Goal: Information Seeking & Learning: Compare options

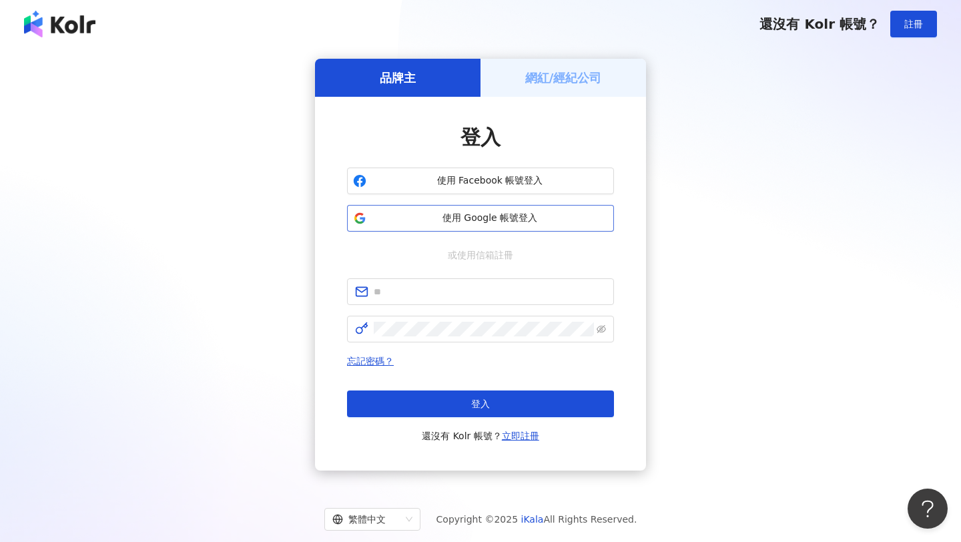
click at [551, 207] on button "使用 Google 帳號登入" at bounding box center [480, 218] width 267 height 27
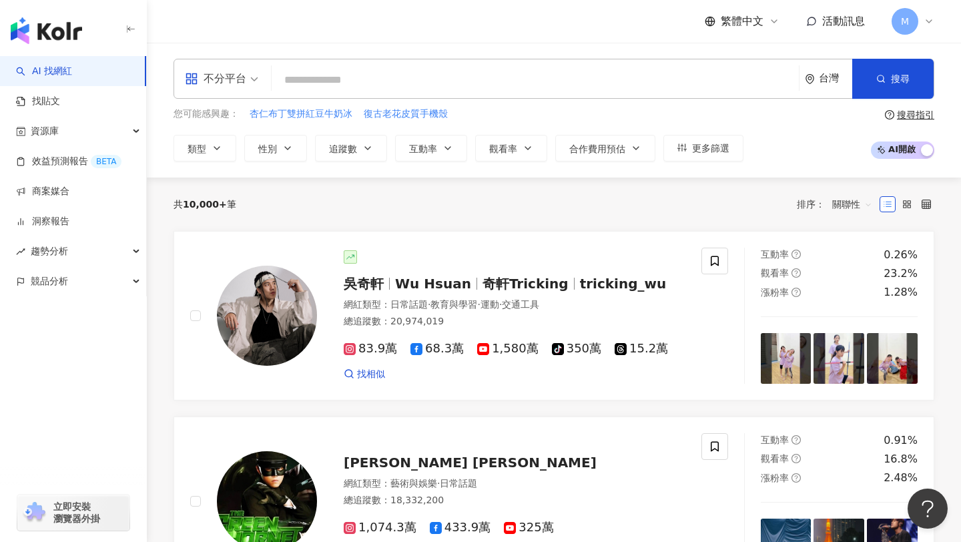
click at [322, 65] on div "不分平台 台灣 搜尋" at bounding box center [554, 79] width 761 height 40
click at [324, 77] on input "search" at bounding box center [535, 79] width 517 height 25
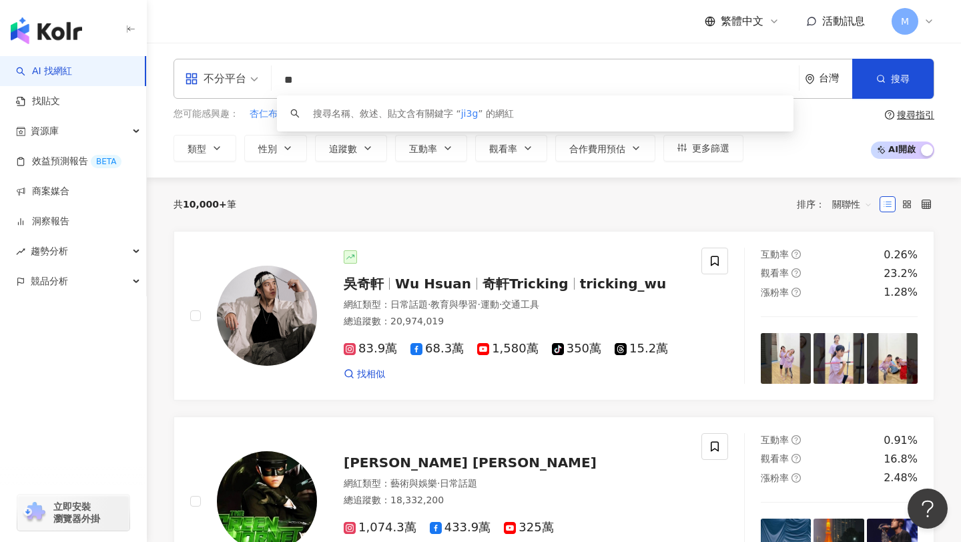
type input "*"
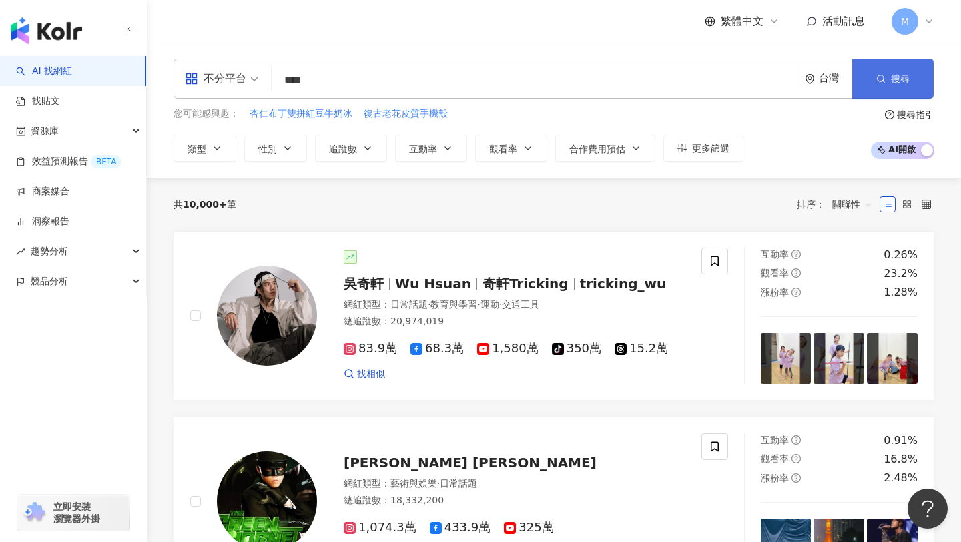
click at [880, 71] on button "搜尋" at bounding box center [892, 79] width 81 height 40
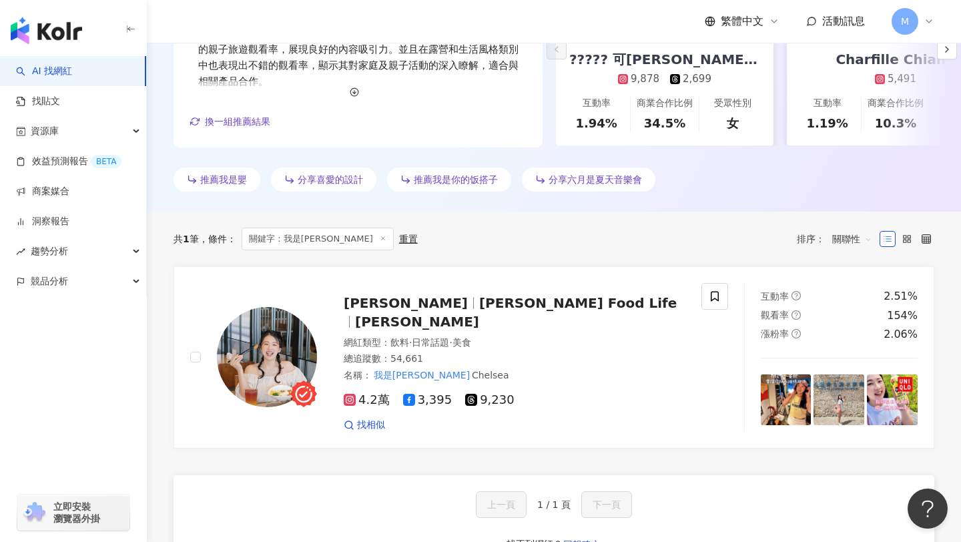
scroll to position [304, 0]
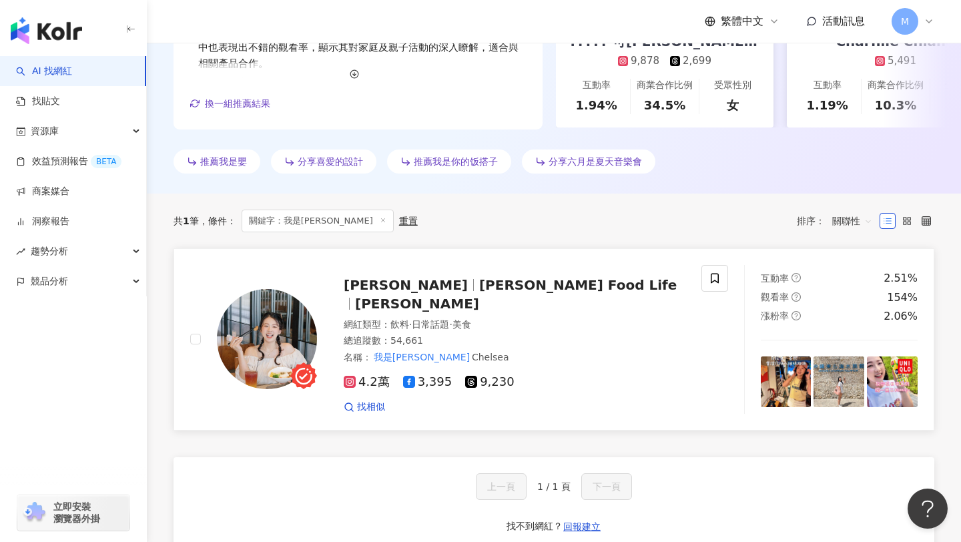
click at [513, 288] on span "[PERSON_NAME] Food Life" at bounding box center [578, 285] width 198 height 16
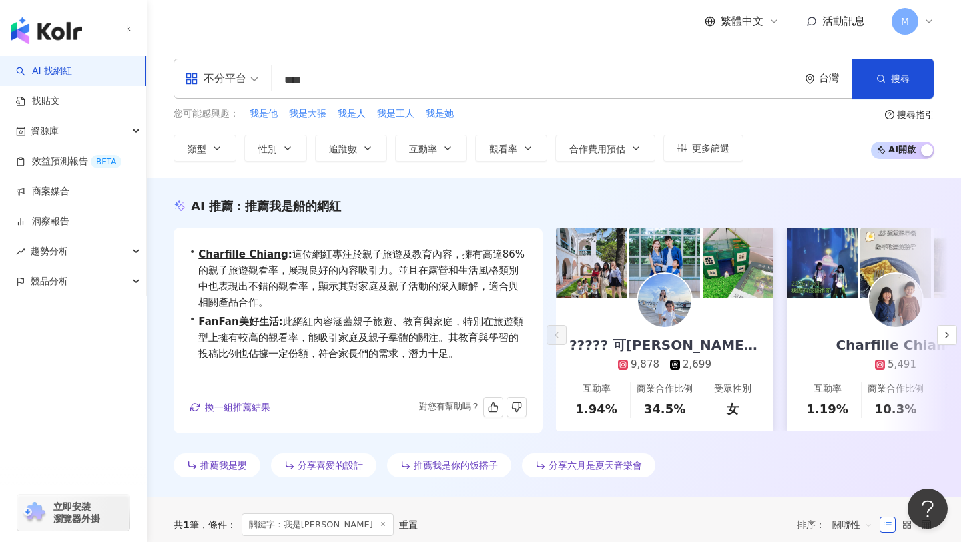
scroll to position [0, 0]
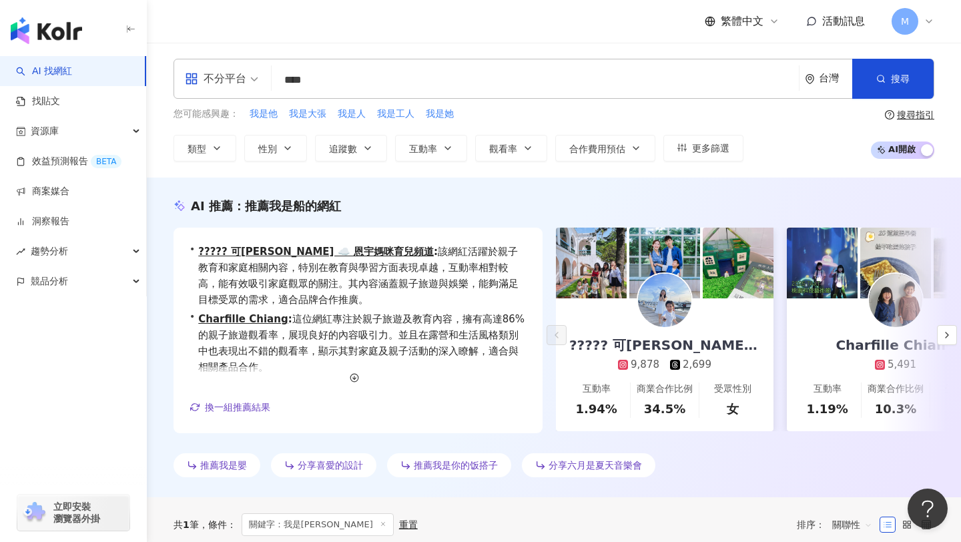
click at [458, 79] on input "****" at bounding box center [535, 79] width 517 height 25
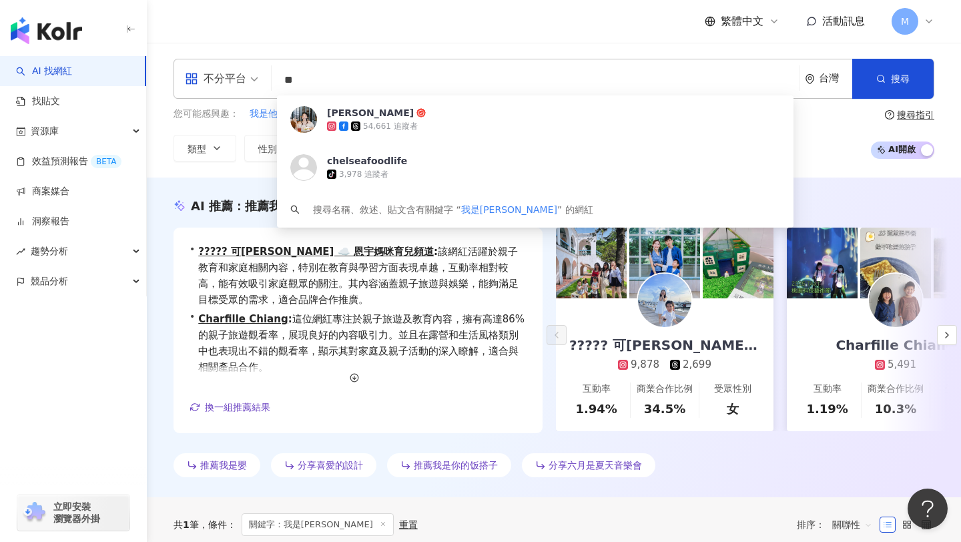
type input "*"
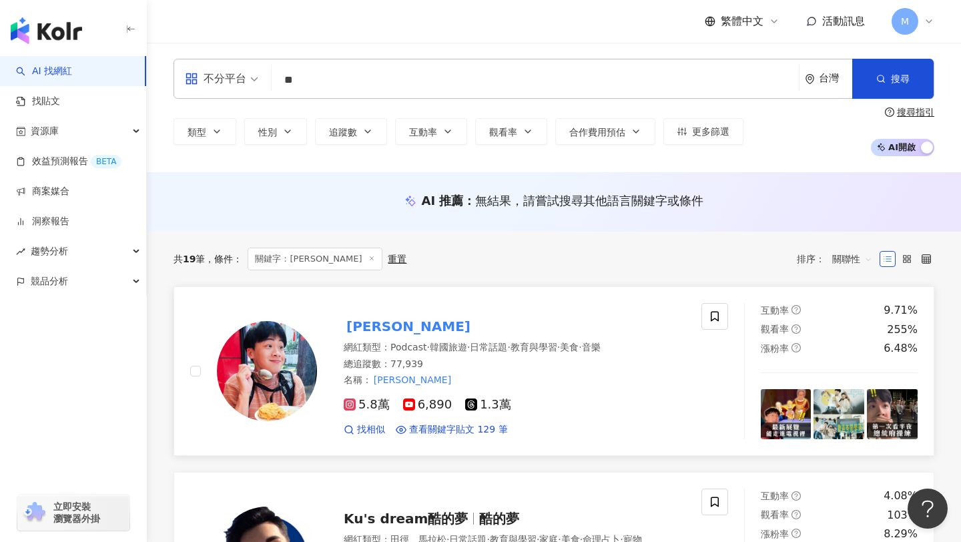
type input "**"
click at [300, 356] on img at bounding box center [267, 371] width 100 height 100
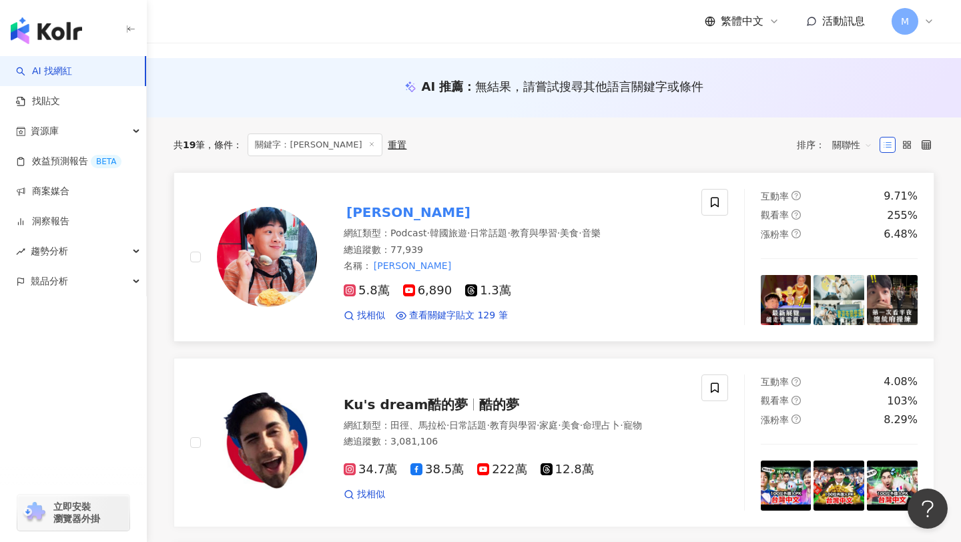
scroll to position [113, 0]
click at [275, 264] on img at bounding box center [267, 258] width 100 height 100
click at [270, 15] on div "繁體中文 活動訊息 M" at bounding box center [554, 21] width 761 height 43
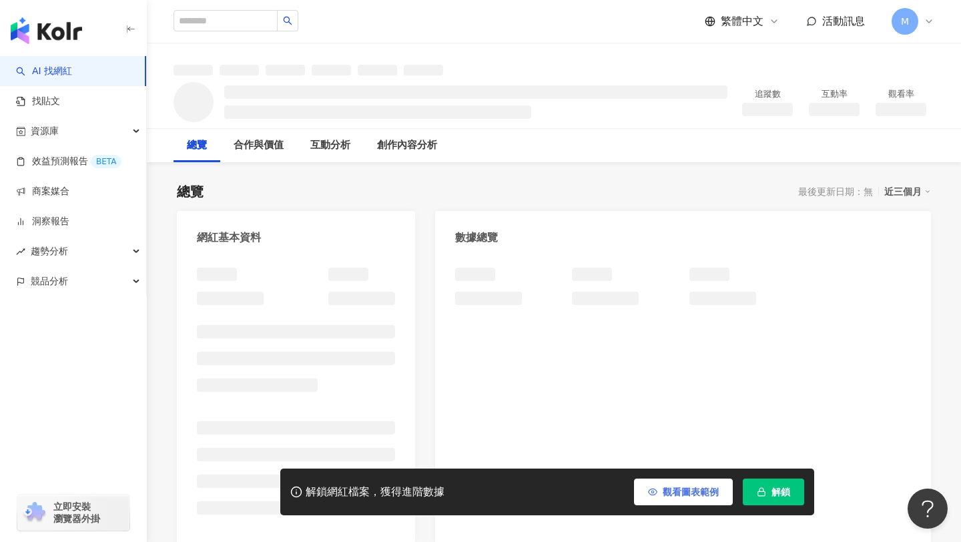
click at [659, 492] on button "觀看圖表範例" at bounding box center [683, 491] width 99 height 27
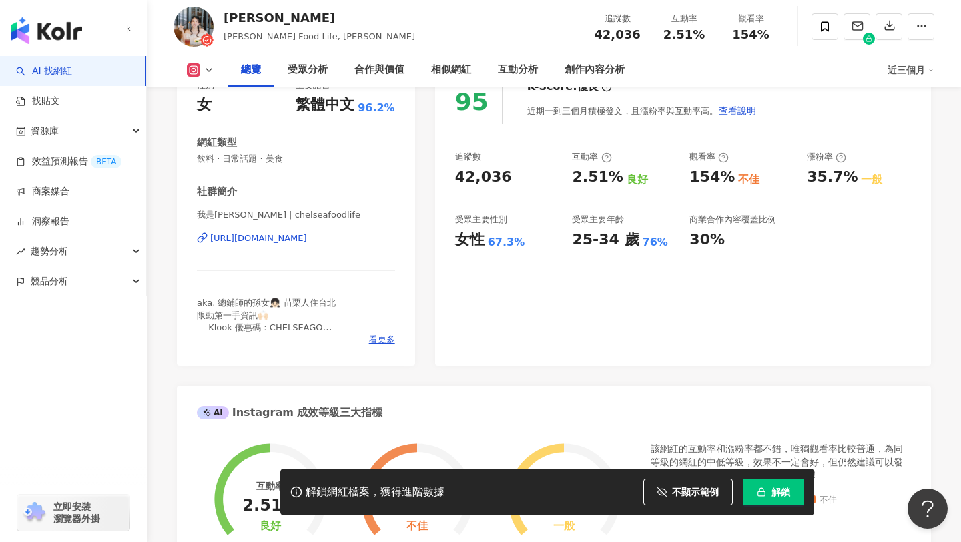
scroll to position [180, 0]
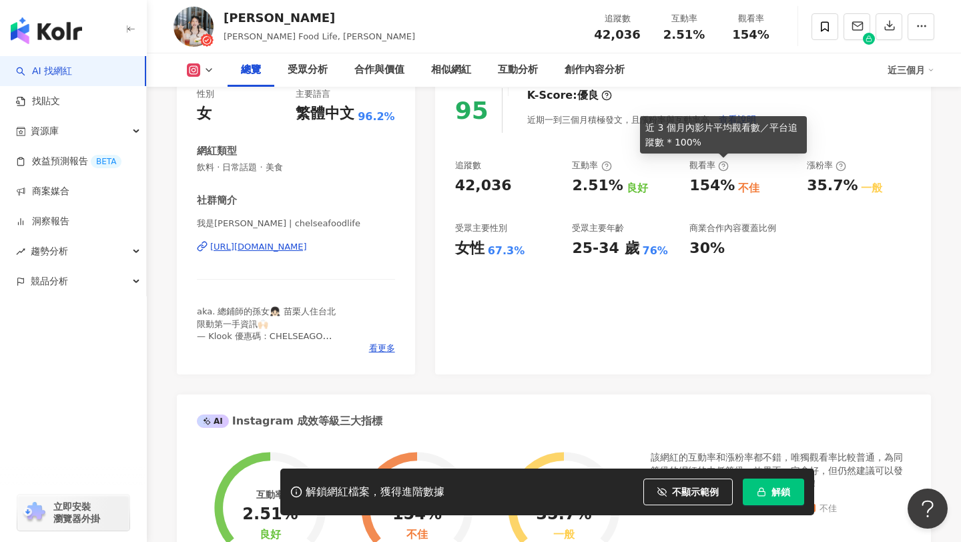
click at [723, 165] on icon at bounding box center [724, 166] width 3 height 5
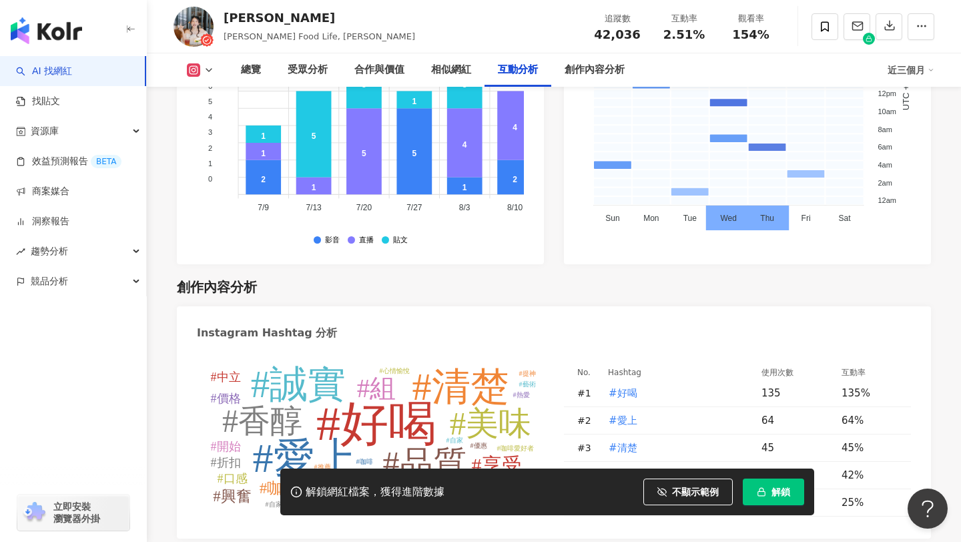
scroll to position [3645, 0]
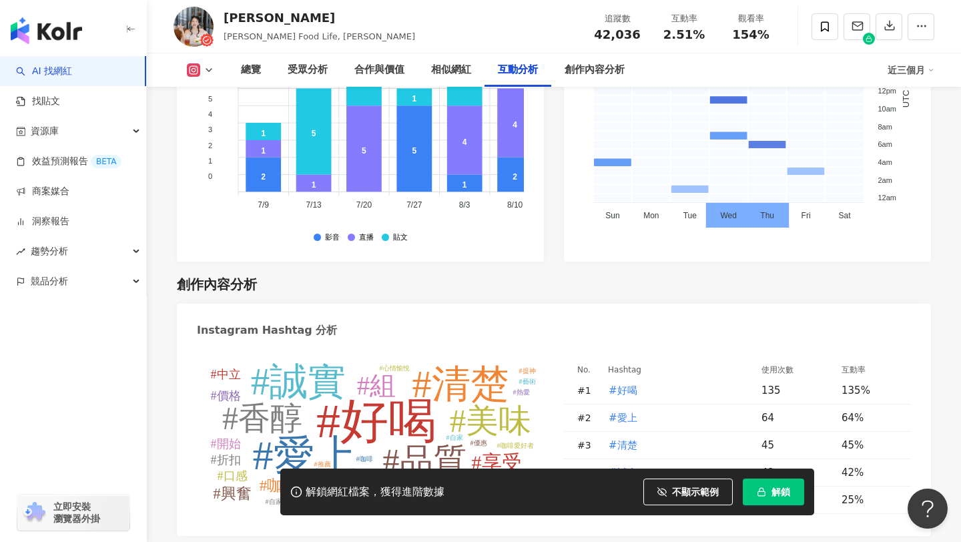
click at [456, 362] on tspan "#清楚" at bounding box center [460, 383] width 97 height 43
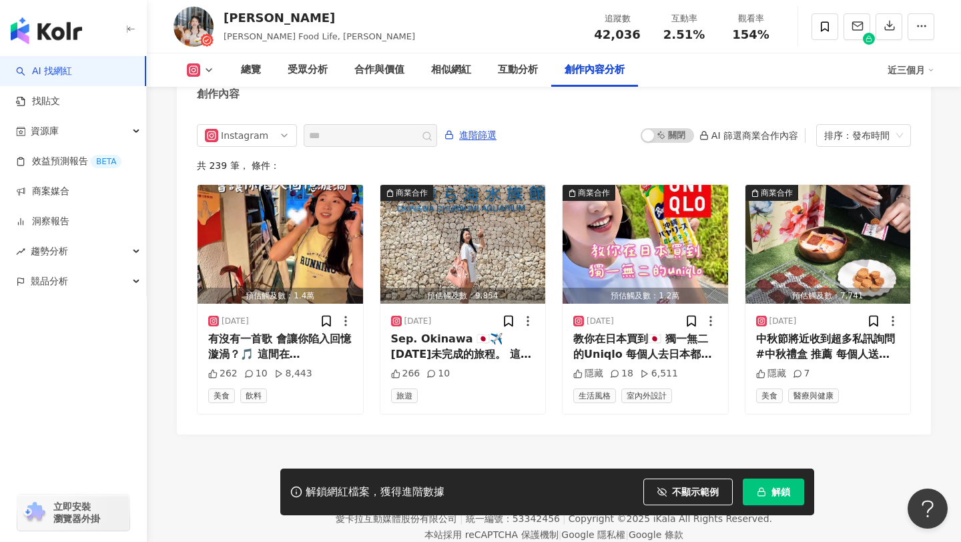
scroll to position [4139, 0]
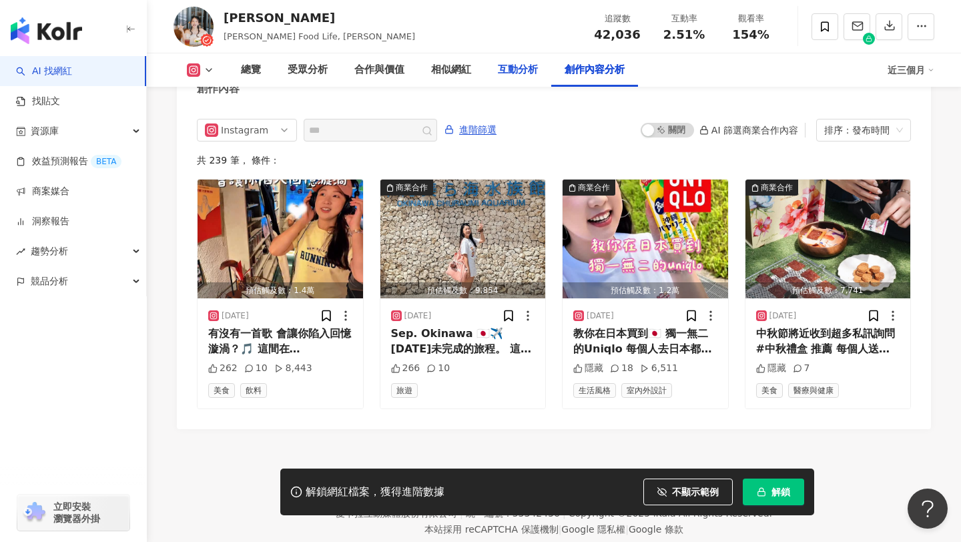
click at [517, 77] on div "互動分析" at bounding box center [517, 69] width 67 height 33
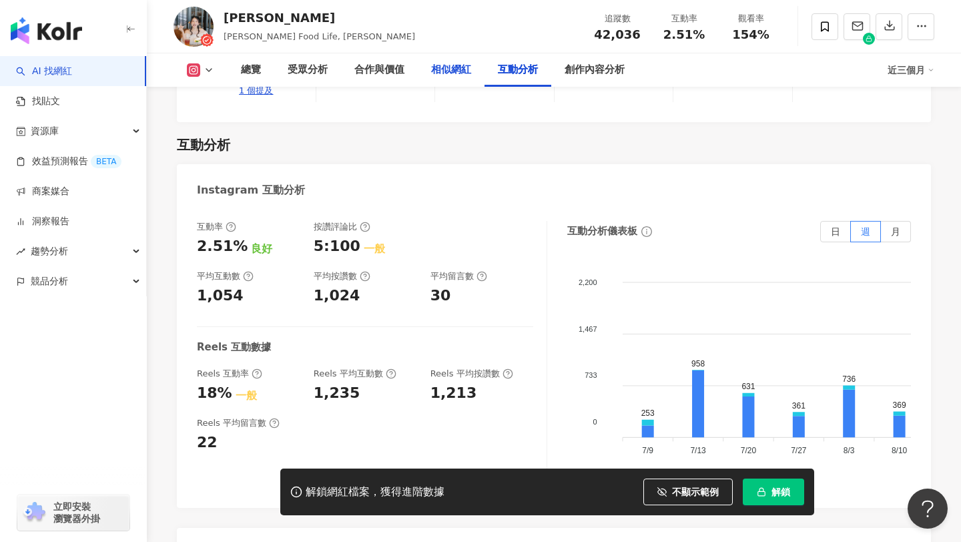
click at [452, 74] on div "相似網紅" at bounding box center [451, 70] width 40 height 16
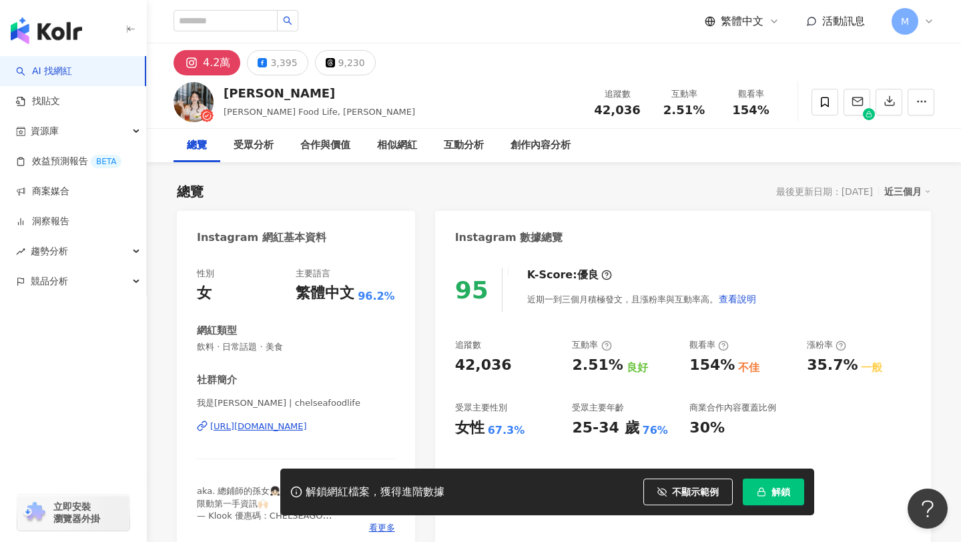
drag, startPoint x: 454, startPoint y: 274, endPoint x: 410, endPoint y: 210, distance: 78.1
click at [545, 136] on div "創作內容分析" at bounding box center [540, 145] width 87 height 33
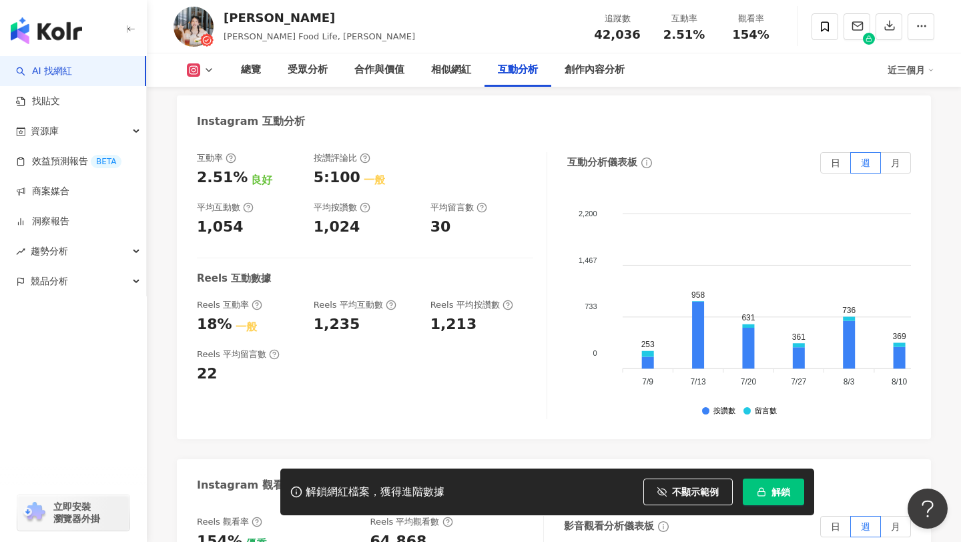
scroll to position [2679, 0]
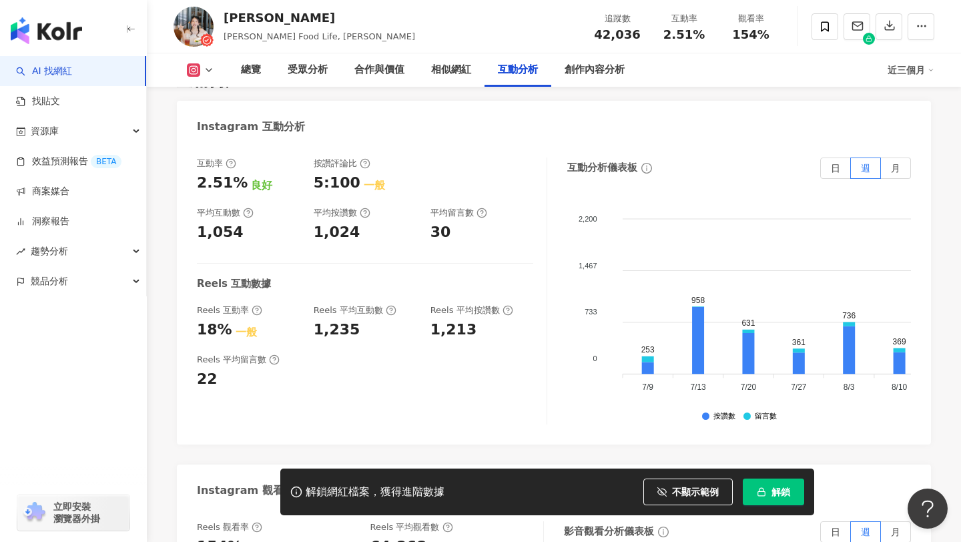
click at [447, 49] on div "CHELSEA 邱喜 Chelsea's Food Life, CHELSEA 追蹤數 42,036 互動率 2.51% 觀看率 154%" at bounding box center [554, 26] width 814 height 53
click at [447, 70] on div "相似網紅" at bounding box center [451, 70] width 40 height 16
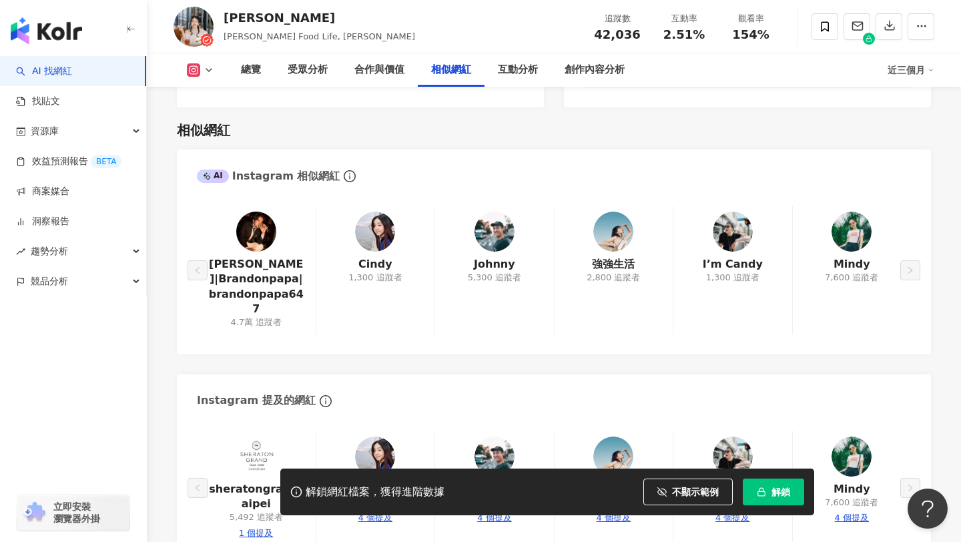
click at [447, 70] on div "相似網紅" at bounding box center [451, 70] width 40 height 16
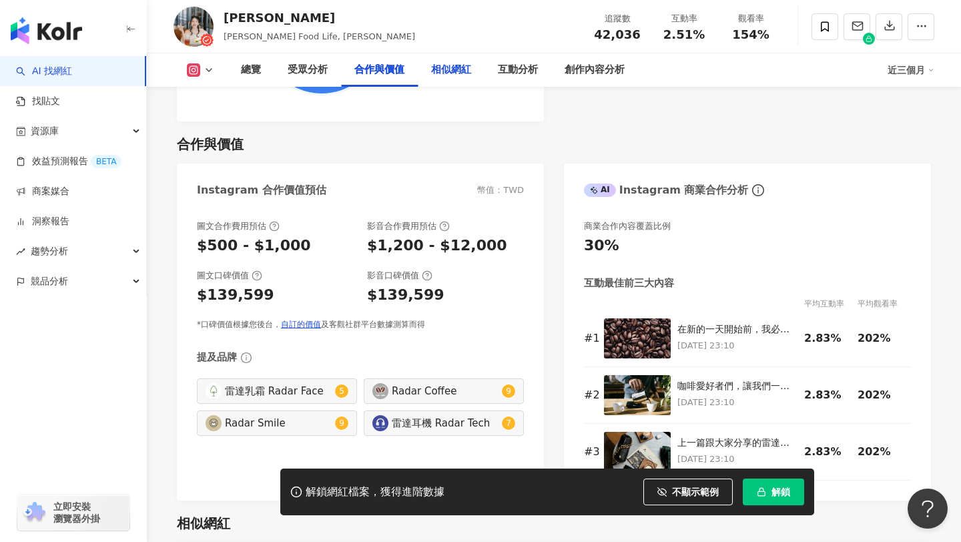
scroll to position [1778, 0]
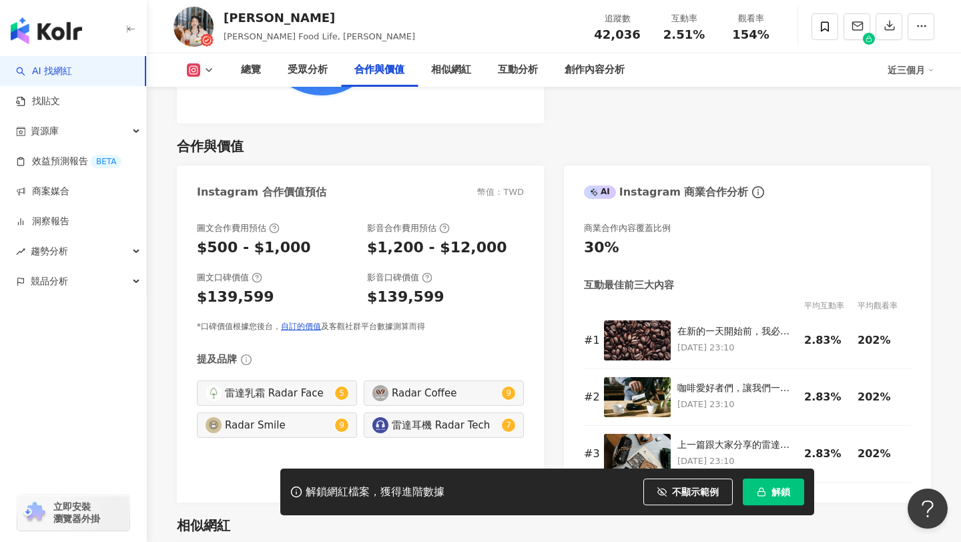
click at [190, 35] on img at bounding box center [194, 27] width 40 height 40
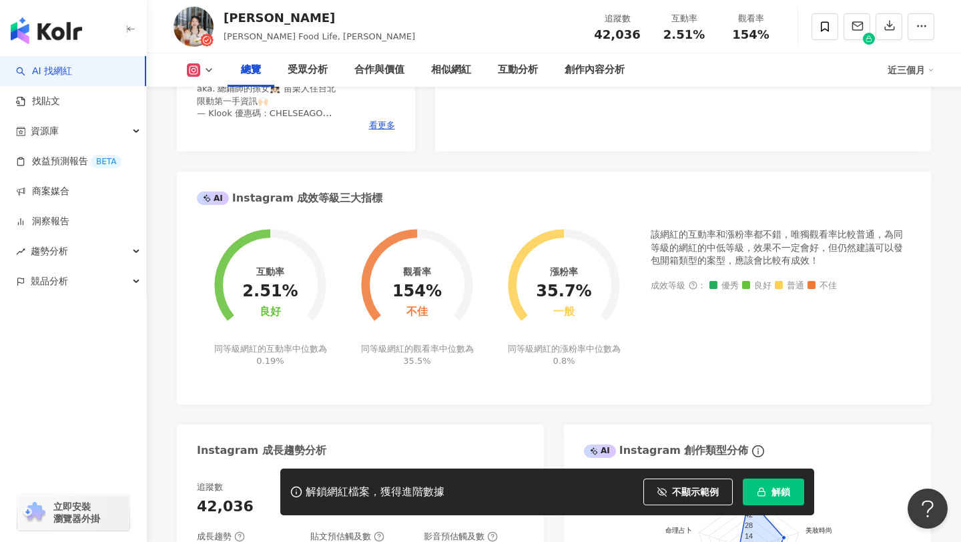
scroll to position [405, 0]
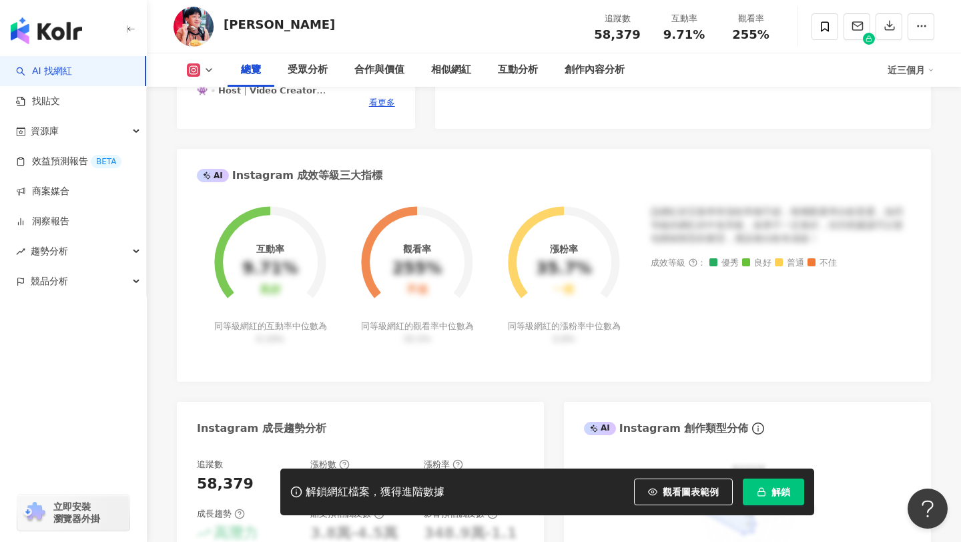
scroll to position [613, 0]
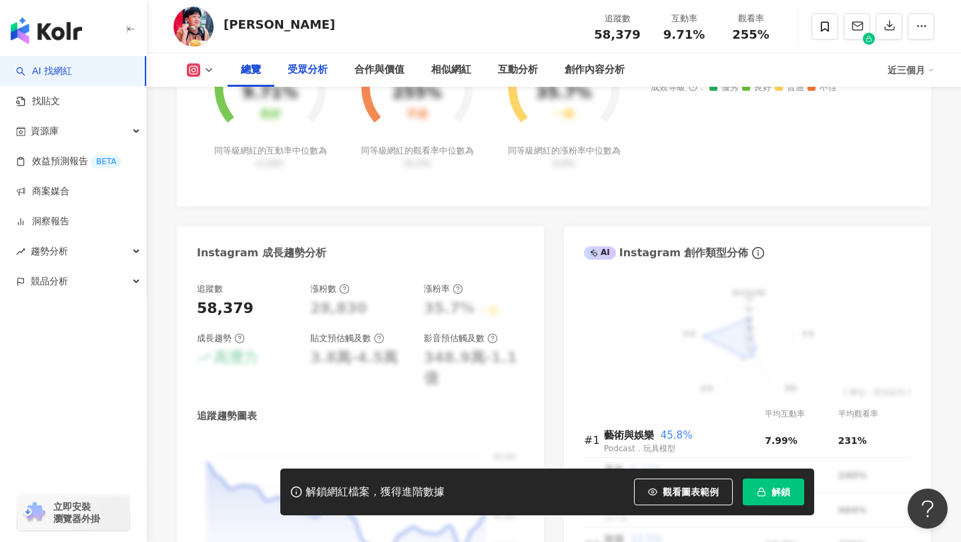
click at [312, 71] on div "受眾分析" at bounding box center [308, 70] width 40 height 16
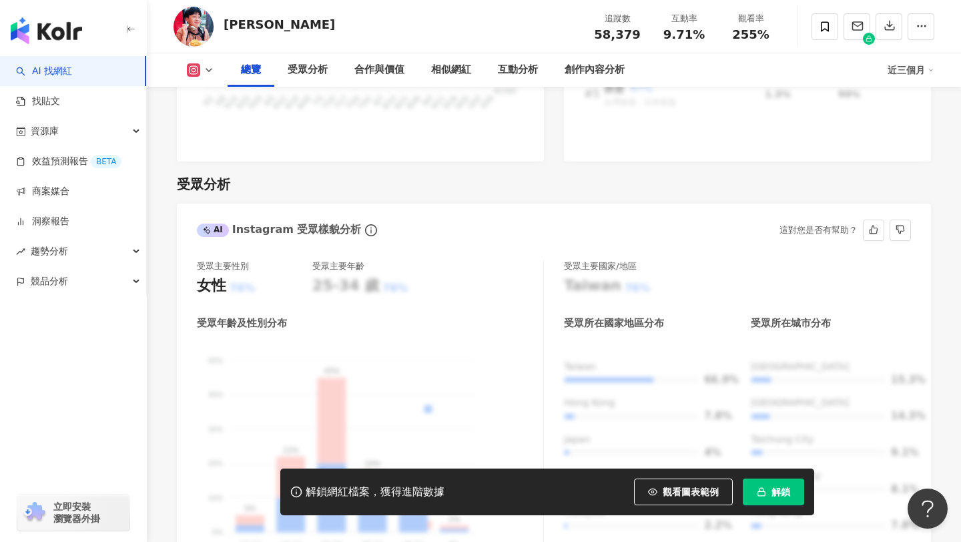
scroll to position [963, 0]
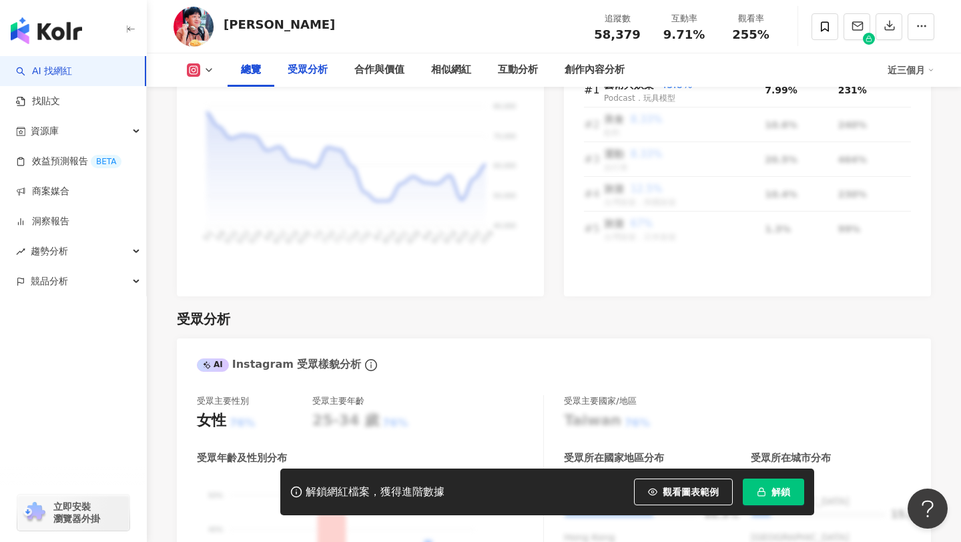
click at [302, 79] on div "受眾分析" at bounding box center [307, 69] width 67 height 33
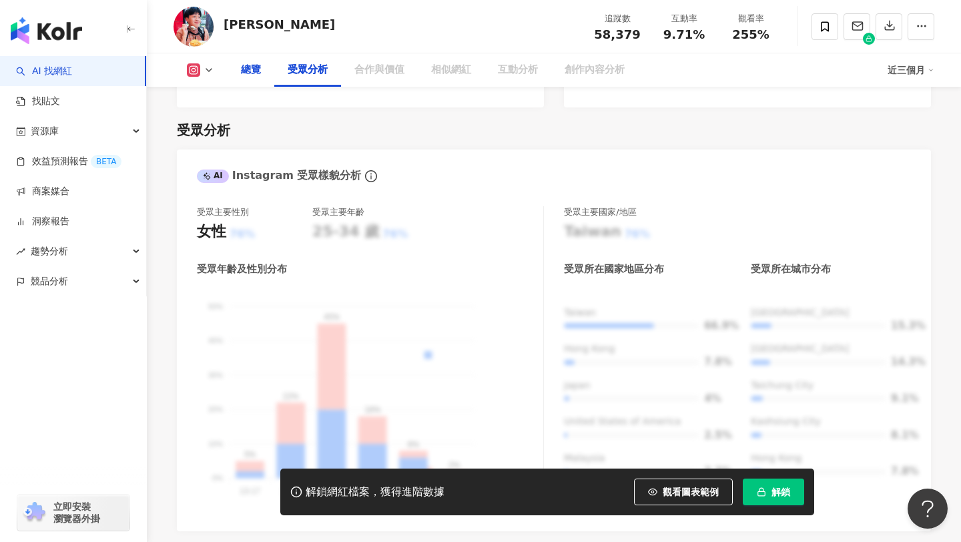
click at [390, 69] on div "合作與價值" at bounding box center [379, 70] width 50 height 16
click at [452, 67] on div "相似網紅" at bounding box center [451, 70] width 40 height 16
click at [258, 75] on div "總覽" at bounding box center [251, 70] width 20 height 16
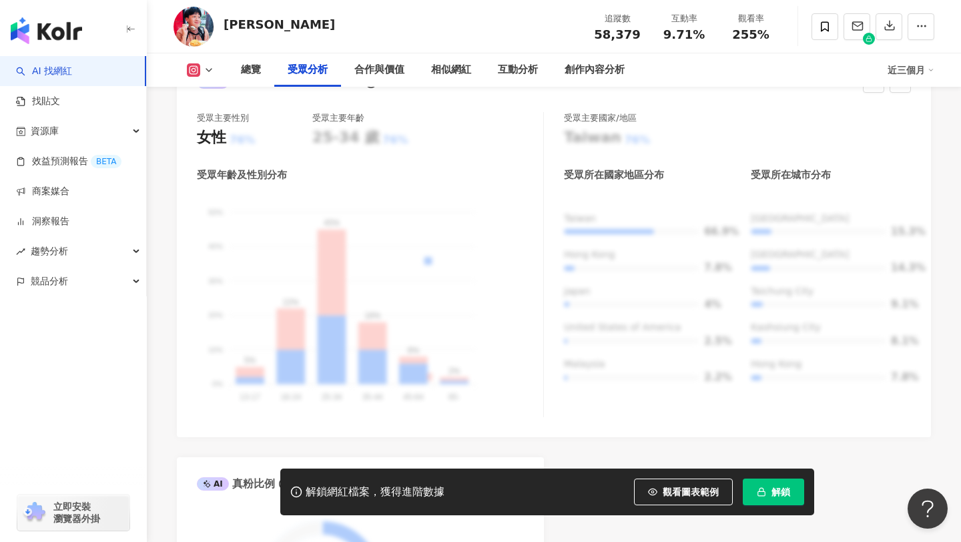
scroll to position [1304, 0]
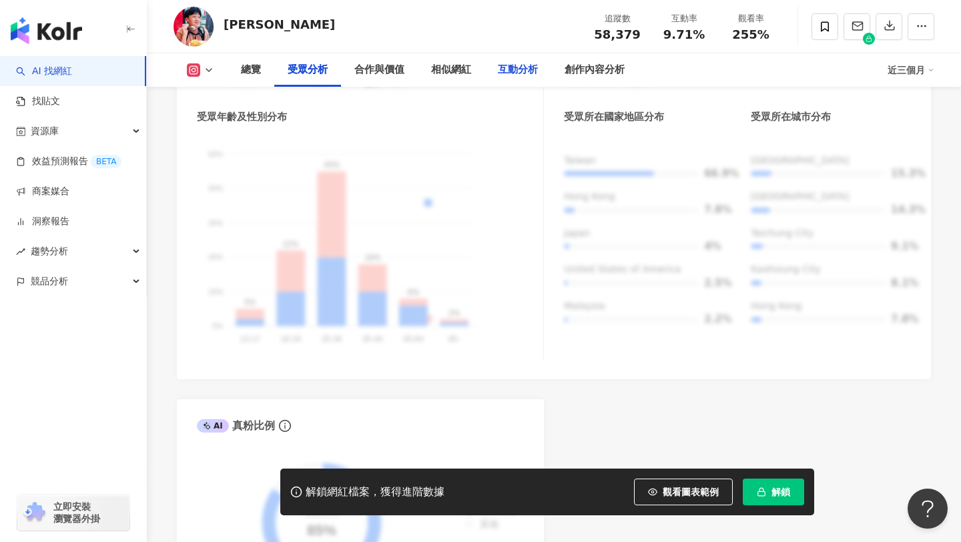
click at [529, 76] on div "互動分析" at bounding box center [518, 70] width 40 height 16
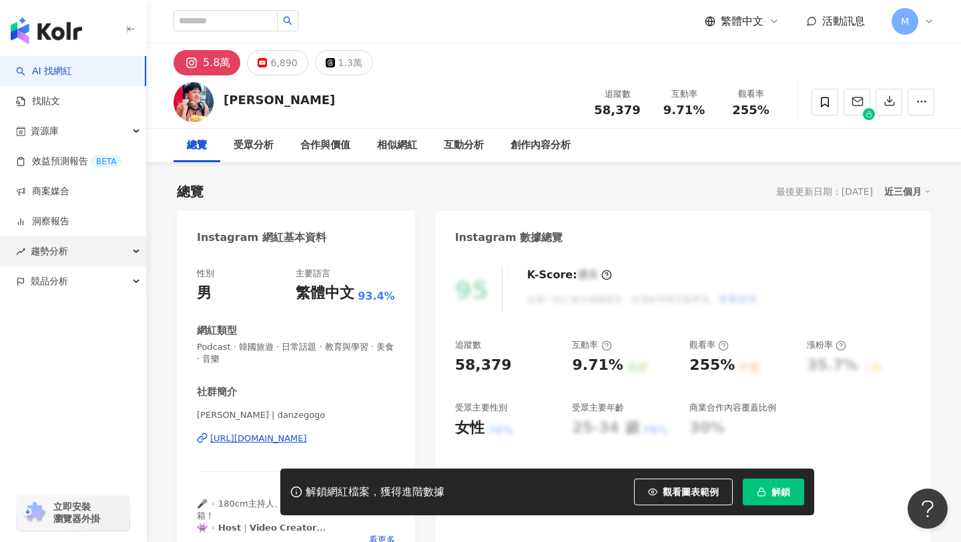
drag, startPoint x: 99, startPoint y: 263, endPoint x: 84, endPoint y: 237, distance: 30.2
click at [84, 237] on div "趨勢分析" at bounding box center [73, 251] width 146 height 30
click at [924, 17] on icon at bounding box center [929, 21] width 11 height 11
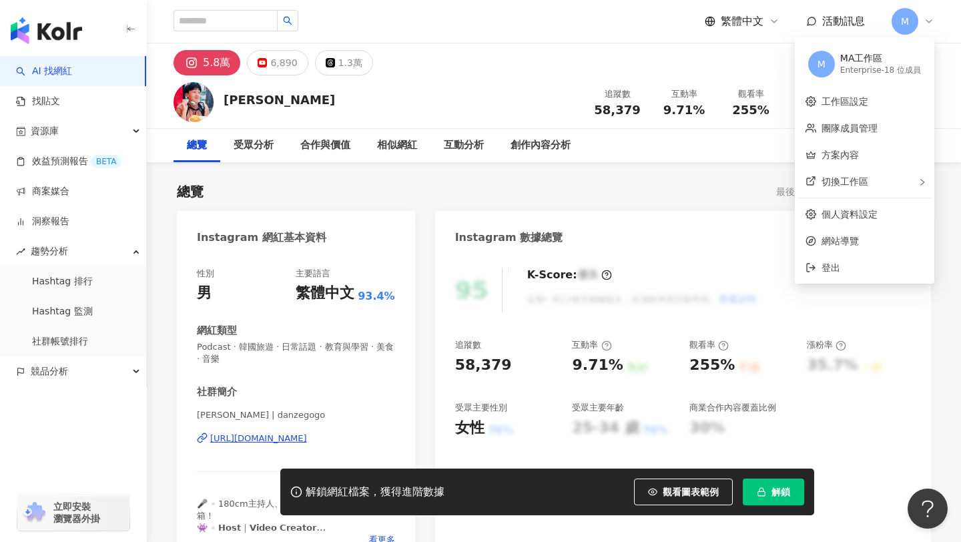
click at [63, 432] on div "button" at bounding box center [73, 430] width 147 height 88
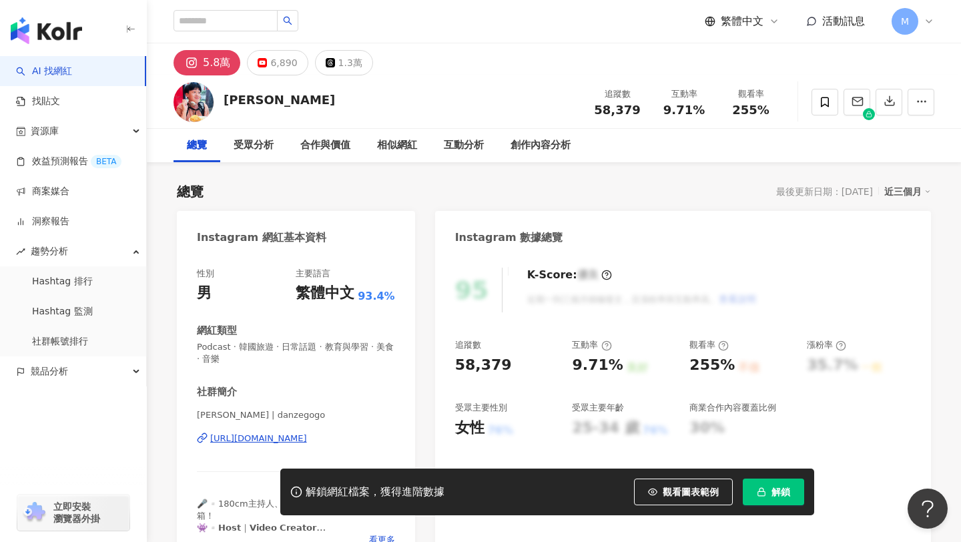
click at [89, 422] on div "button" at bounding box center [73, 430] width 147 height 88
click at [777, 484] on button "解鎖" at bounding box center [773, 491] width 61 height 27
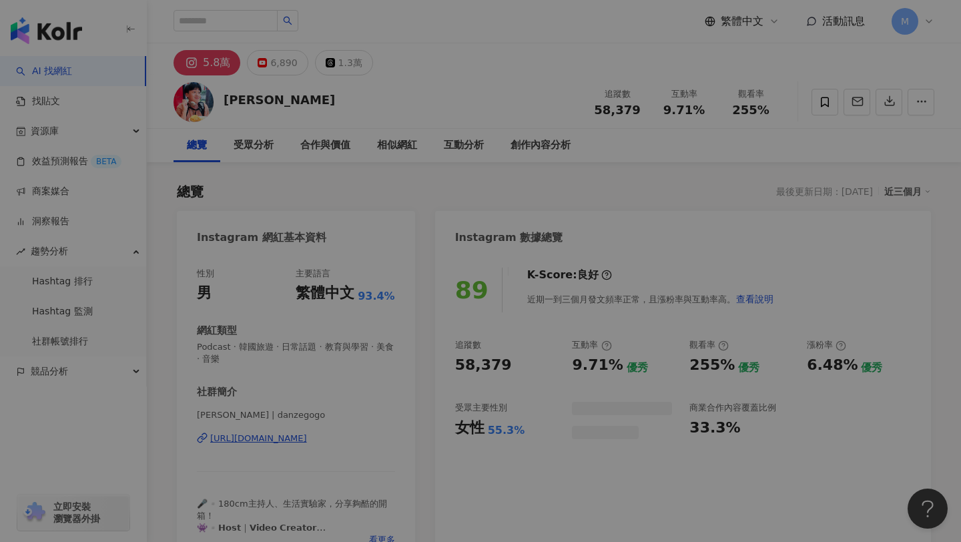
click at [578, 184] on div "同時已有協作者解鎖該網紅數據 由於該網紅的資料已被工作區其他協作者解鎖，因此您無須重複解鎖，重新整理頁面就能查看完整網紅數據。 重新整理" at bounding box center [480, 271] width 961 height 542
click at [574, 175] on div "同時已有協作者解鎖該網紅數據 由於該網紅的資料已被工作區其他協作者解鎖，因此您無須重複解鎖，重新整理頁面就能查看完整網紅數據。 重新整理" at bounding box center [480, 271] width 961 height 542
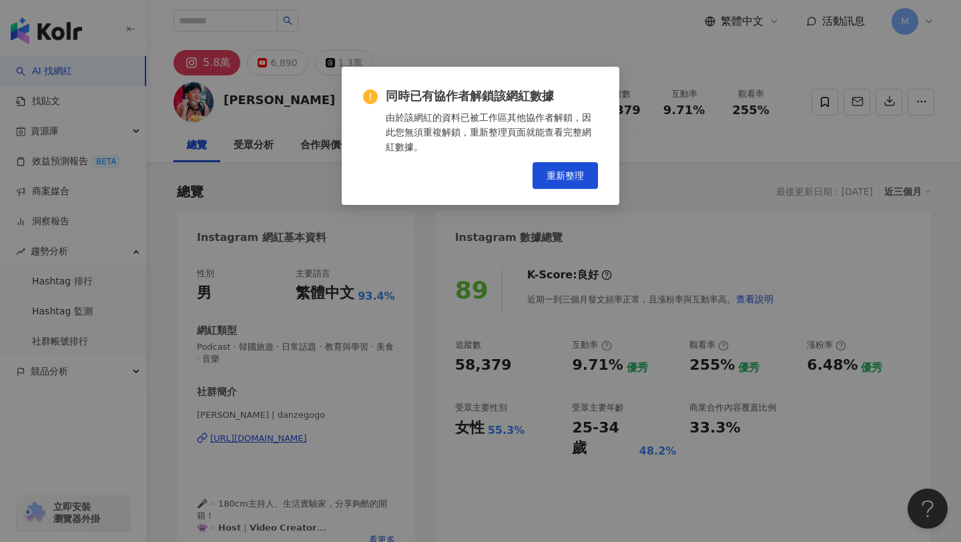
scroll to position [2658, 0]
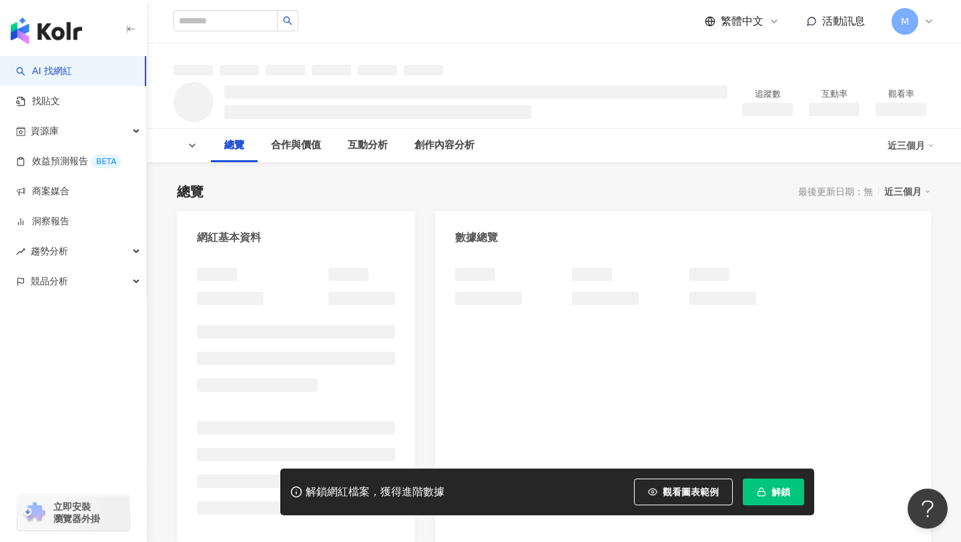
click at [651, 489] on icon "button" at bounding box center [653, 491] width 9 height 6
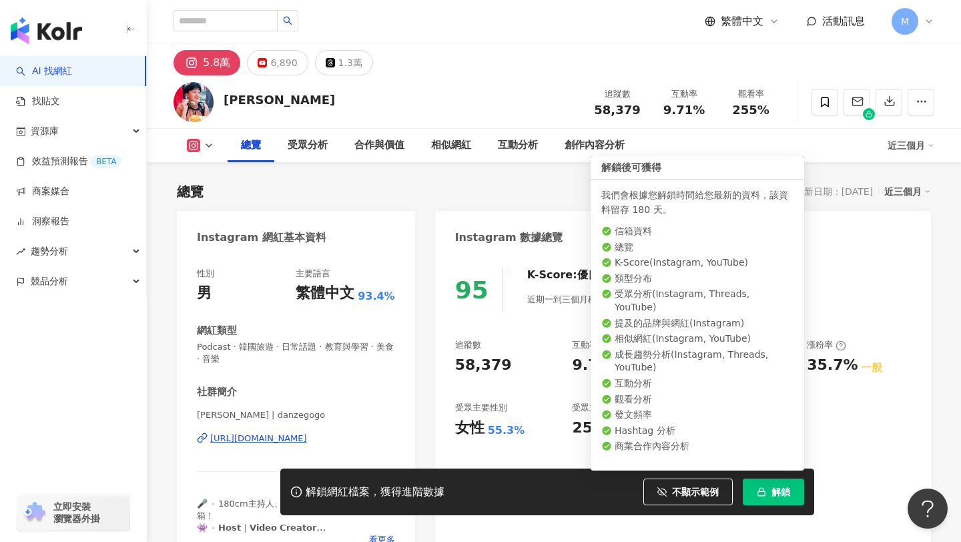
click at [769, 492] on button "解鎖" at bounding box center [773, 491] width 61 height 27
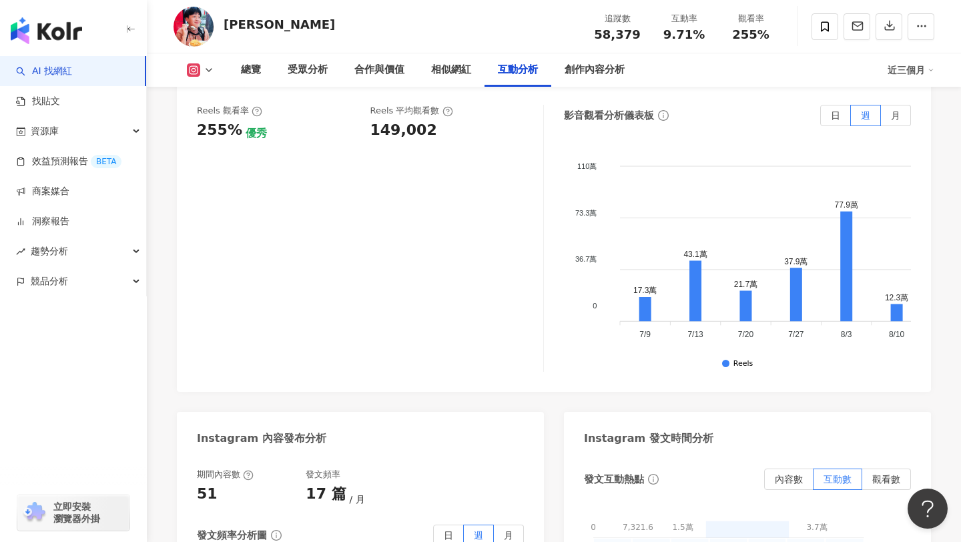
scroll to position [3213, 0]
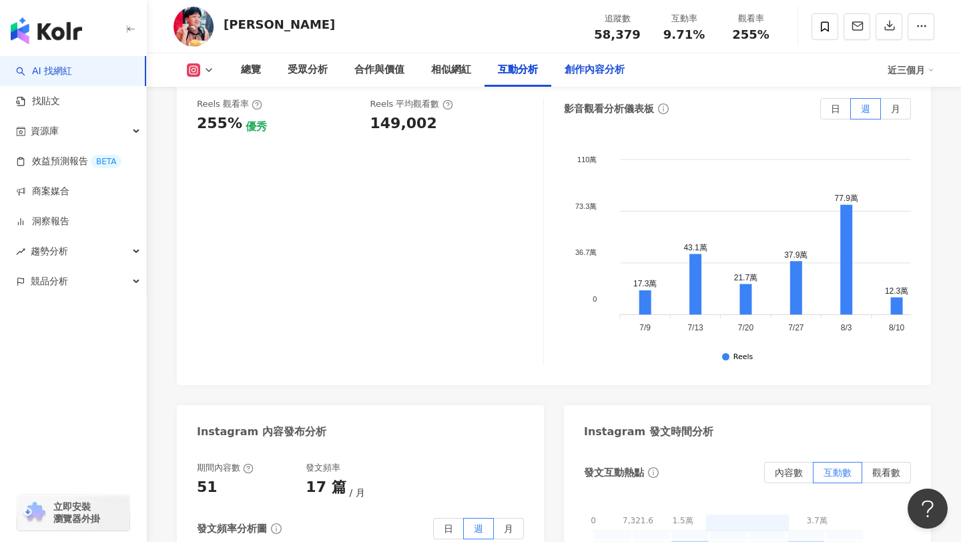
click at [619, 63] on div "創作內容分析" at bounding box center [595, 70] width 60 height 16
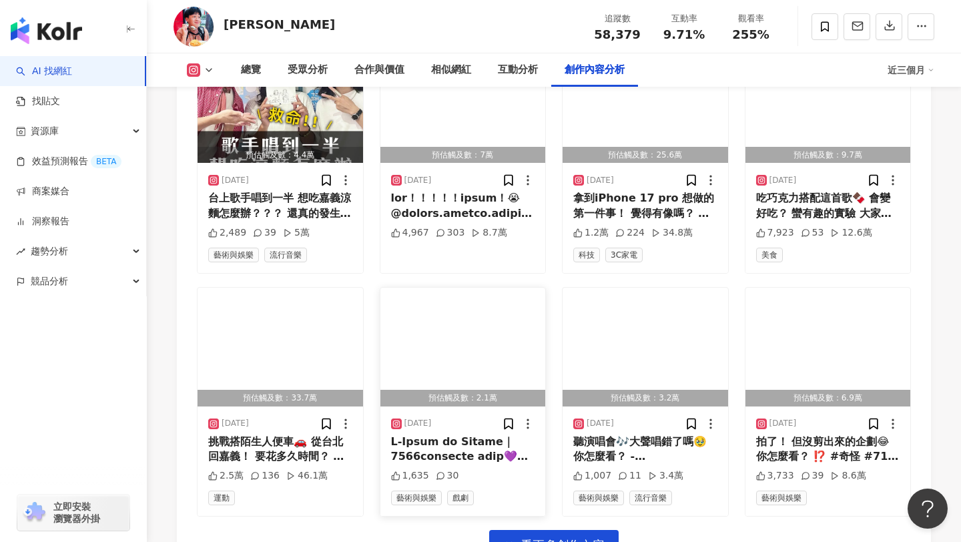
scroll to position [4725, 0]
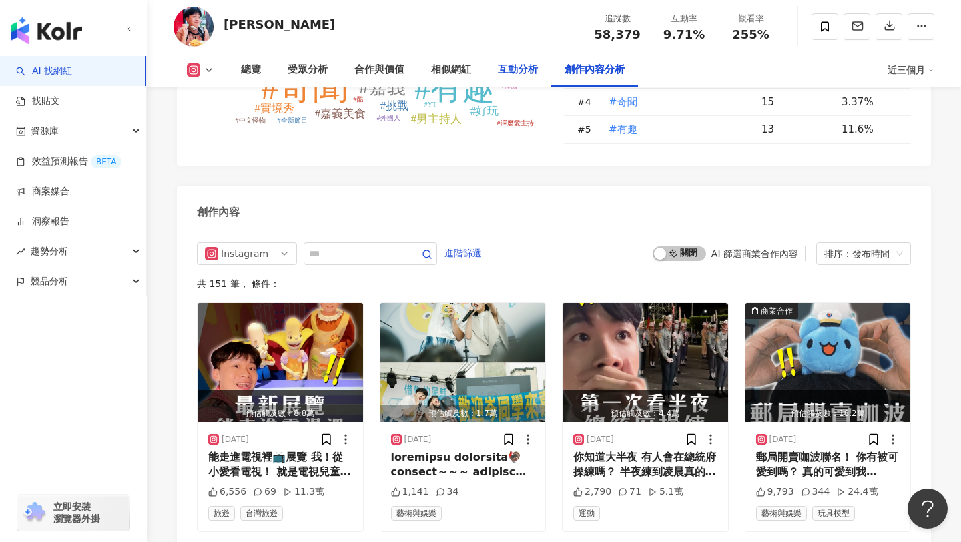
click at [513, 69] on div "互動分析" at bounding box center [518, 70] width 40 height 16
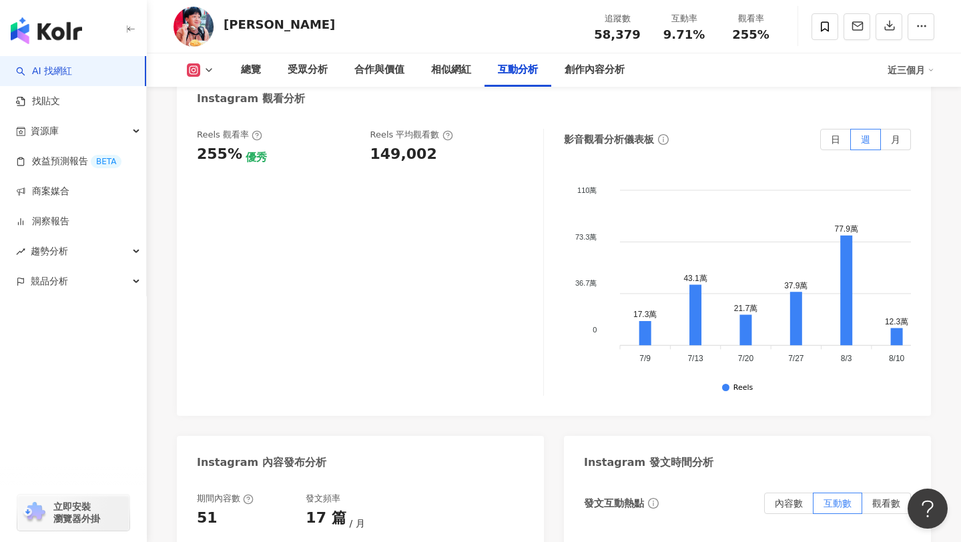
scroll to position [3012, 0]
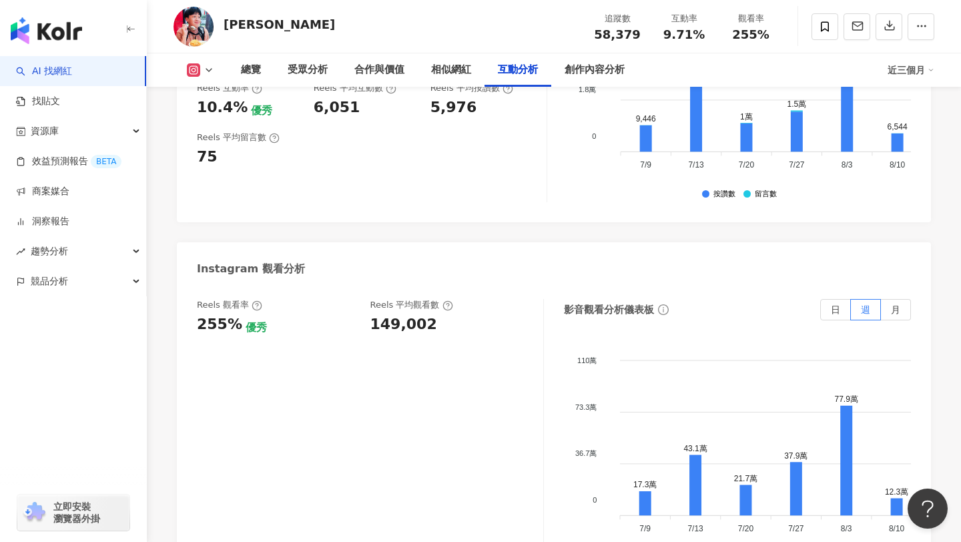
click at [432, 299] on div "Reels 觀看率 255% 優秀 Reels 平均觀看數 149,002" at bounding box center [370, 432] width 347 height 267
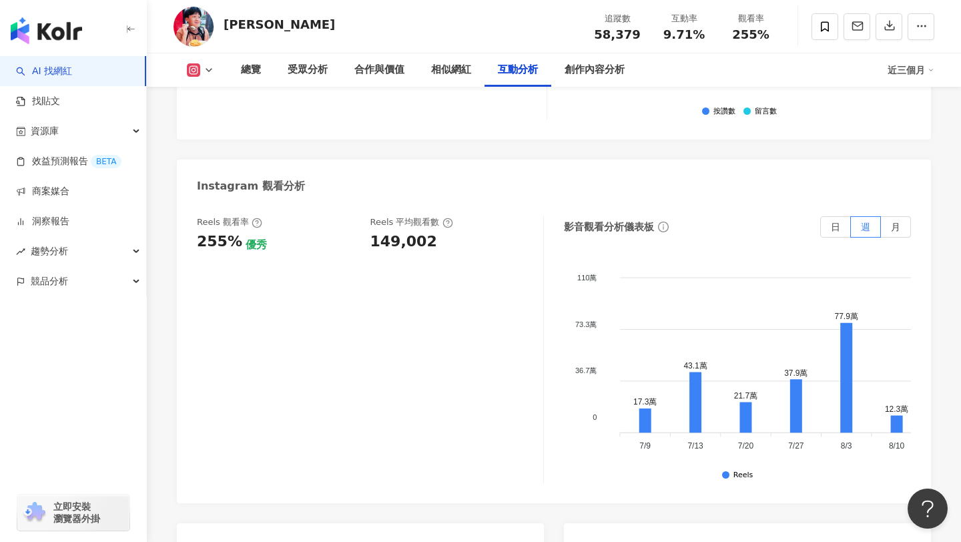
scroll to position [3082, 0]
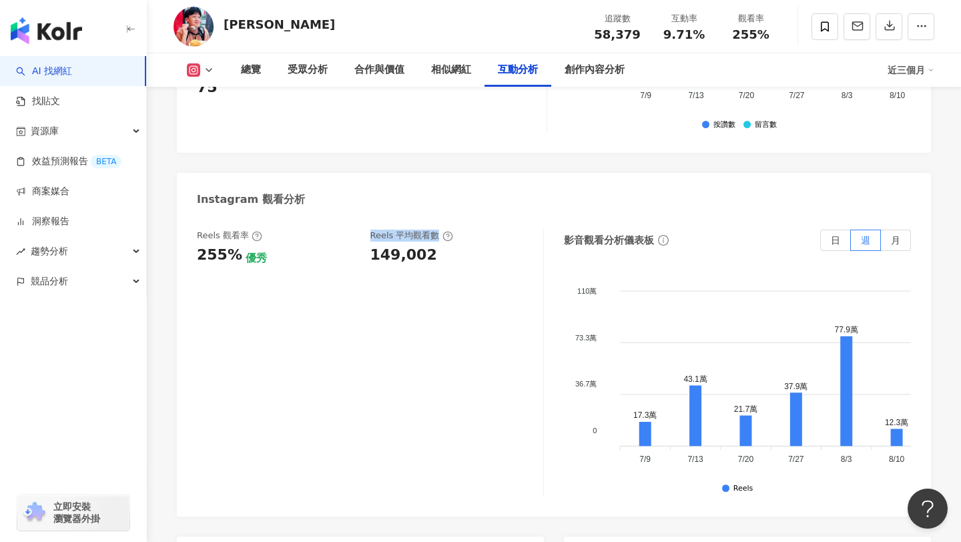
drag, startPoint x: 368, startPoint y: 144, endPoint x: 435, endPoint y: 146, distance: 66.8
click at [435, 230] on div "Reels 觀看率 255% 優秀 Reels 平均觀看數 149,002" at bounding box center [363, 248] width 333 height 36
click at [392, 292] on div "Reels 觀看率 255% 優秀 Reels 平均觀看數 149,002" at bounding box center [370, 363] width 347 height 267
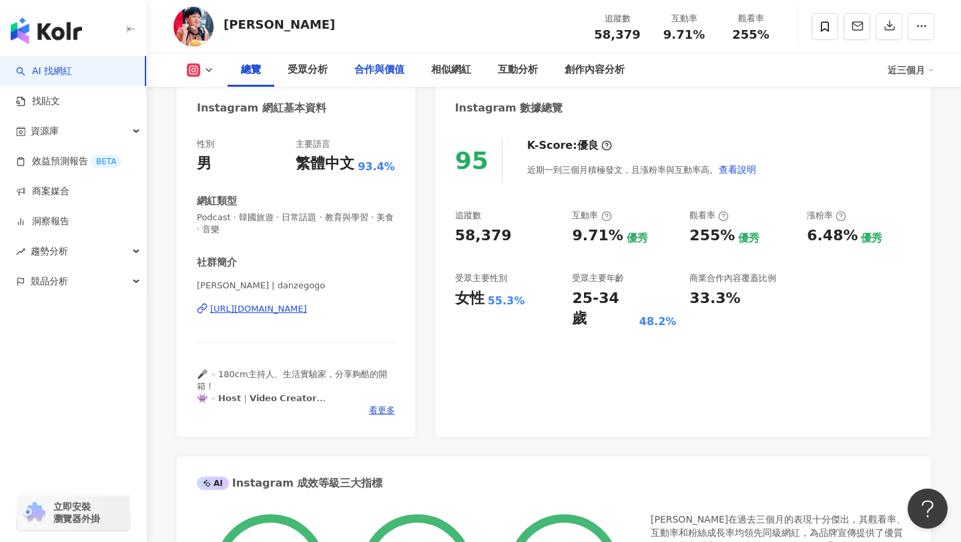
scroll to position [0, 0]
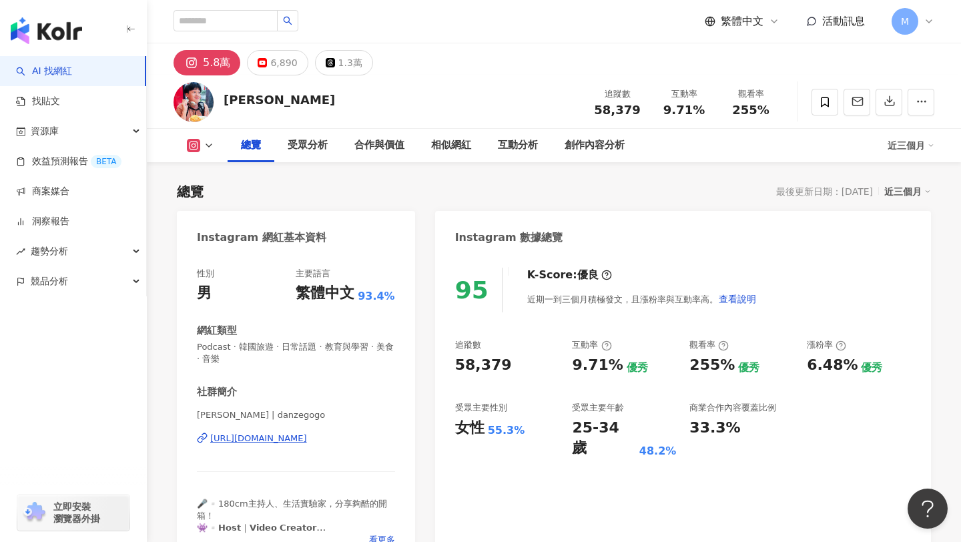
click at [72, 70] on link "AI 找網紅" at bounding box center [44, 71] width 56 height 13
click at [217, 29] on input "search" at bounding box center [226, 20] width 104 height 21
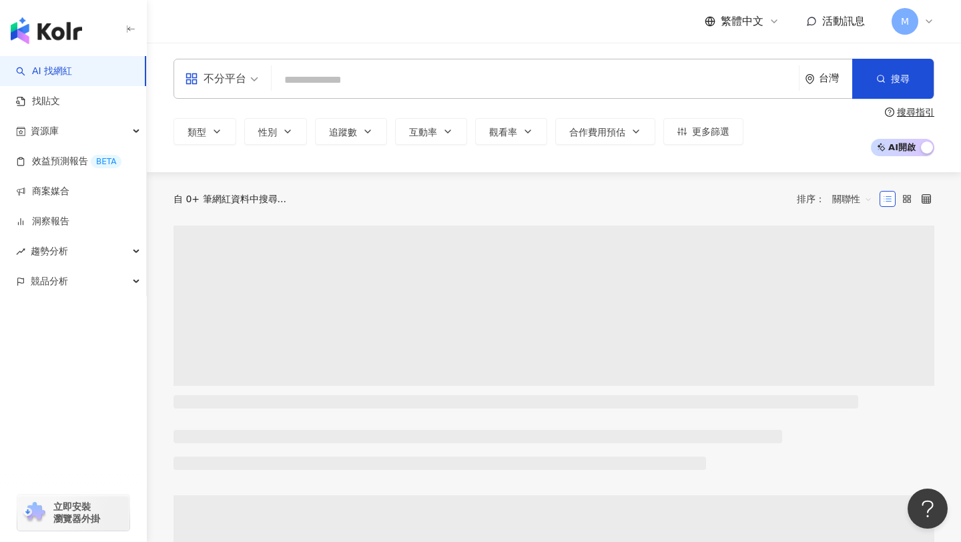
click at [217, 29] on div "繁體中文 活動訊息 M" at bounding box center [554, 21] width 761 height 43
click at [342, 85] on input "search" at bounding box center [535, 79] width 517 height 25
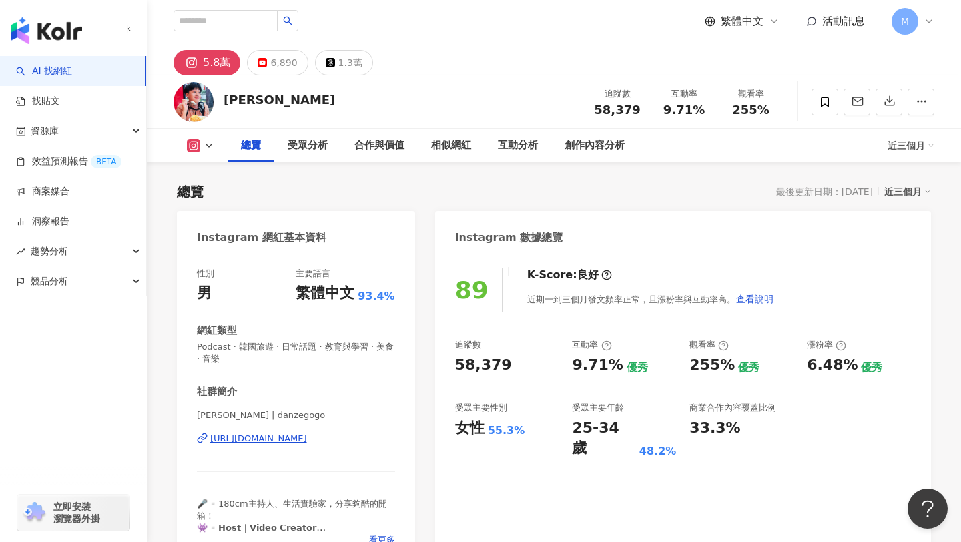
scroll to position [301, 0]
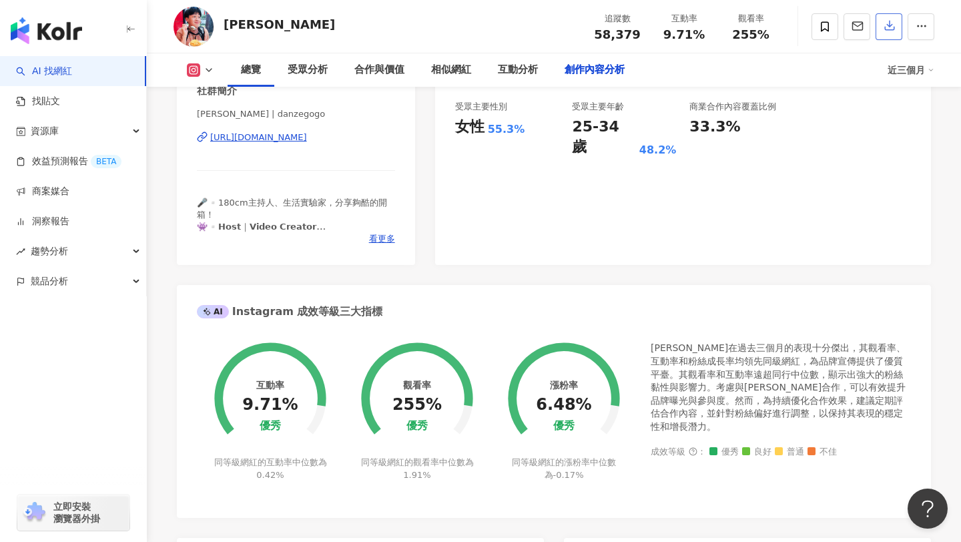
click at [890, 29] on icon "button" at bounding box center [890, 25] width 12 height 12
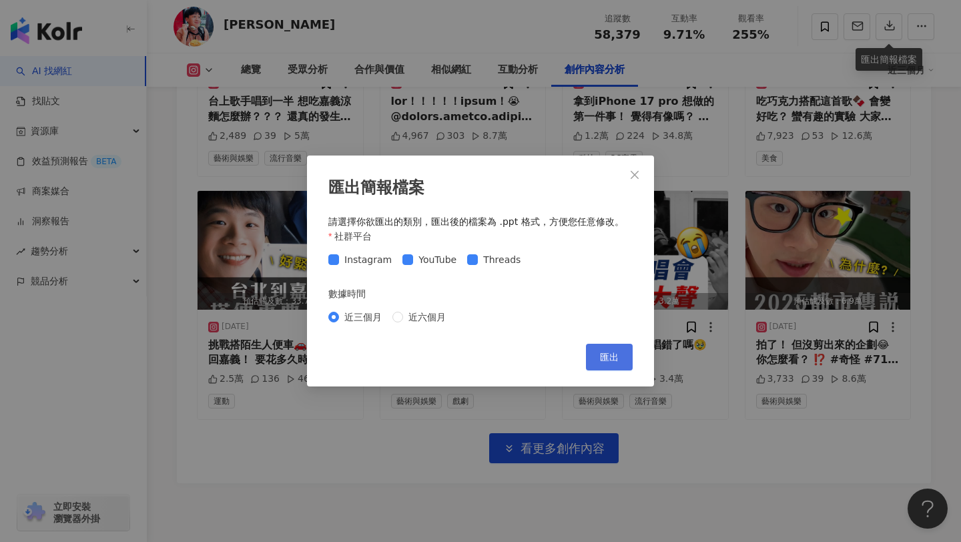
click at [606, 357] on span "匯出" at bounding box center [609, 357] width 19 height 11
click at [636, 170] on icon "close" at bounding box center [634, 175] width 11 height 11
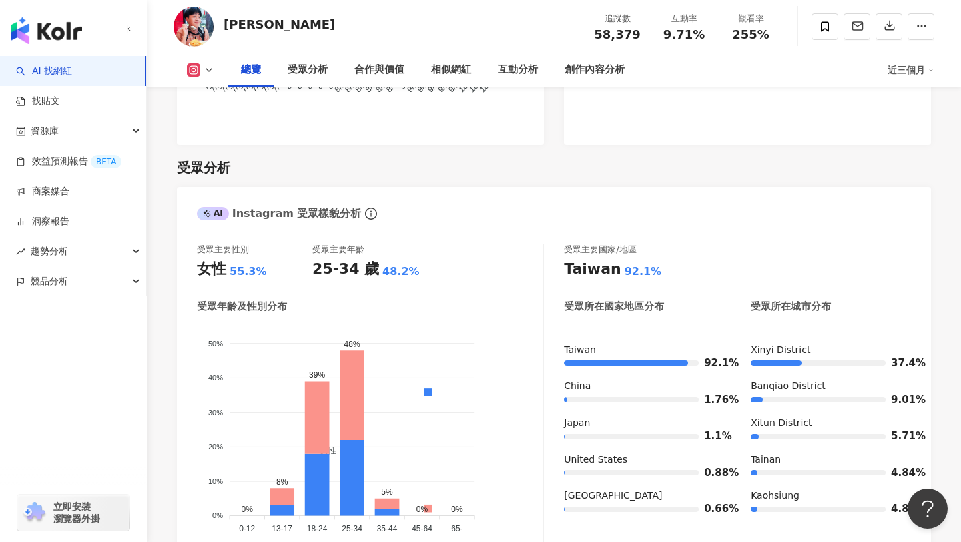
scroll to position [0, 0]
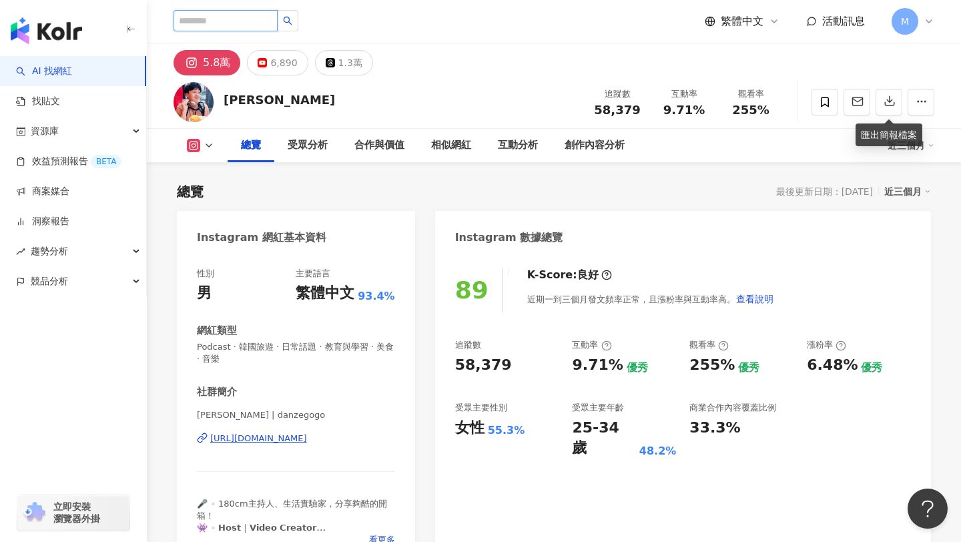
click at [256, 21] on input "search" at bounding box center [226, 20] width 104 height 21
type input "****"
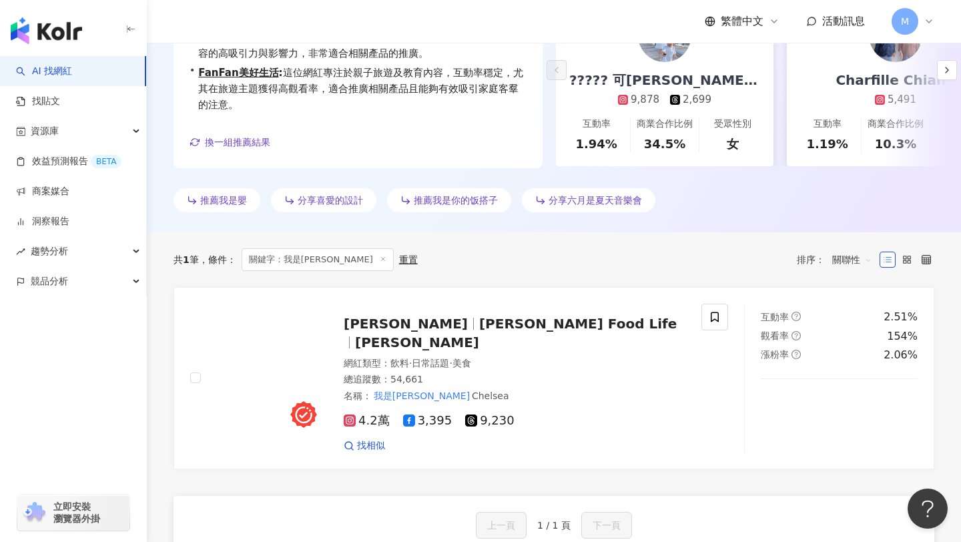
scroll to position [266, 0]
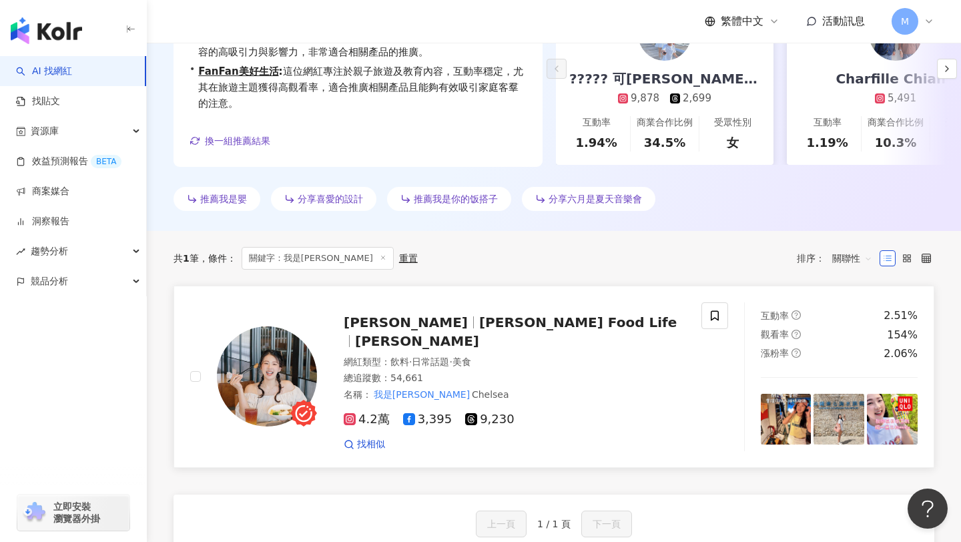
click at [256, 355] on img at bounding box center [267, 376] width 100 height 100
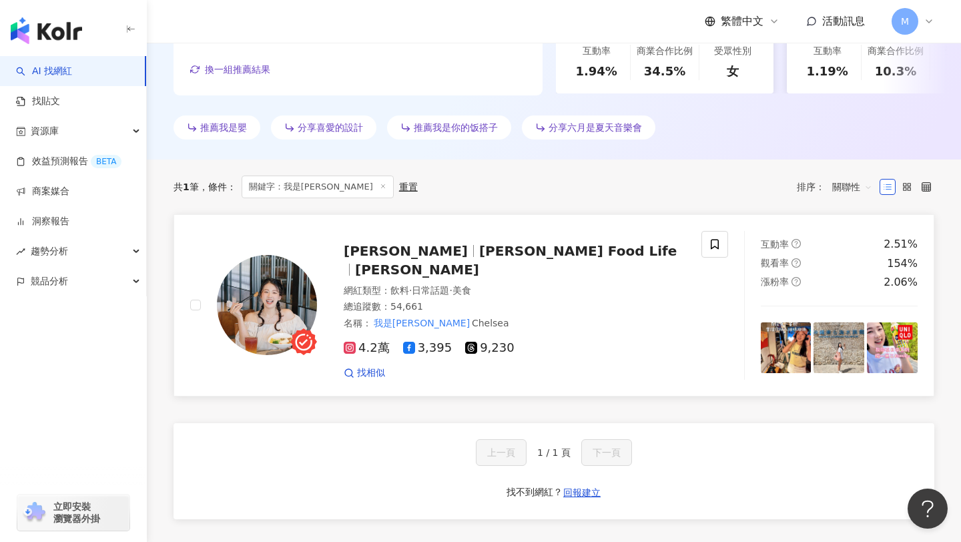
scroll to position [337, 0]
click at [503, 256] on span "Chelsea's Food Life" at bounding box center [578, 252] width 198 height 16
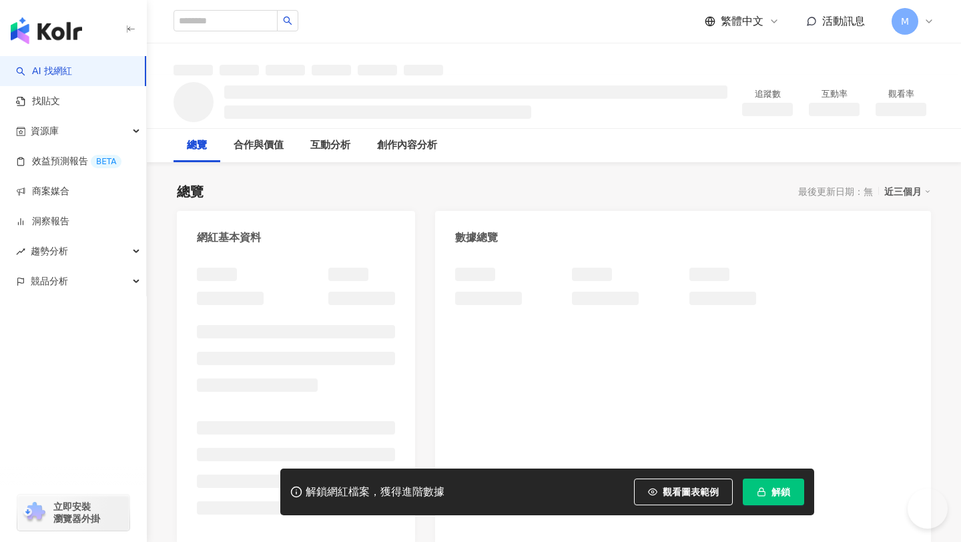
click at [769, 496] on button "解鎖" at bounding box center [773, 491] width 61 height 27
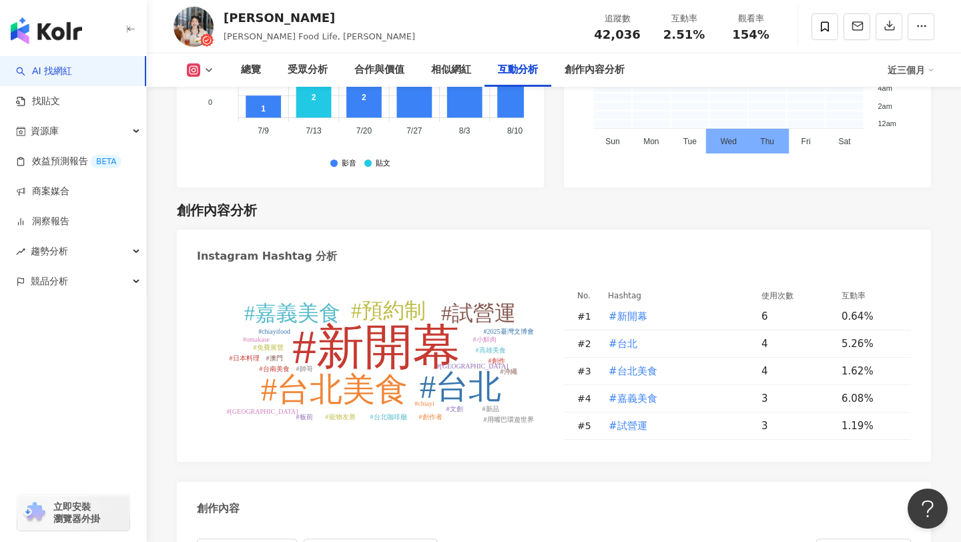
scroll to position [3735, 0]
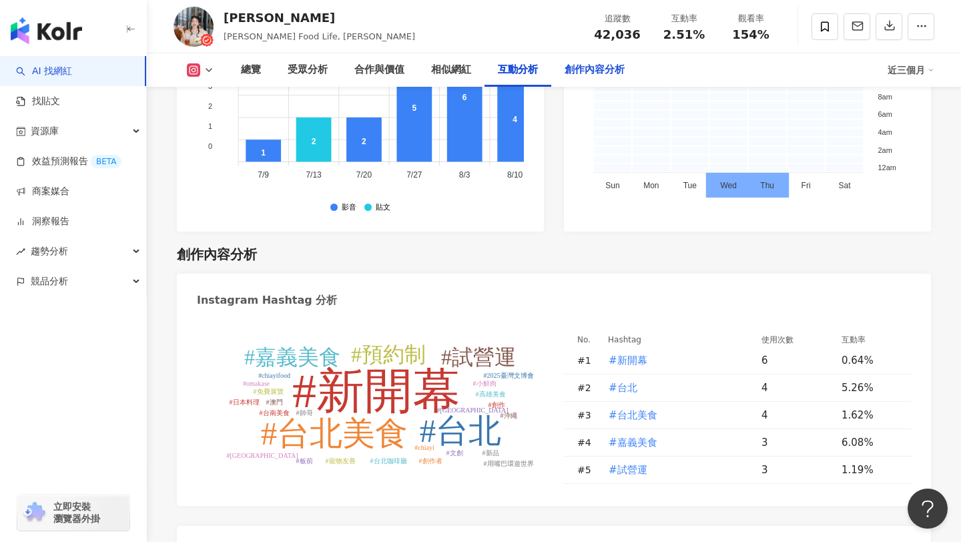
click at [592, 65] on div "創作內容分析" at bounding box center [595, 70] width 60 height 16
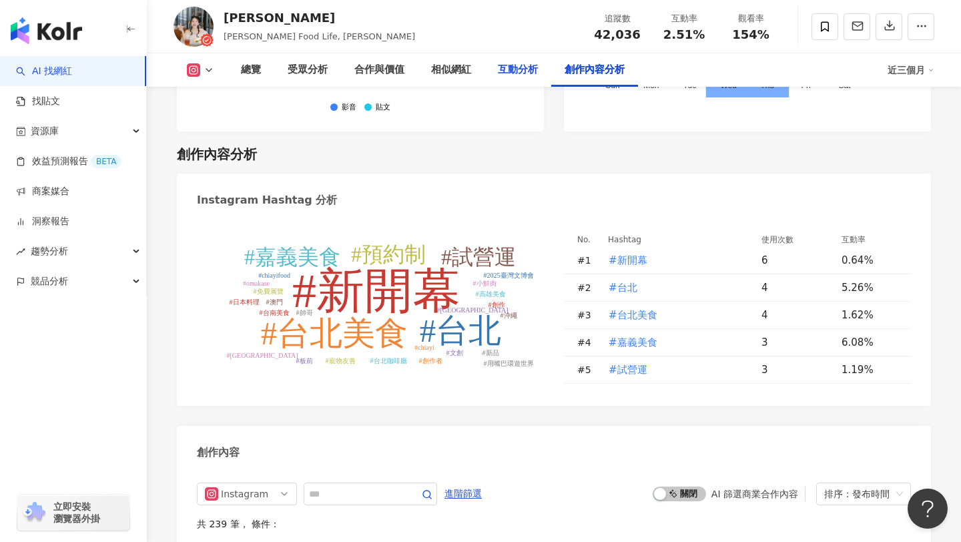
click at [519, 68] on div "互動分析" at bounding box center [518, 70] width 40 height 16
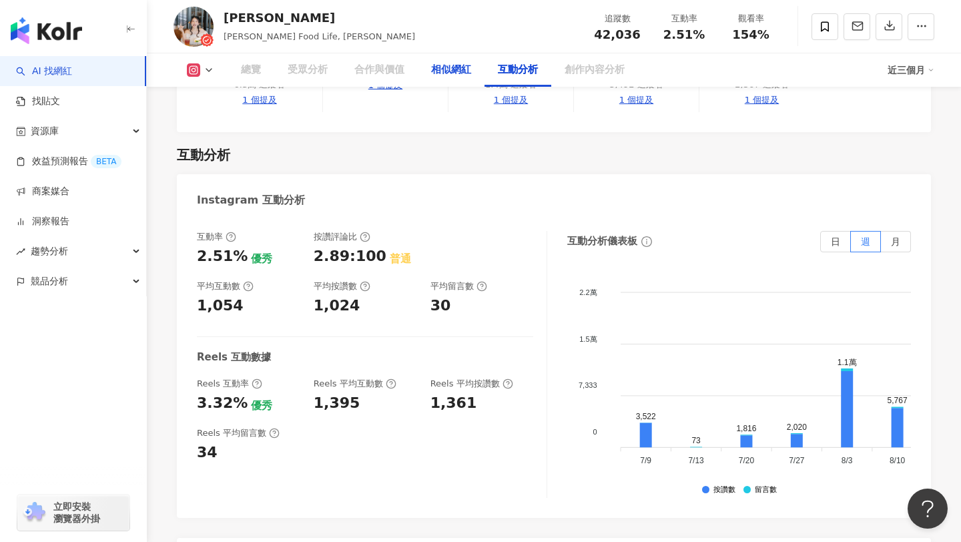
click at [454, 69] on div "相似網紅" at bounding box center [451, 70] width 40 height 16
click at [454, 67] on div "相似網紅" at bounding box center [451, 70] width 40 height 16
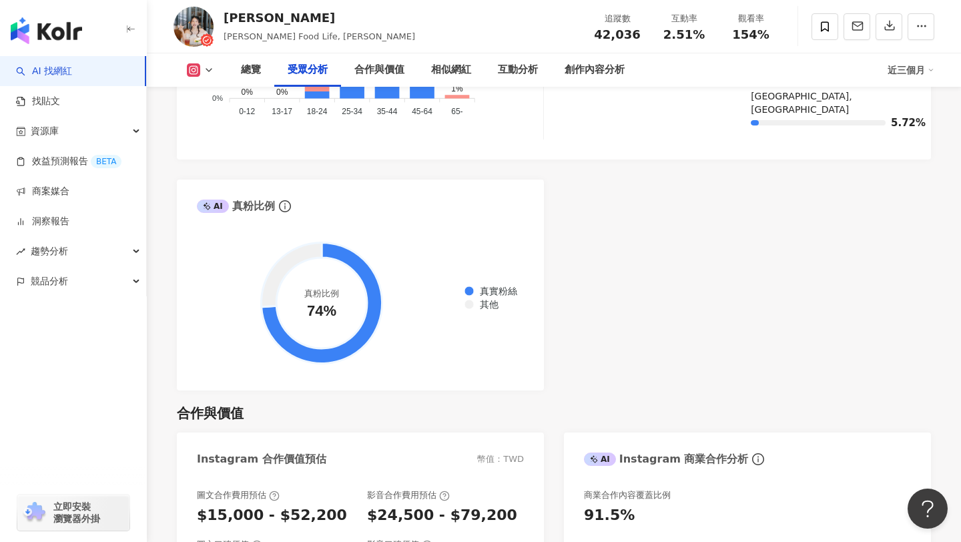
scroll to position [1492, 0]
click at [253, 76] on div "總覽" at bounding box center [251, 70] width 20 height 16
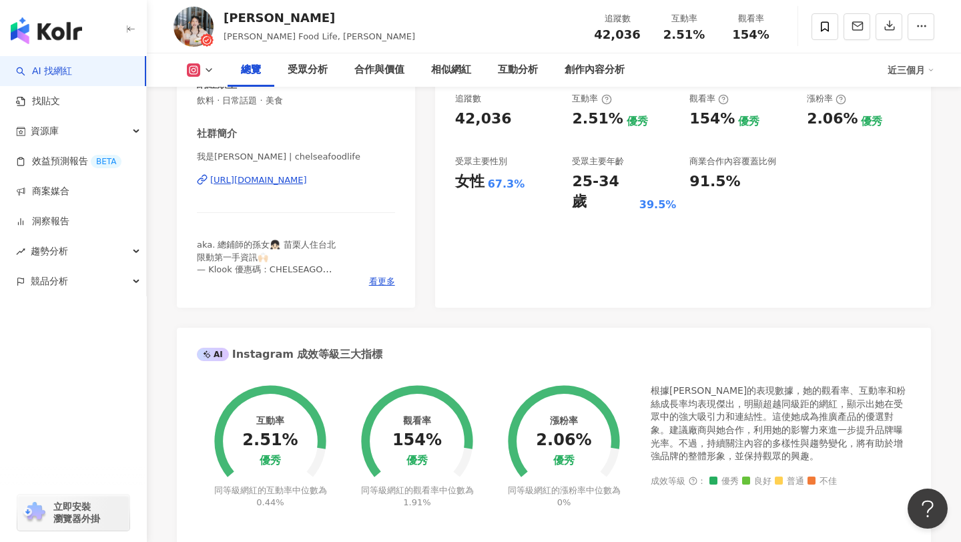
scroll to position [248, 0]
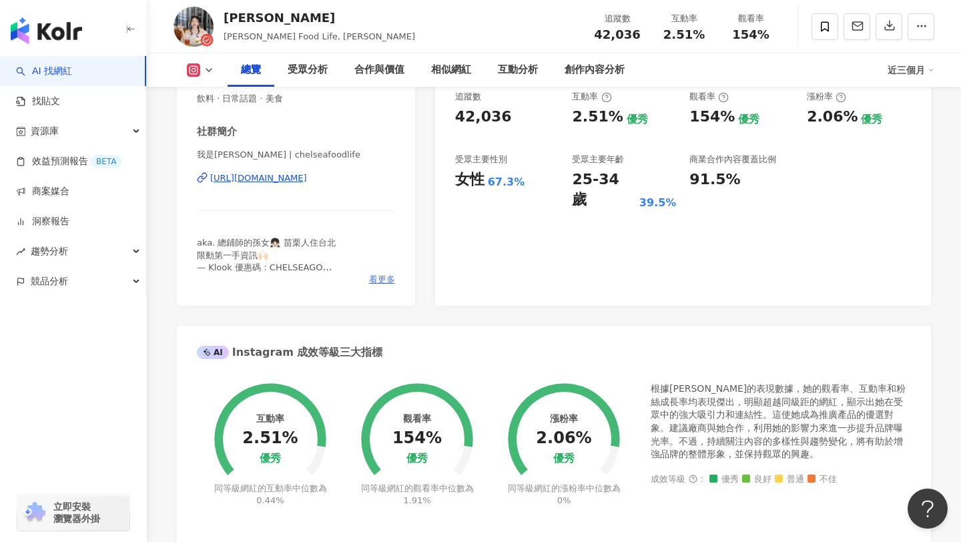
click at [376, 276] on span "看更多" at bounding box center [382, 280] width 26 height 12
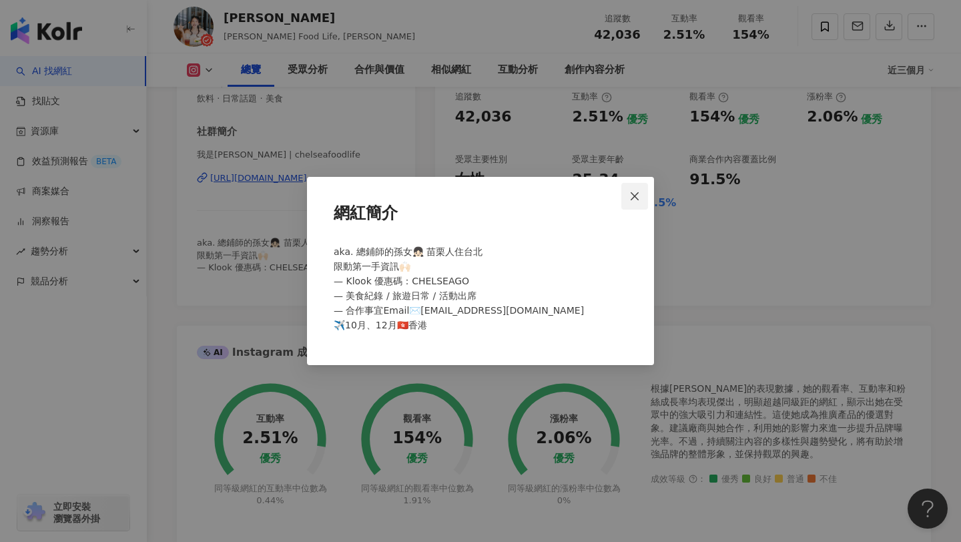
click at [635, 196] on icon "close" at bounding box center [635, 196] width 8 height 8
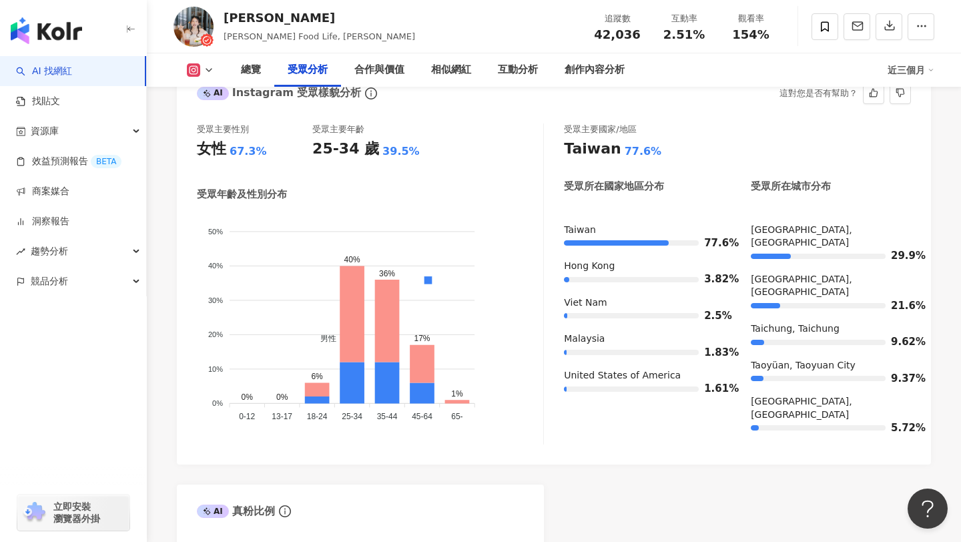
scroll to position [1185, 0]
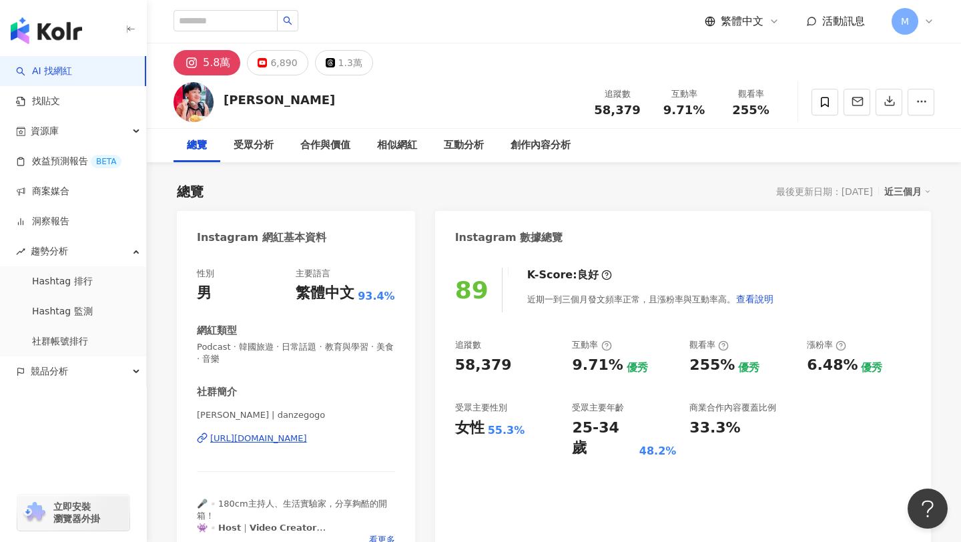
click at [565, 183] on div "同時已有協作者解鎖該網紅數據 由於該網紅的資料已被工作區其他協作者解鎖，因此您無須重複解鎖，重新整理頁面就能查看完整網紅數據。 重新整理" at bounding box center [480, 271] width 961 height 542
click at [565, 178] on div "同時已有協作者解鎖該網紅數據 由於該網紅的資料已被工作區其他協作者解鎖，因此您無須重複解鎖，重新整理頁面就能查看完整網紅數據。 重新整理" at bounding box center [480, 271] width 961 height 542
click at [247, 143] on div "受眾分析" at bounding box center [254, 145] width 40 height 16
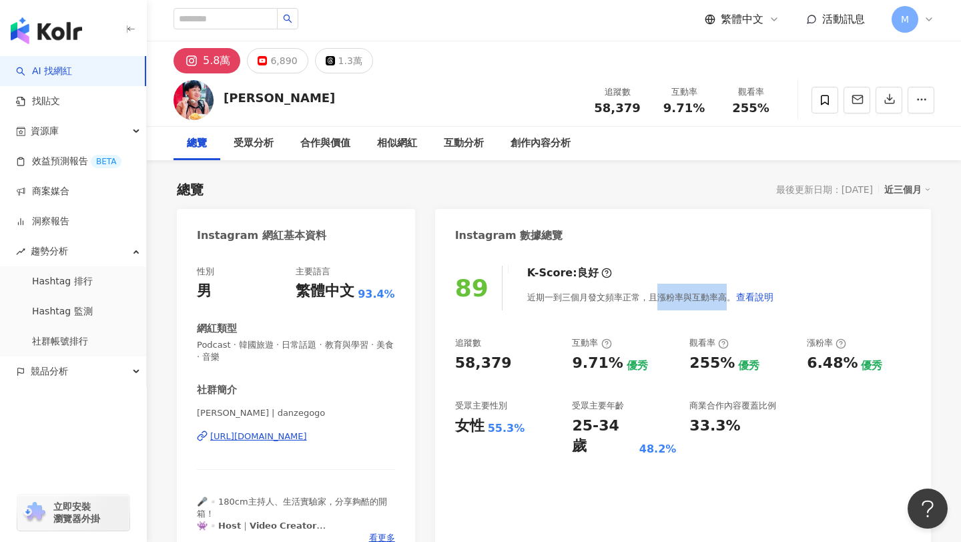
drag, startPoint x: 653, startPoint y: 300, endPoint x: 721, endPoint y: 298, distance: 67.5
click at [721, 298] on div "近期一到三個月發文頻率正常，且漲粉率與互動率高。 查看說明" at bounding box center [650, 297] width 247 height 27
copy div "漲粉率與互動率高"
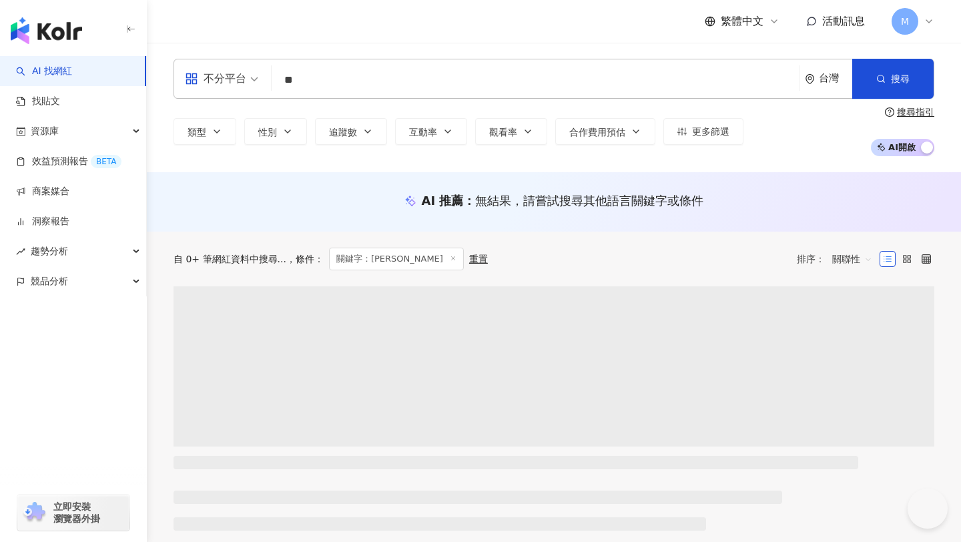
click at [349, 81] on input "**" at bounding box center [535, 79] width 517 height 25
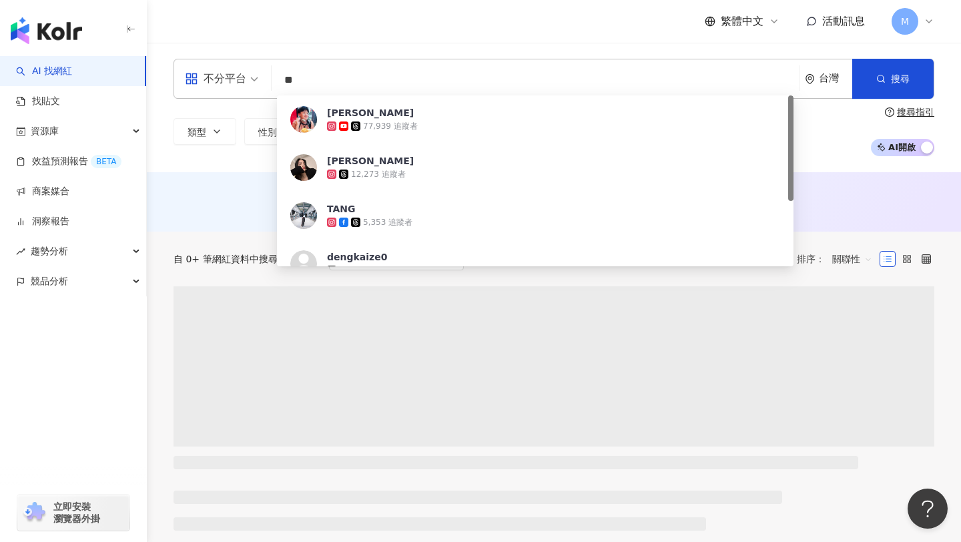
type input "*"
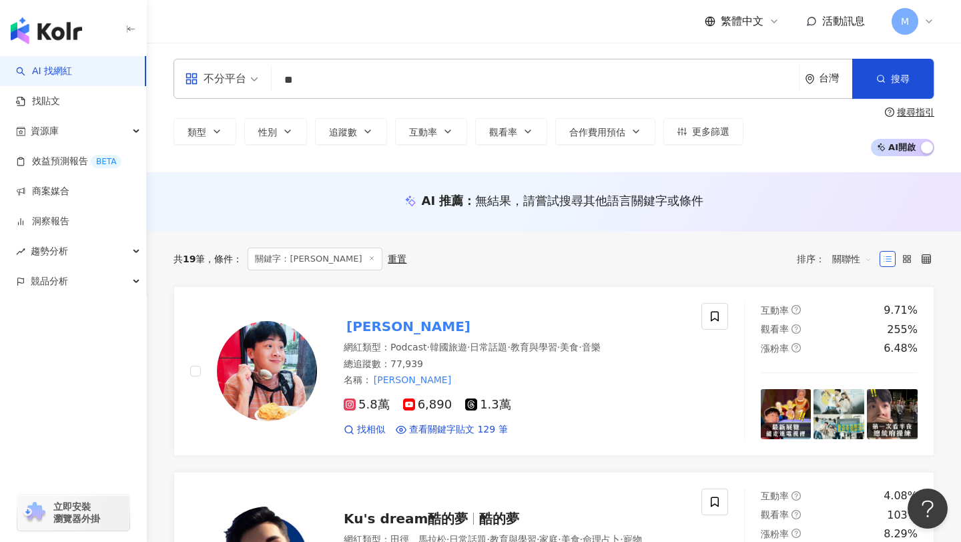
type input "**"
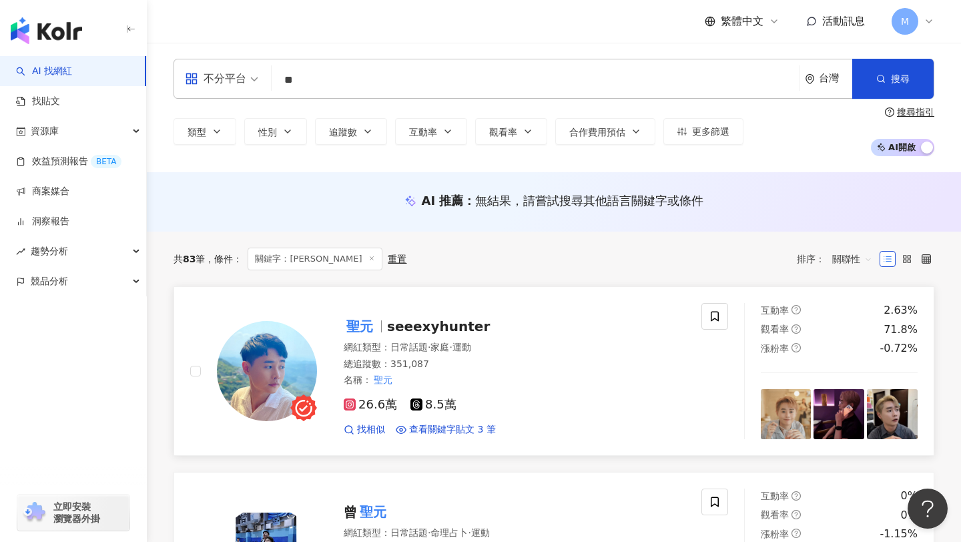
click at [256, 358] on img at bounding box center [267, 371] width 100 height 100
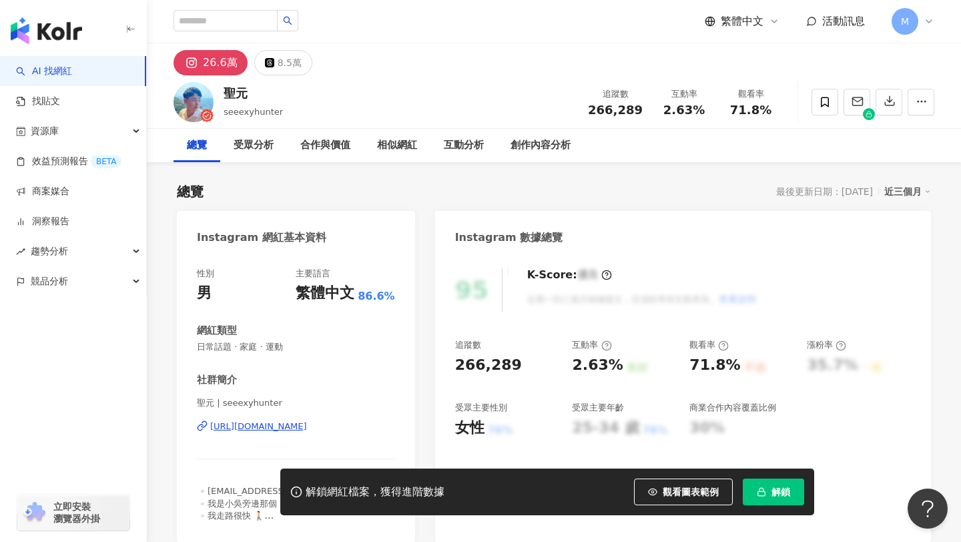
click at [772, 492] on span "解鎖" at bounding box center [780, 491] width 19 height 11
click at [768, 497] on button "解鎖" at bounding box center [773, 491] width 61 height 27
click at [774, 484] on button "解鎖" at bounding box center [773, 491] width 61 height 27
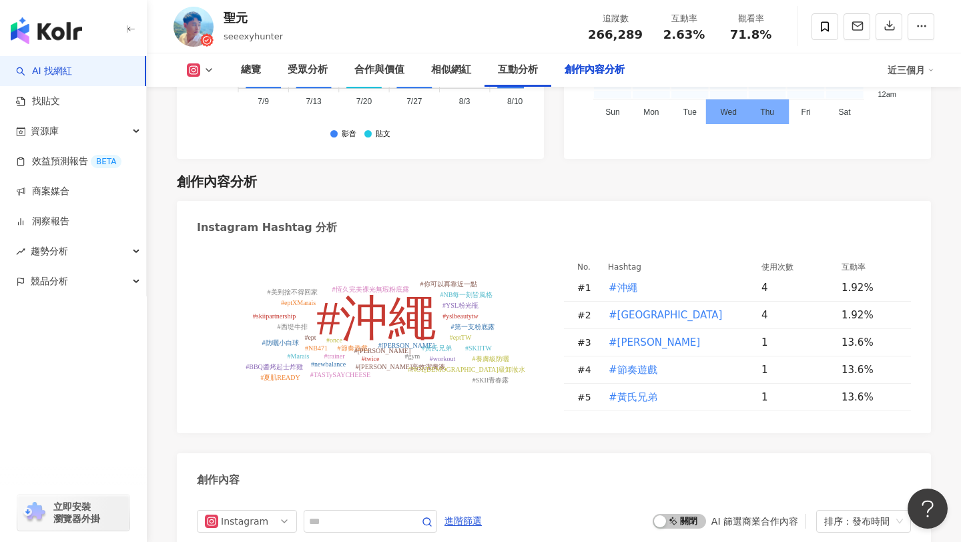
scroll to position [4138, 0]
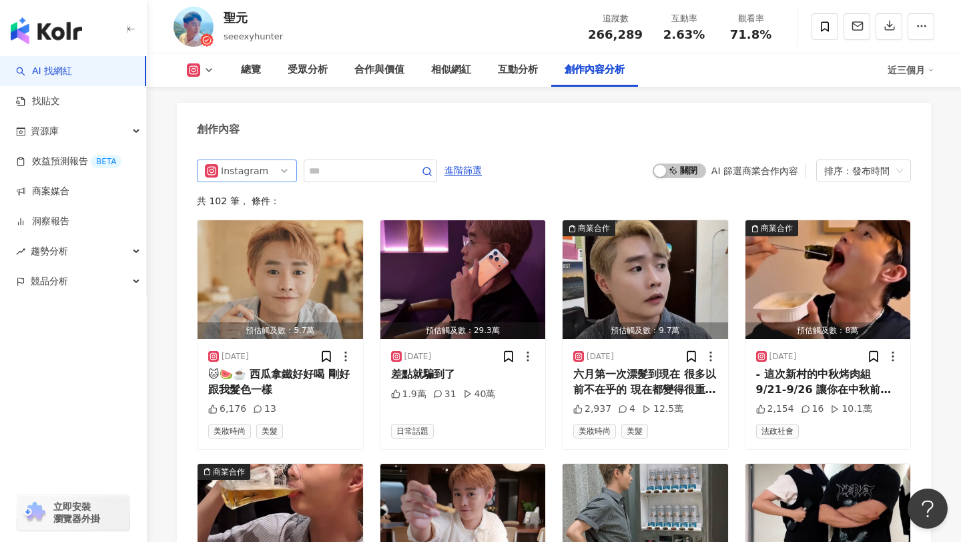
click at [214, 166] on rect at bounding box center [212, 171] width 11 height 10
click at [251, 192] on div "不分平台" at bounding box center [245, 199] width 43 height 15
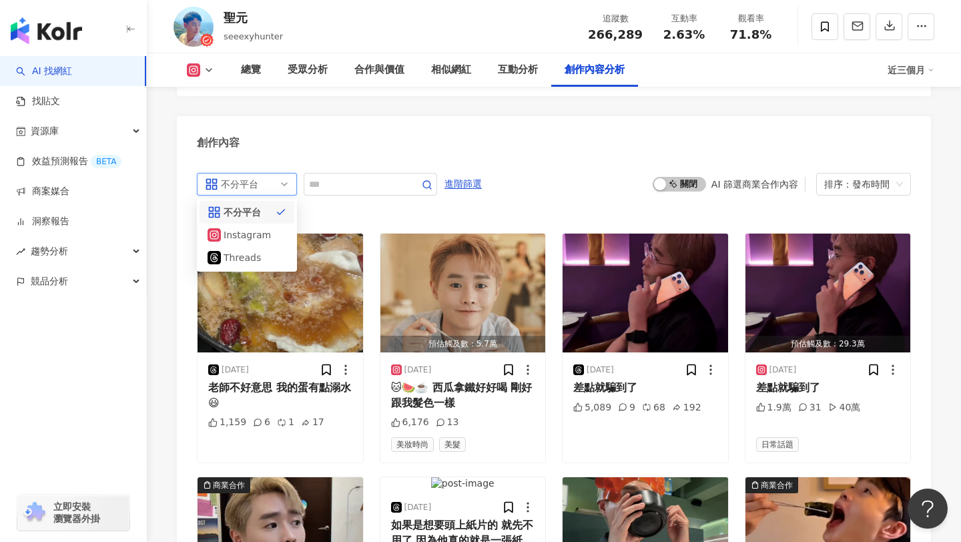
click at [259, 174] on div "不分平台" at bounding box center [242, 184] width 43 height 21
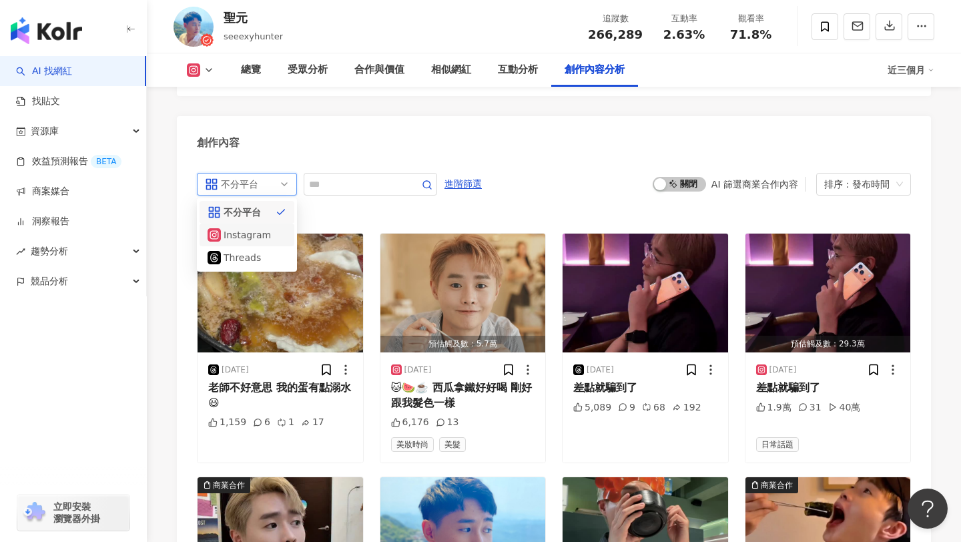
click at [240, 228] on div "Instagram" at bounding box center [245, 235] width 43 height 15
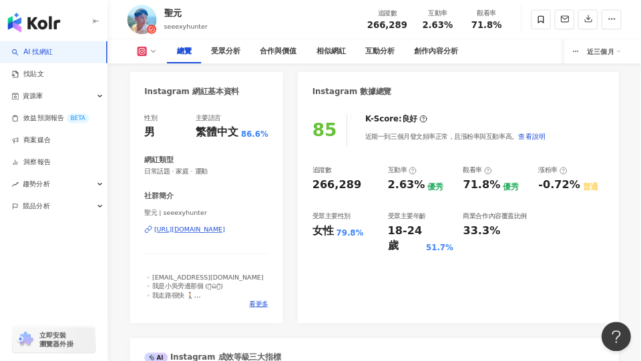
scroll to position [547, 0]
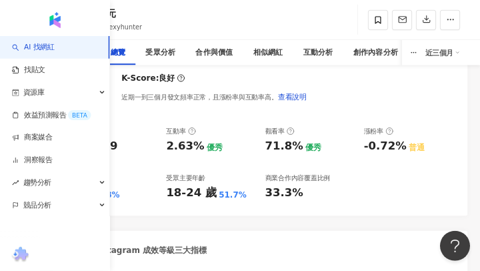
scroll to position [534, 0]
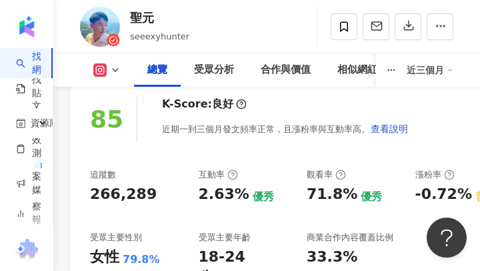
drag, startPoint x: 304, startPoint y: 226, endPoint x: 242, endPoint y: 182, distance: 76.5
click at [202, 151] on div "85 K-Score : 良好 近期一到三個月發文頻率正常，且漲粉率與互動率高。 查看說明 追蹤數 266,289 互動率 2.63% 優秀 觀看率 71.8…" at bounding box center [300, 195] width 460 height 224
click at [219, 124] on div "近期一到三個月發文頻率正常，且漲粉率與互動率高。 查看說明" at bounding box center [285, 128] width 247 height 27
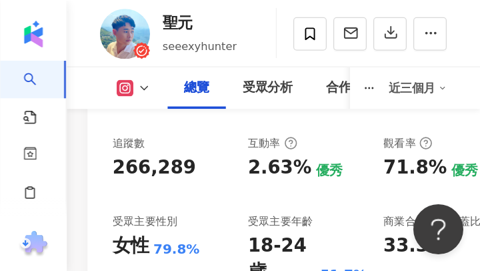
scroll to position [595, 0]
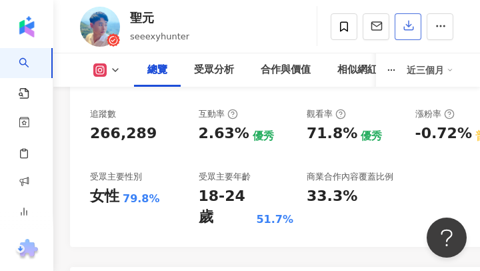
click at [404, 30] on icon "button" at bounding box center [408, 25] width 9 height 9
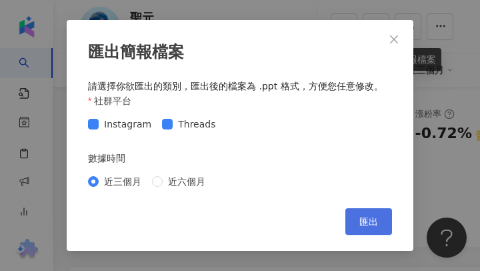
click at [367, 216] on button "匯出" at bounding box center [369, 221] width 47 height 27
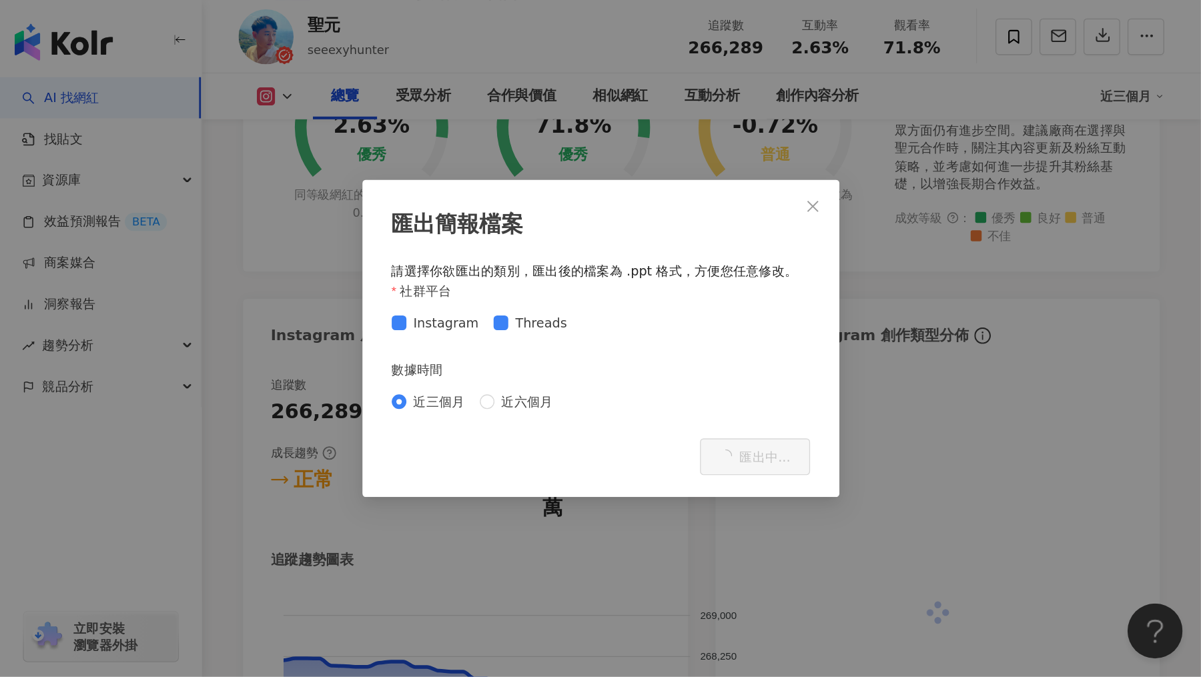
scroll to position [595, 0]
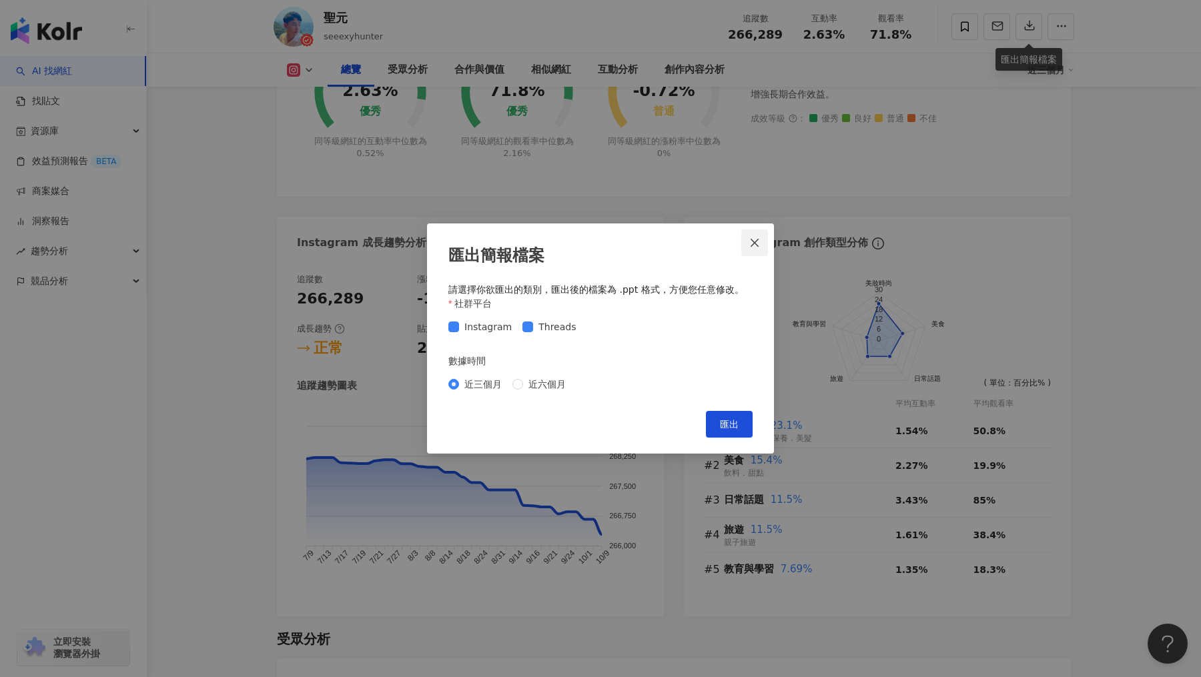
drag, startPoint x: 733, startPoint y: 428, endPoint x: 741, endPoint y: 234, distance: 195.0
click at [640, 234] on div "匯出簡報檔案 請選擇你欲匯出的類別，匯出後的檔案為 .ppt 格式，方便您任意修改。 社群平台 Instagram Threads 數據時間 近三個月 近六個…" at bounding box center [600, 339] width 347 height 230
click at [640, 242] on span "Close" at bounding box center [754, 243] width 27 height 11
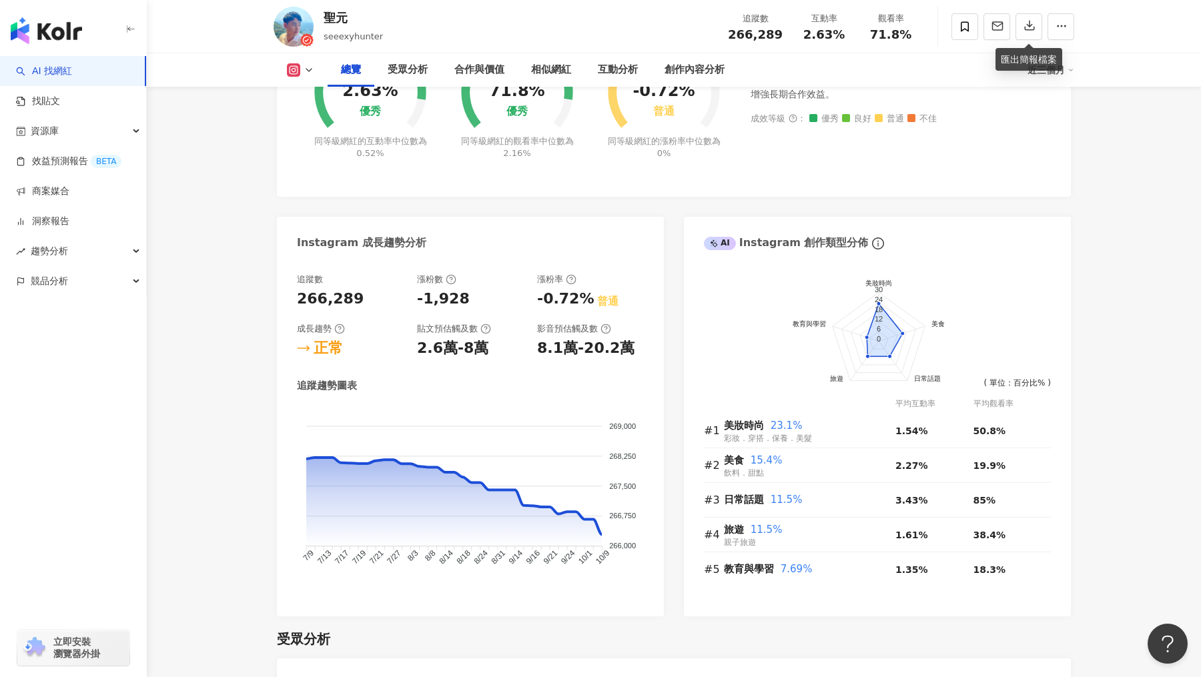
scroll to position [0, 0]
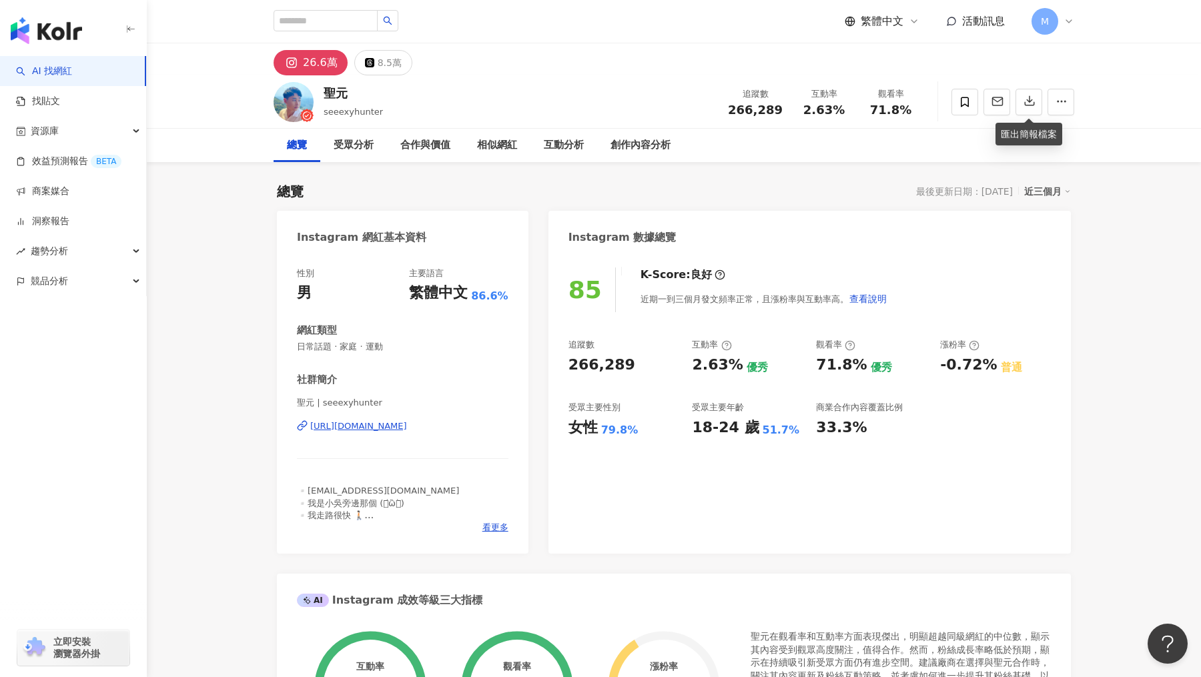
click at [72, 76] on link "AI 找網紅" at bounding box center [44, 71] width 56 height 13
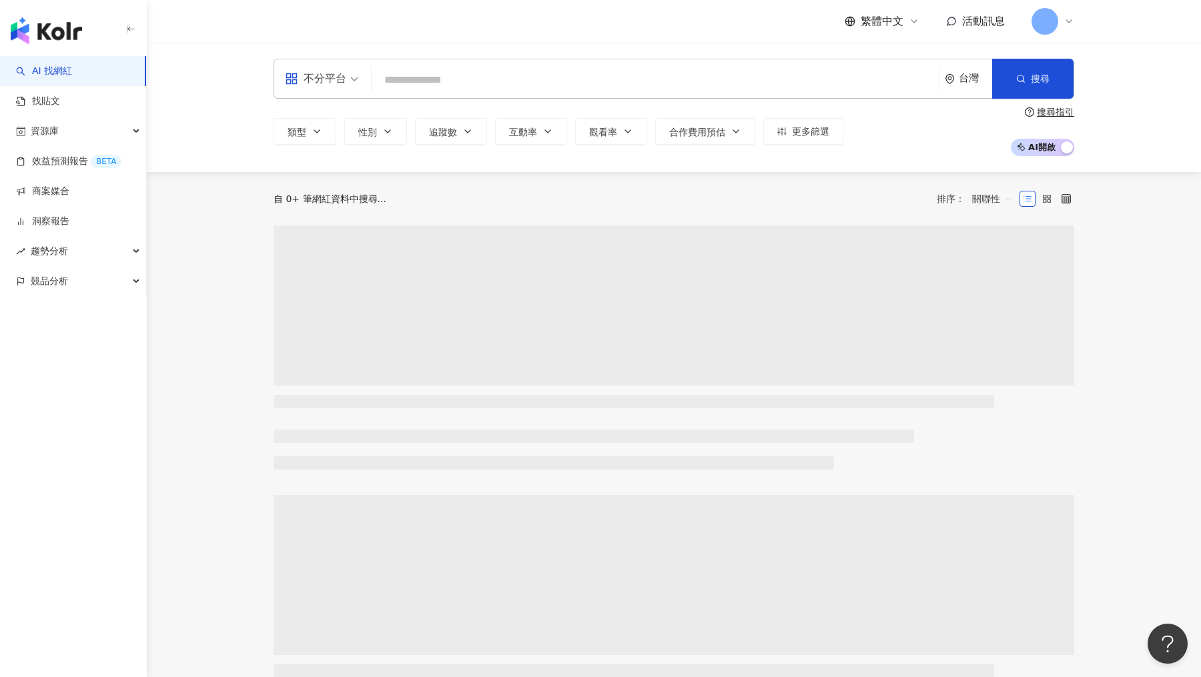
click at [317, 23] on div "繁體中文 活動訊息 M" at bounding box center [674, 21] width 801 height 43
click at [450, 69] on input "search" at bounding box center [655, 79] width 557 height 25
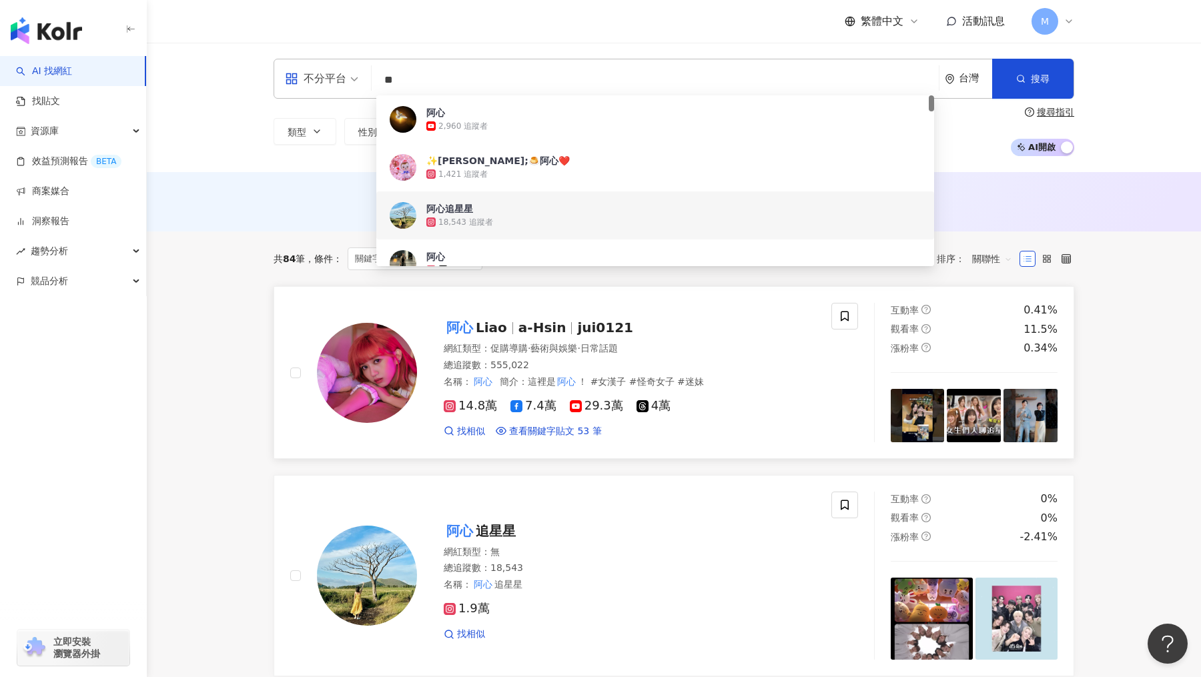
click at [398, 360] on img at bounding box center [367, 373] width 100 height 100
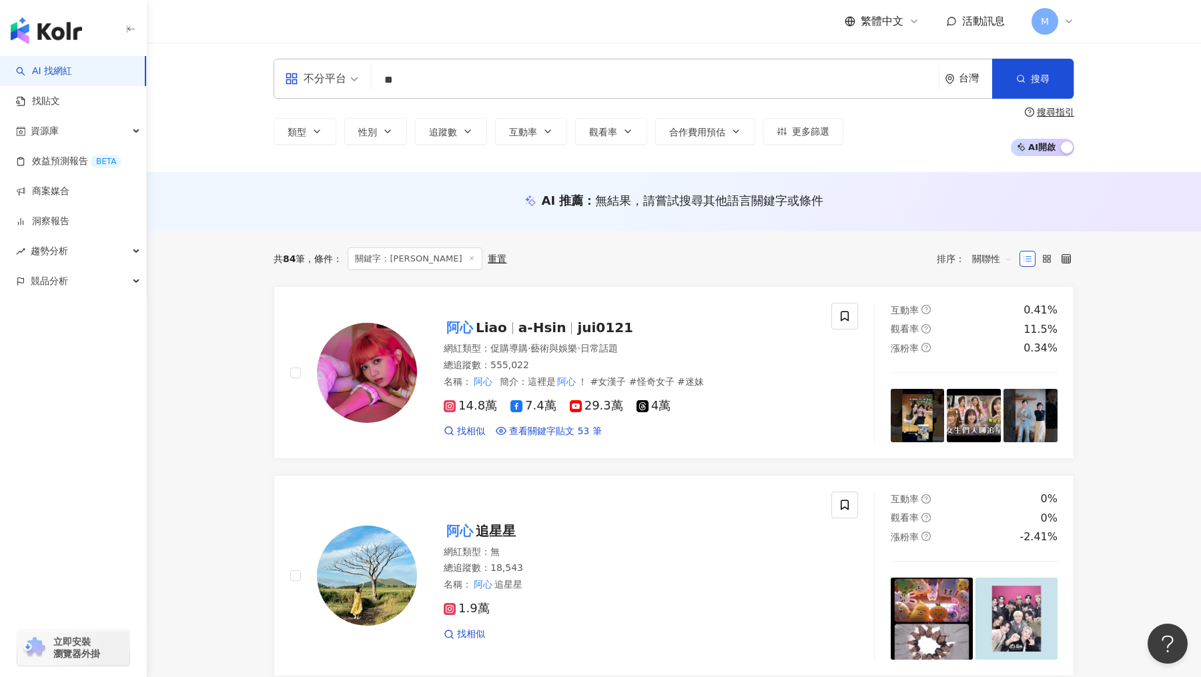
click at [458, 89] on input "**" at bounding box center [655, 79] width 557 height 25
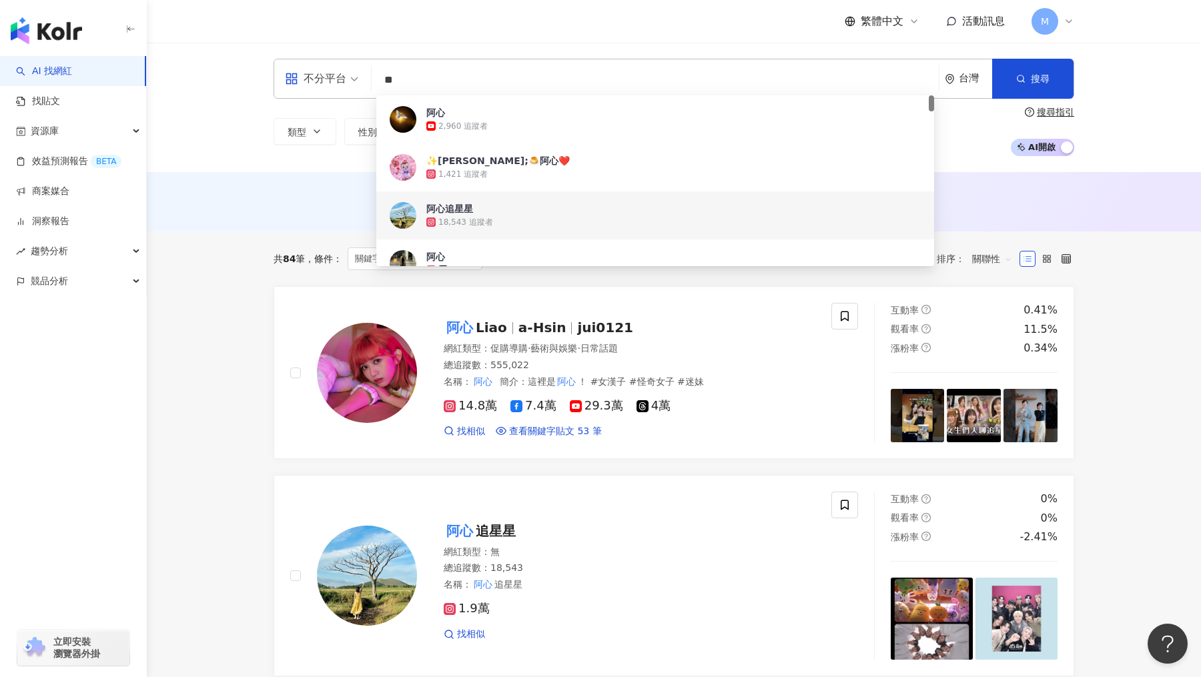
type input "*"
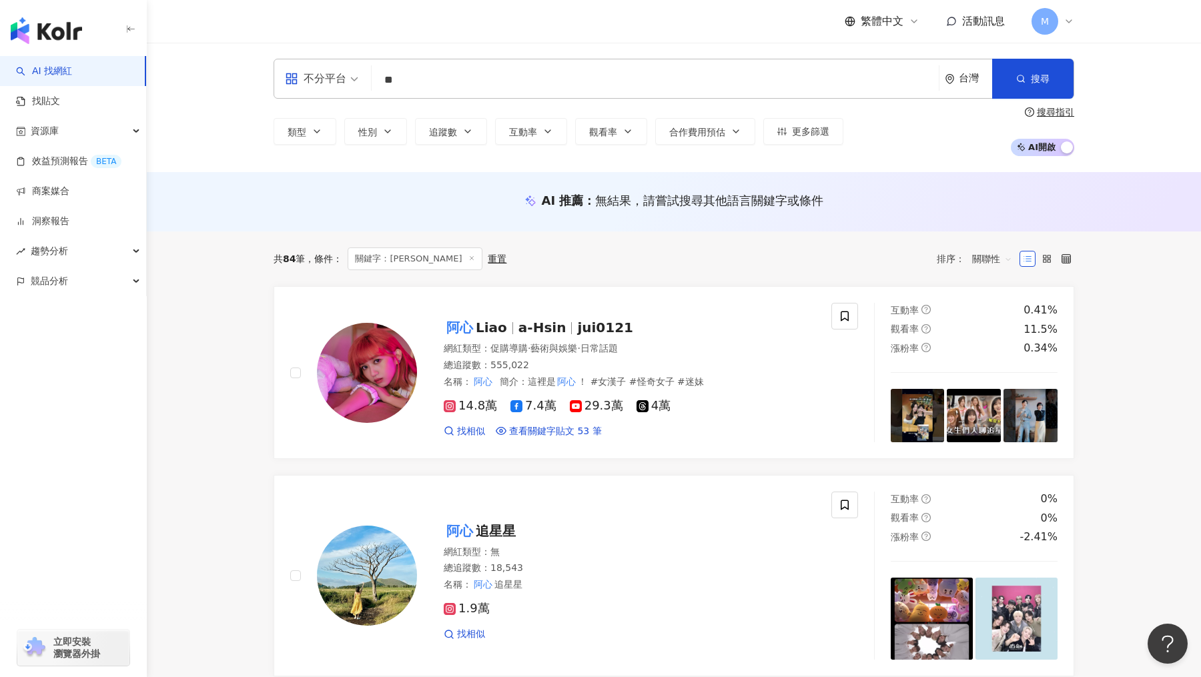
type input "**"
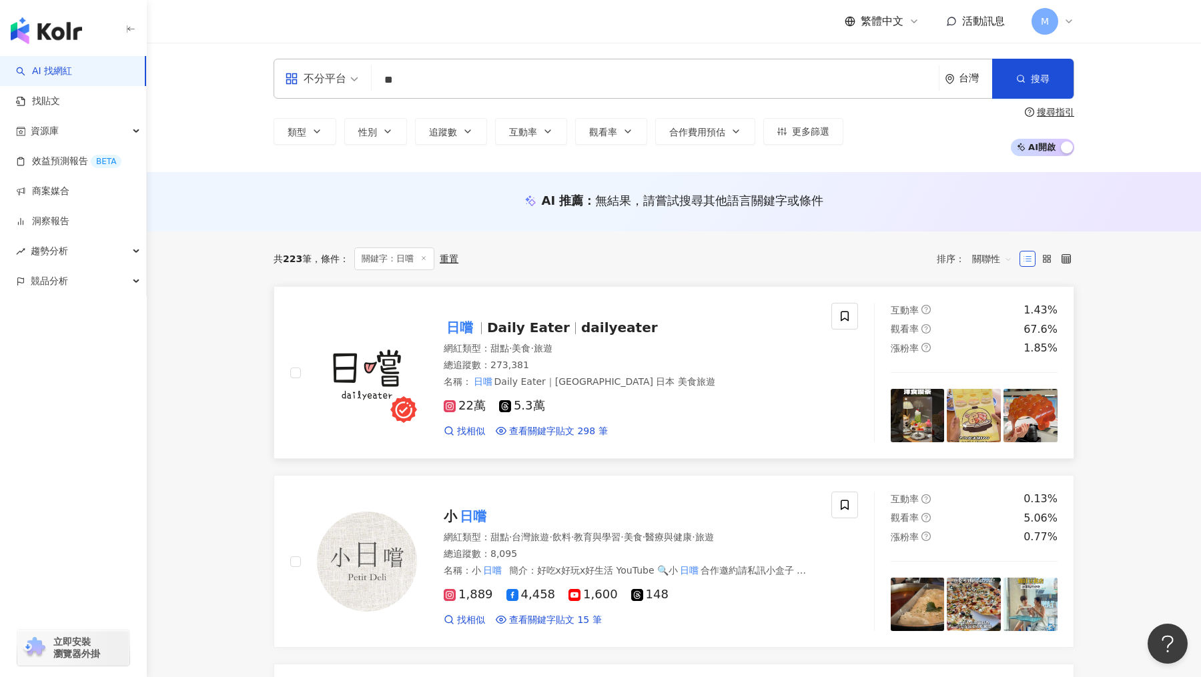
click at [383, 347] on img at bounding box center [367, 373] width 100 height 100
drag, startPoint x: 557, startPoint y: 269, endPoint x: 545, endPoint y: 232, distance: 38.4
click at [545, 232] on div "共 223 筆 條件 ： 關鍵字：日嚐 重置 排序： 關聯性" at bounding box center [674, 259] width 801 height 55
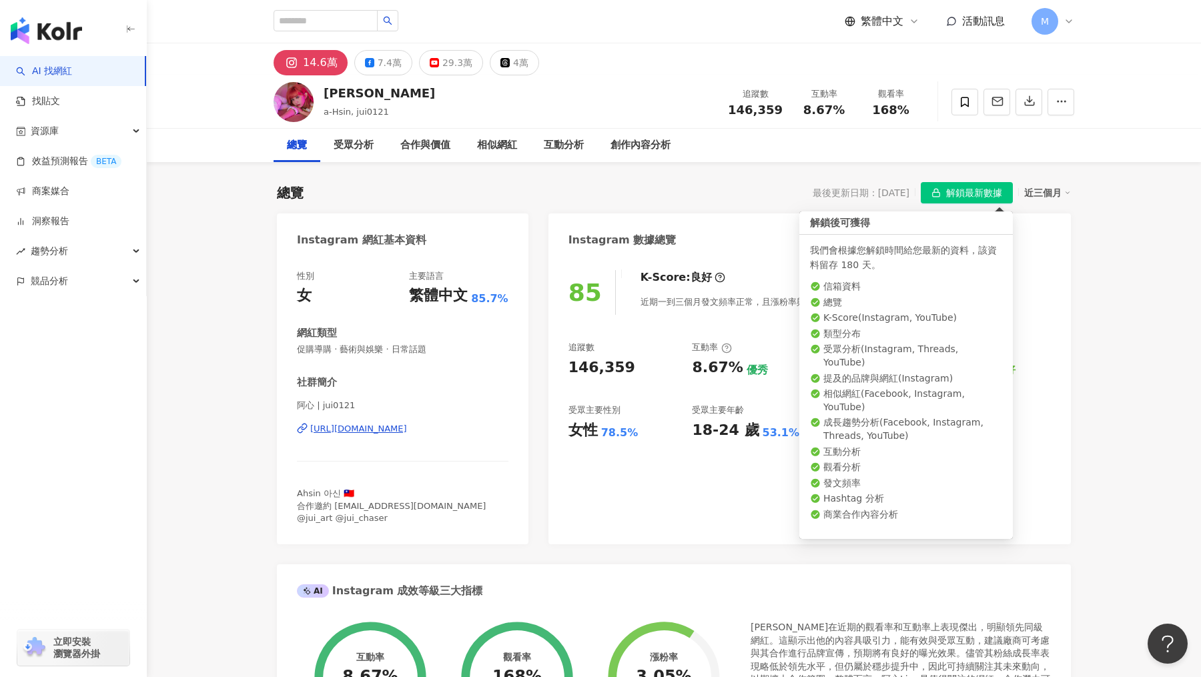
click at [974, 188] on span "解鎖最新數據" at bounding box center [974, 193] width 56 height 21
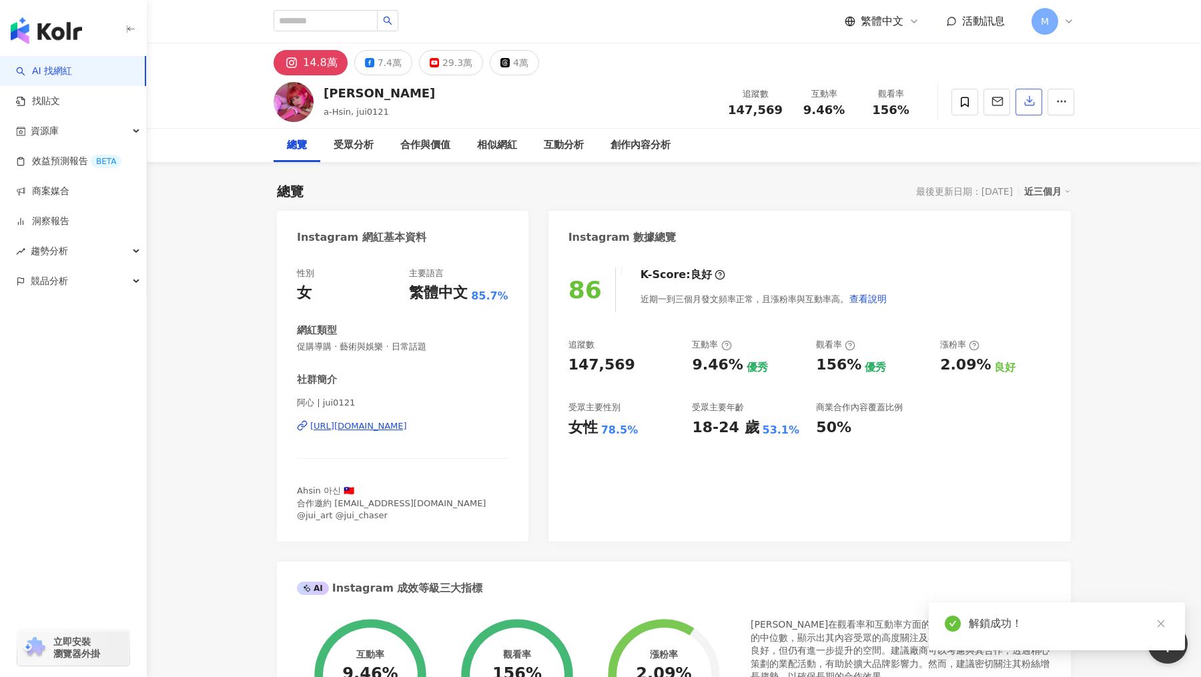
click at [1024, 107] on icon "button" at bounding box center [1030, 101] width 12 height 12
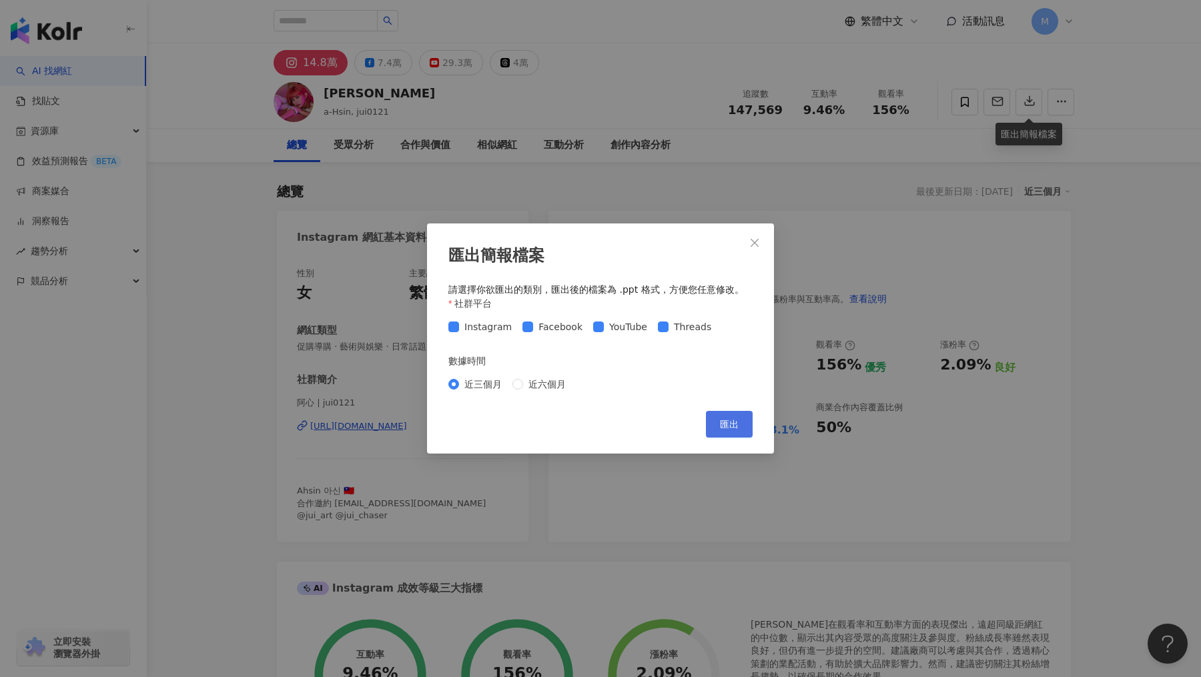
click at [722, 426] on span "匯出" at bounding box center [729, 424] width 19 height 11
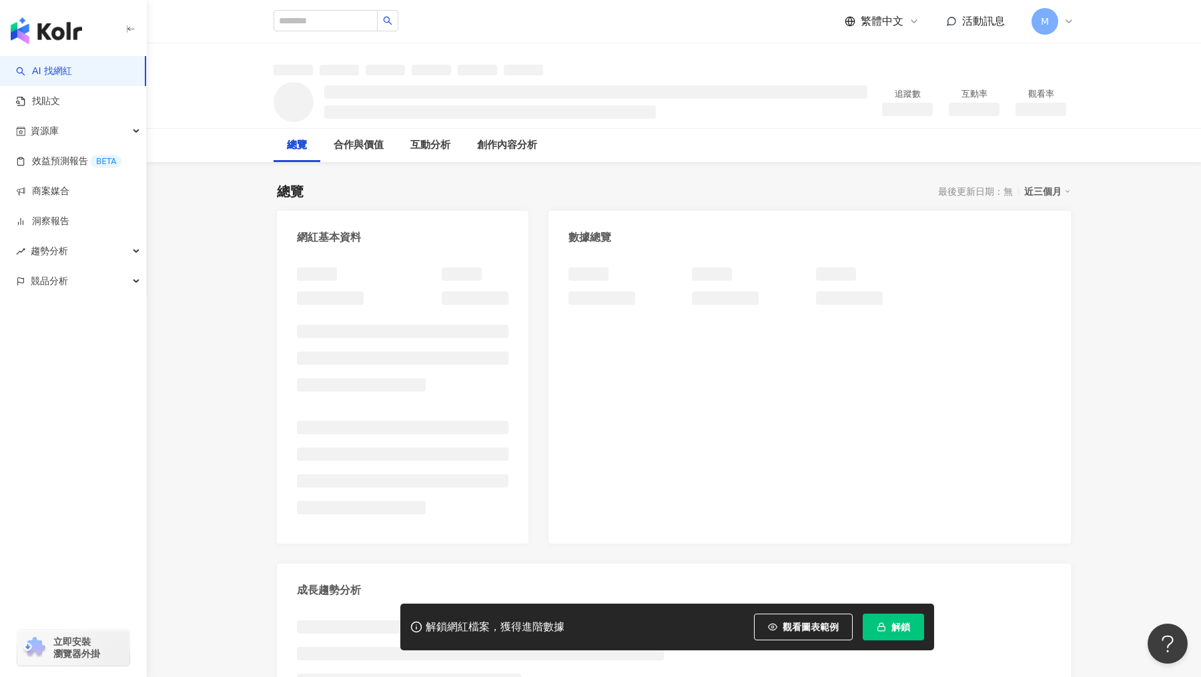
click at [894, 622] on span "解鎖" at bounding box center [901, 627] width 19 height 11
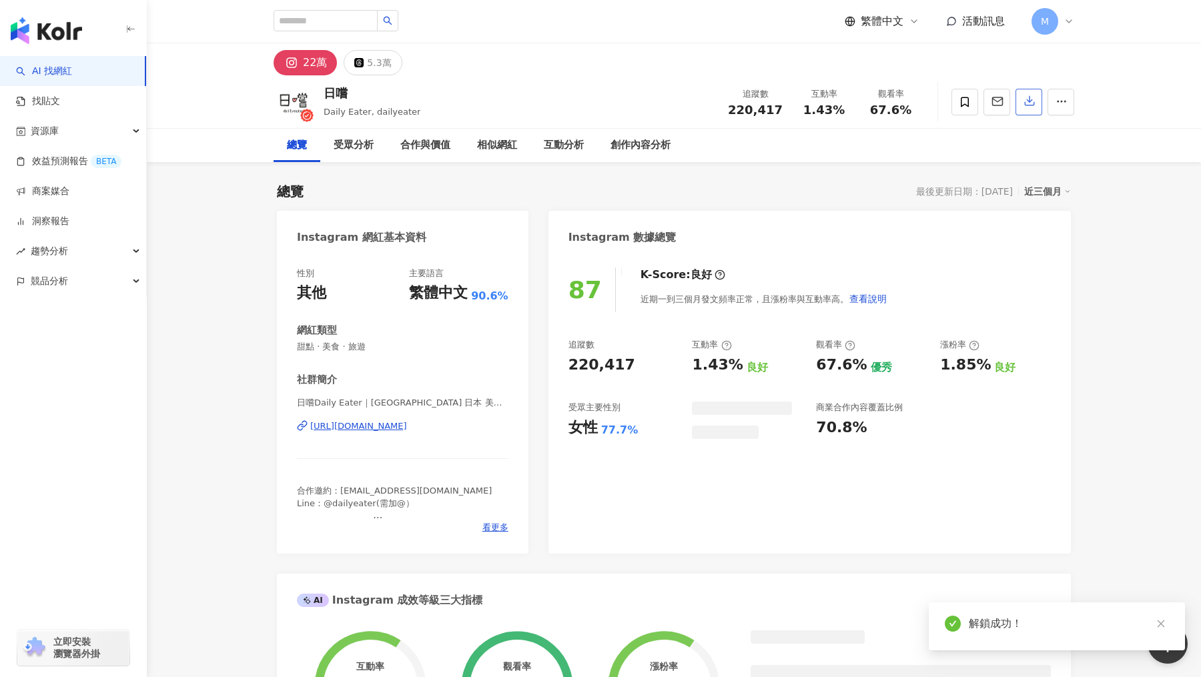
click at [1028, 109] on button "button" at bounding box center [1029, 102] width 27 height 27
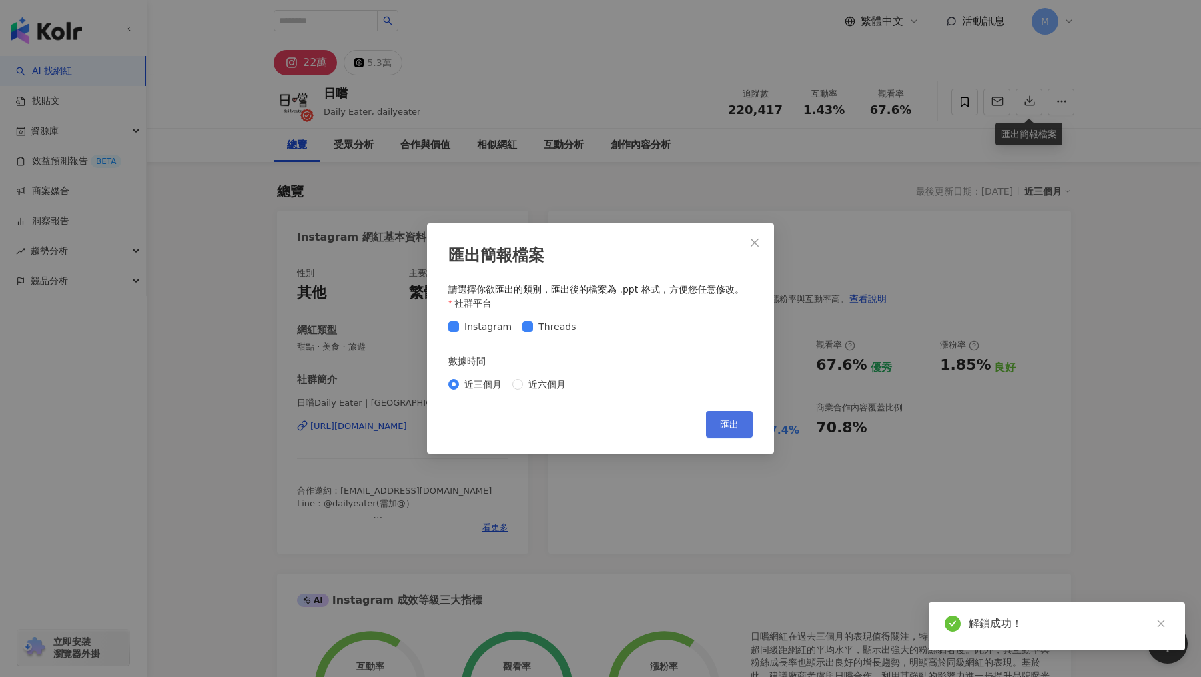
click at [722, 431] on button "匯出" at bounding box center [729, 424] width 47 height 27
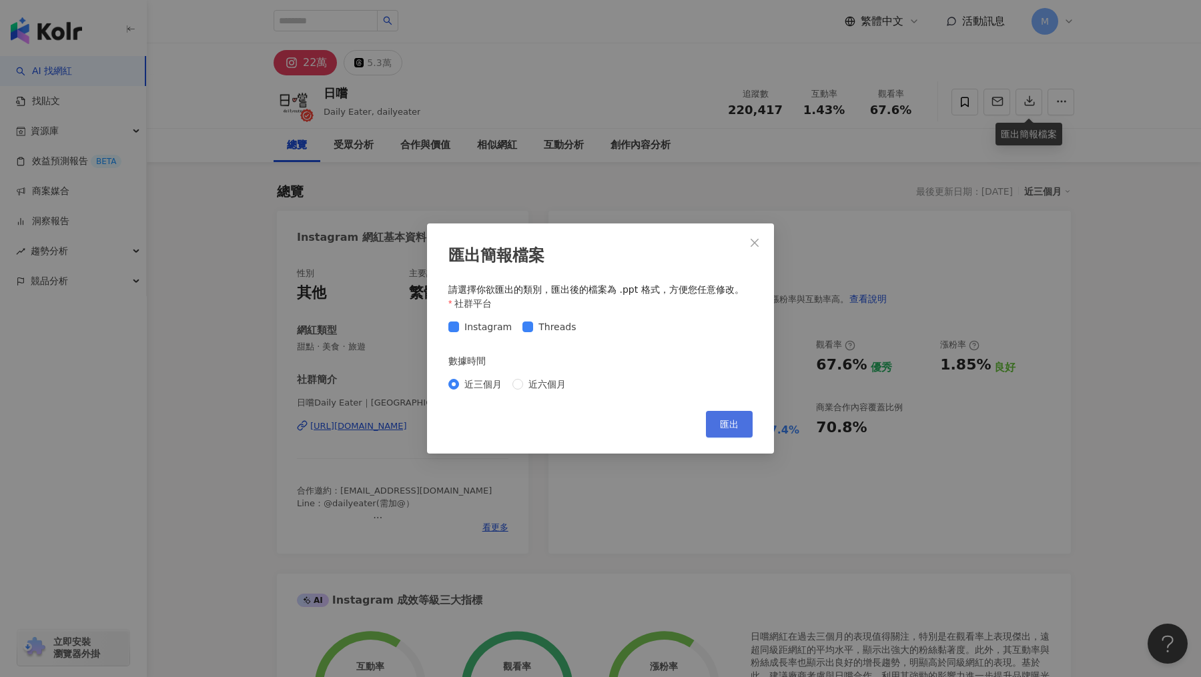
click at [721, 428] on span "匯出" at bounding box center [729, 424] width 19 height 11
click at [756, 245] on icon "close" at bounding box center [754, 243] width 11 height 11
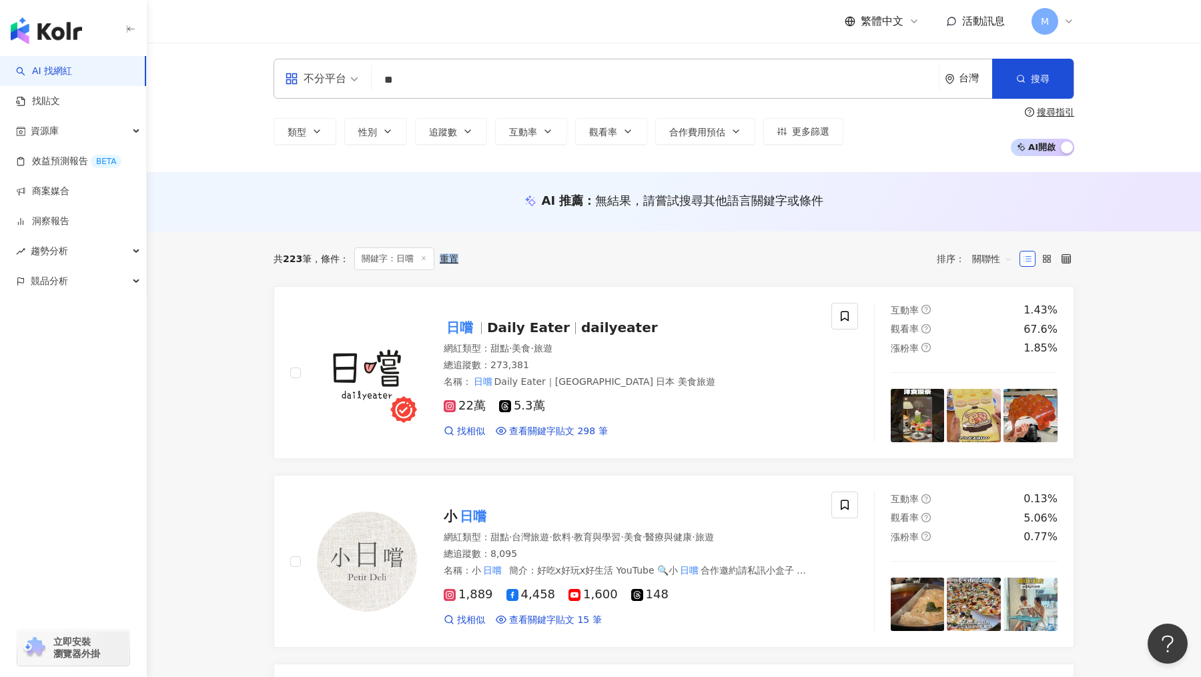
click at [448, 70] on input "**" at bounding box center [655, 79] width 557 height 25
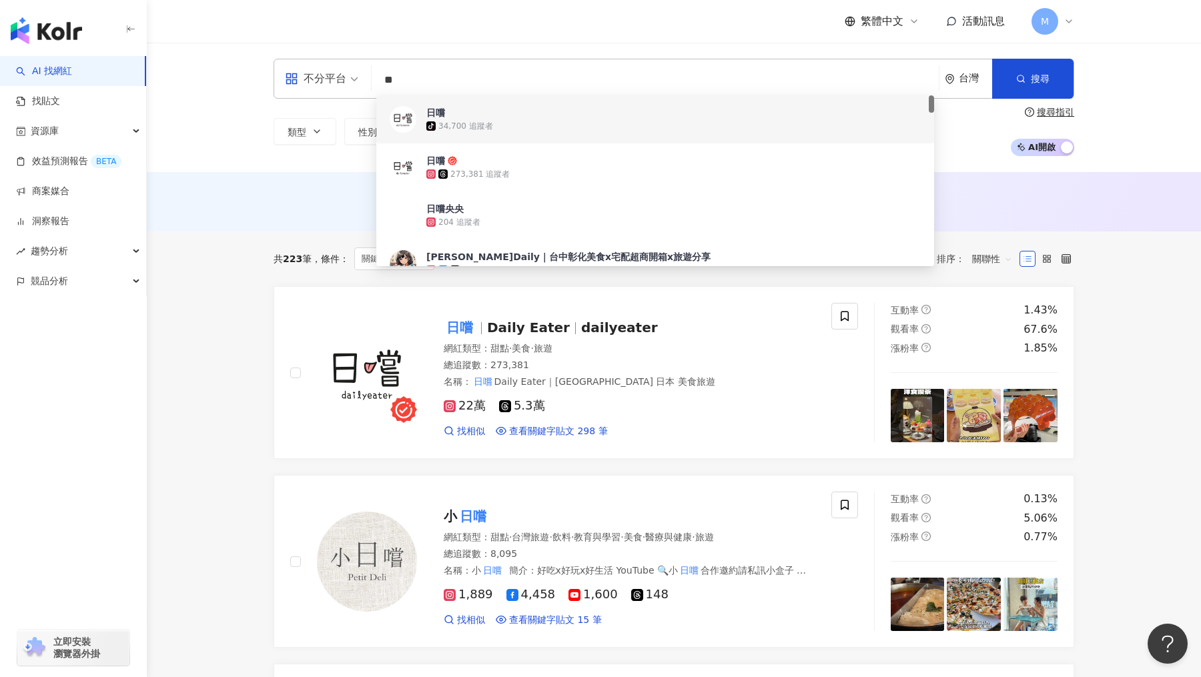
click at [494, 76] on input "**" at bounding box center [655, 79] width 557 height 25
type input "*"
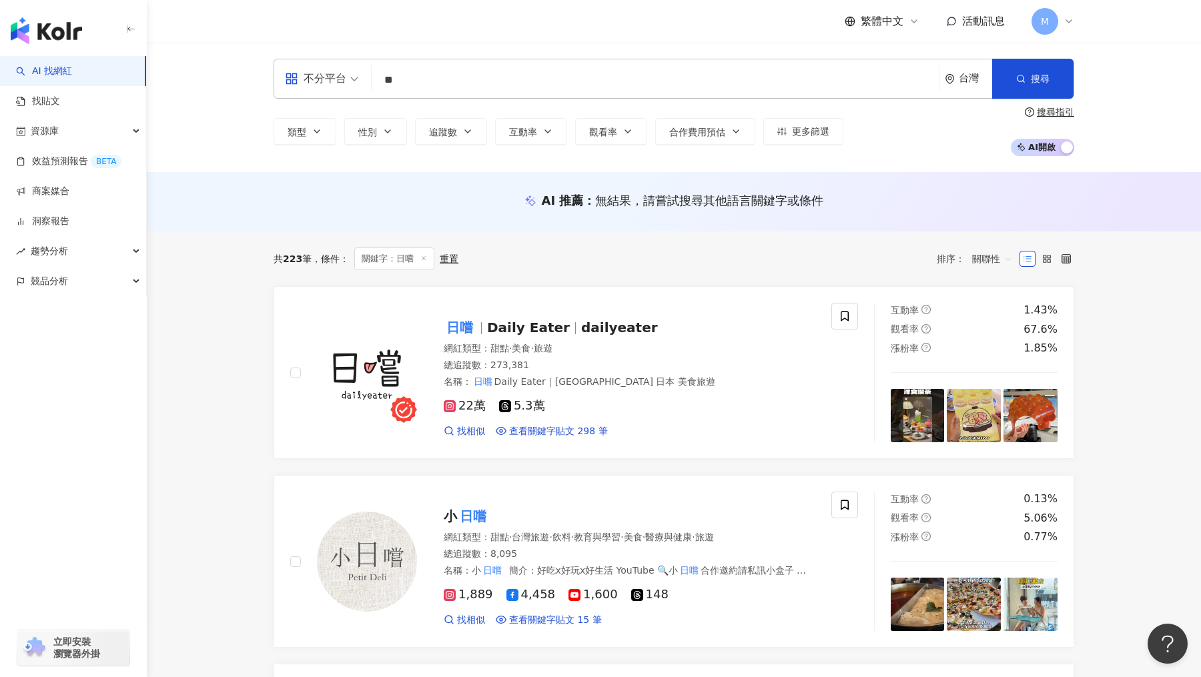
type input "**"
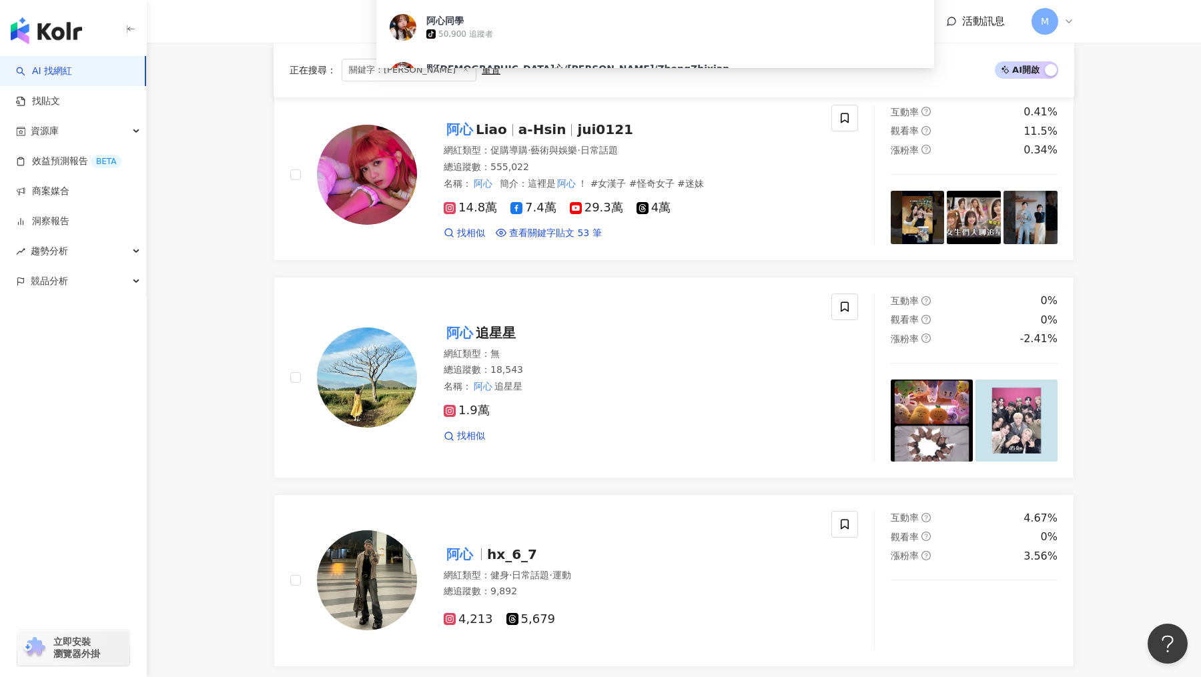
scroll to position [53, 0]
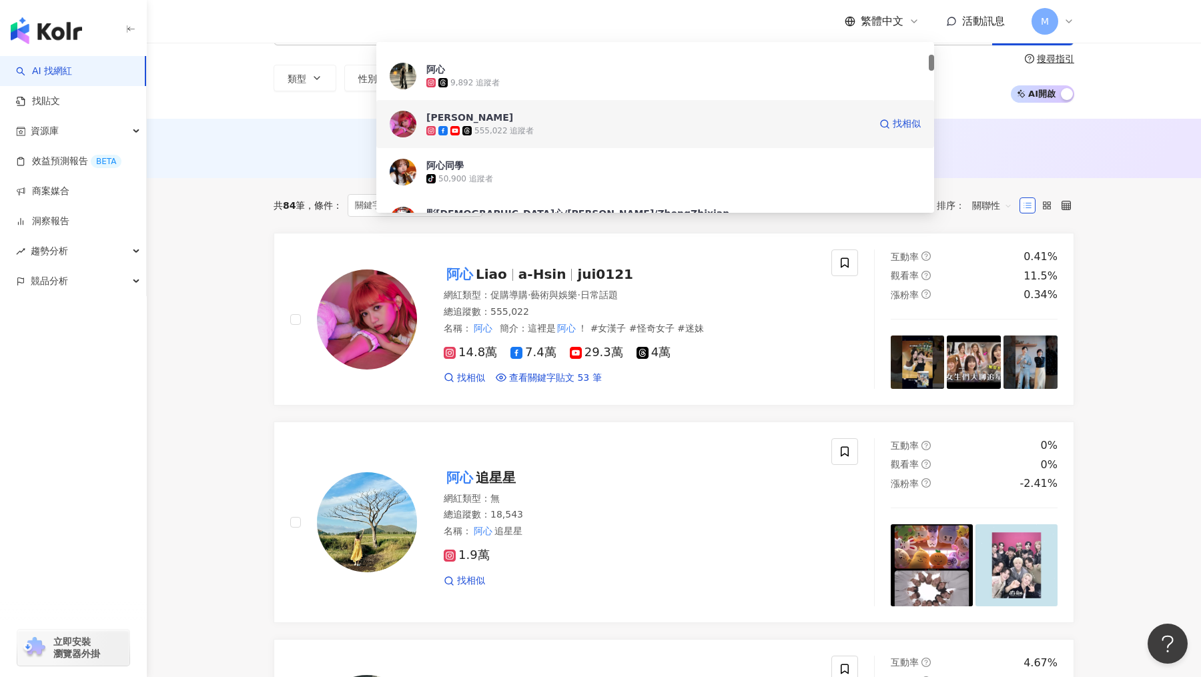
click at [474, 121] on span "阿心Liao" at bounding box center [647, 117] width 443 height 13
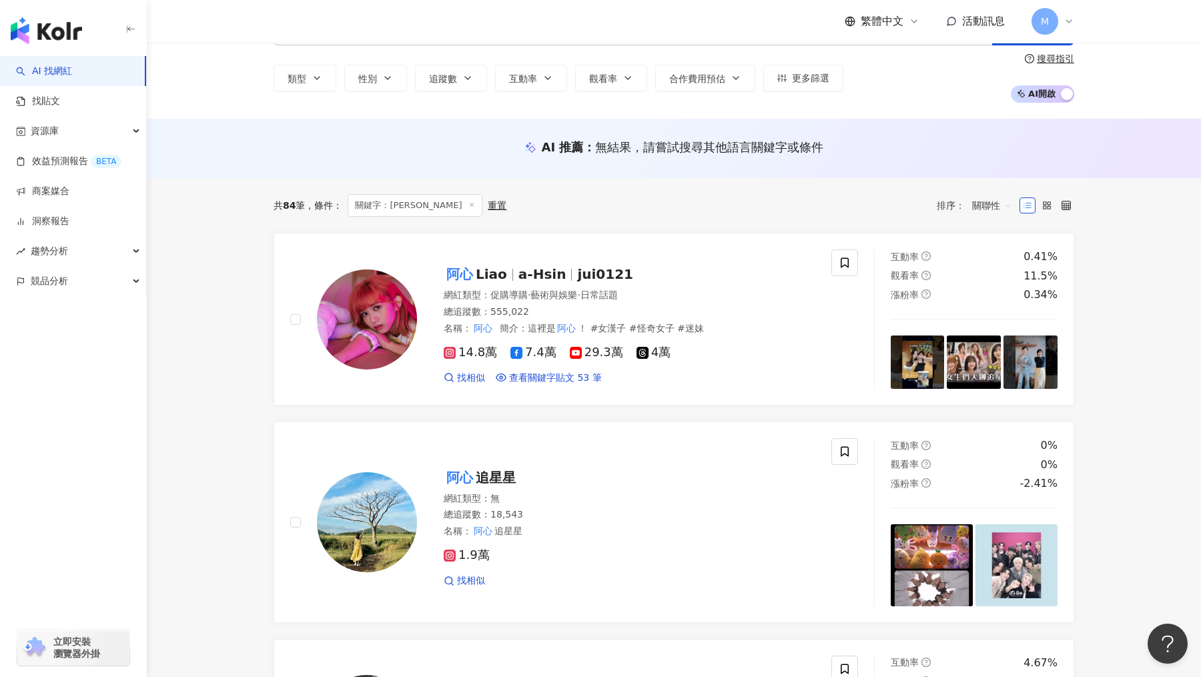
scroll to position [0, 0]
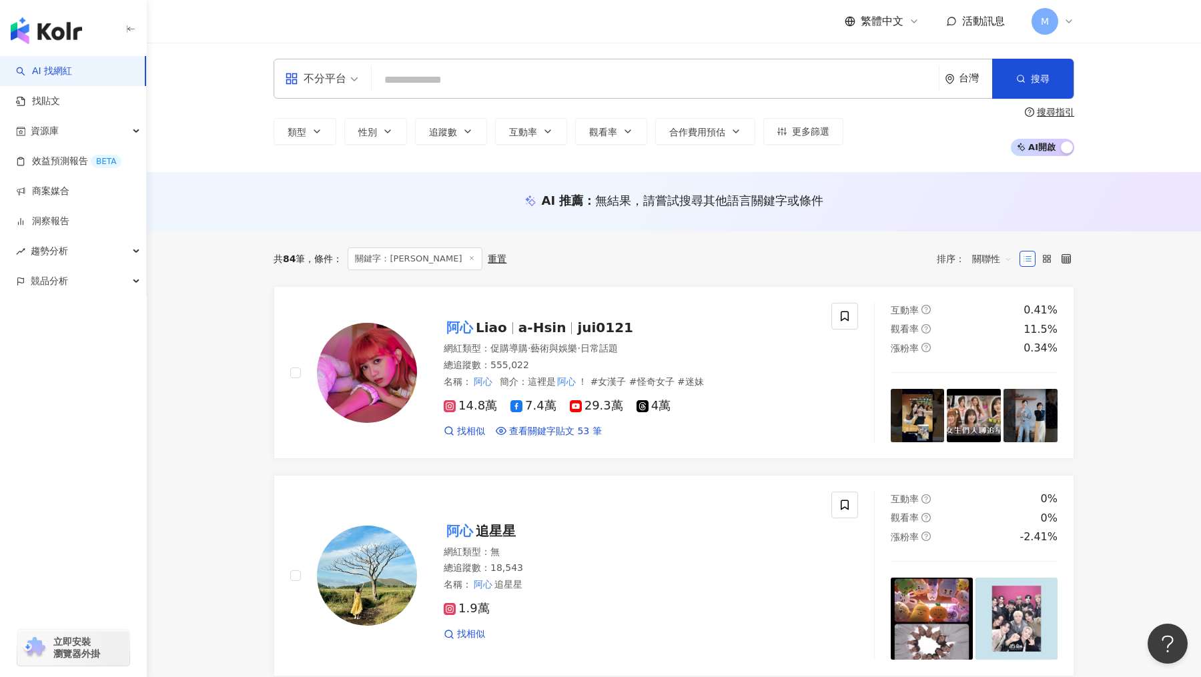
click at [735, 85] on input "search" at bounding box center [655, 79] width 557 height 25
type input "**"
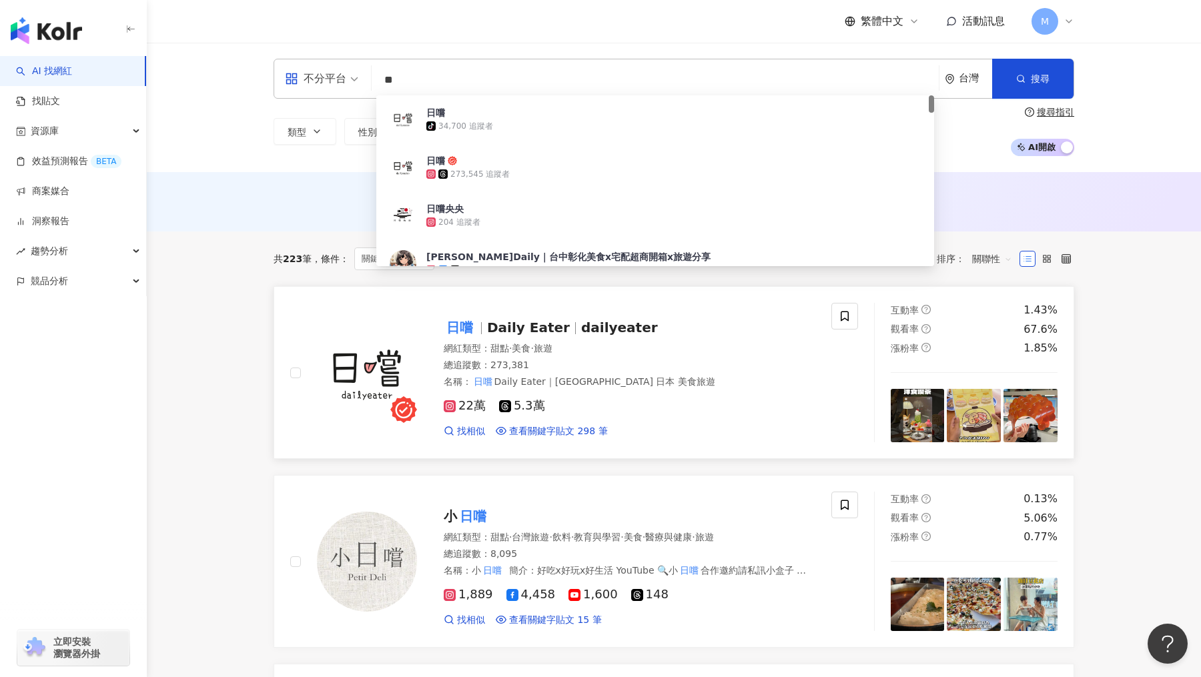
click at [542, 331] on span "Daily Eater" at bounding box center [528, 328] width 83 height 16
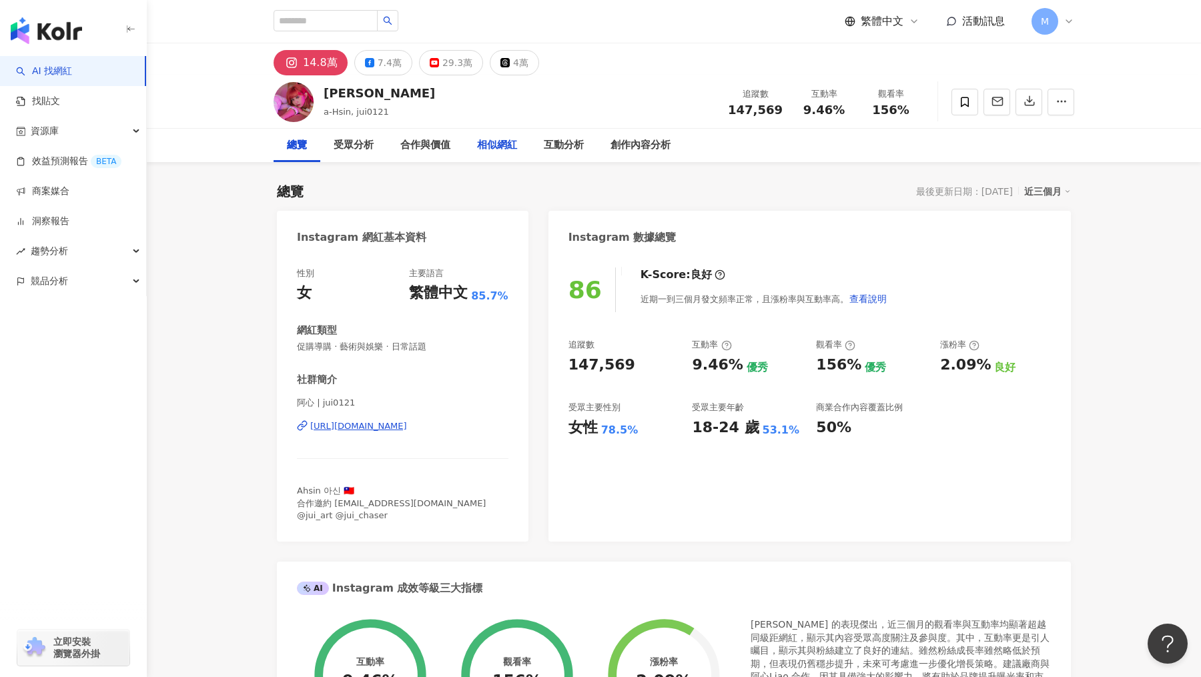
click at [506, 148] on div "相似網紅" at bounding box center [497, 145] width 40 height 16
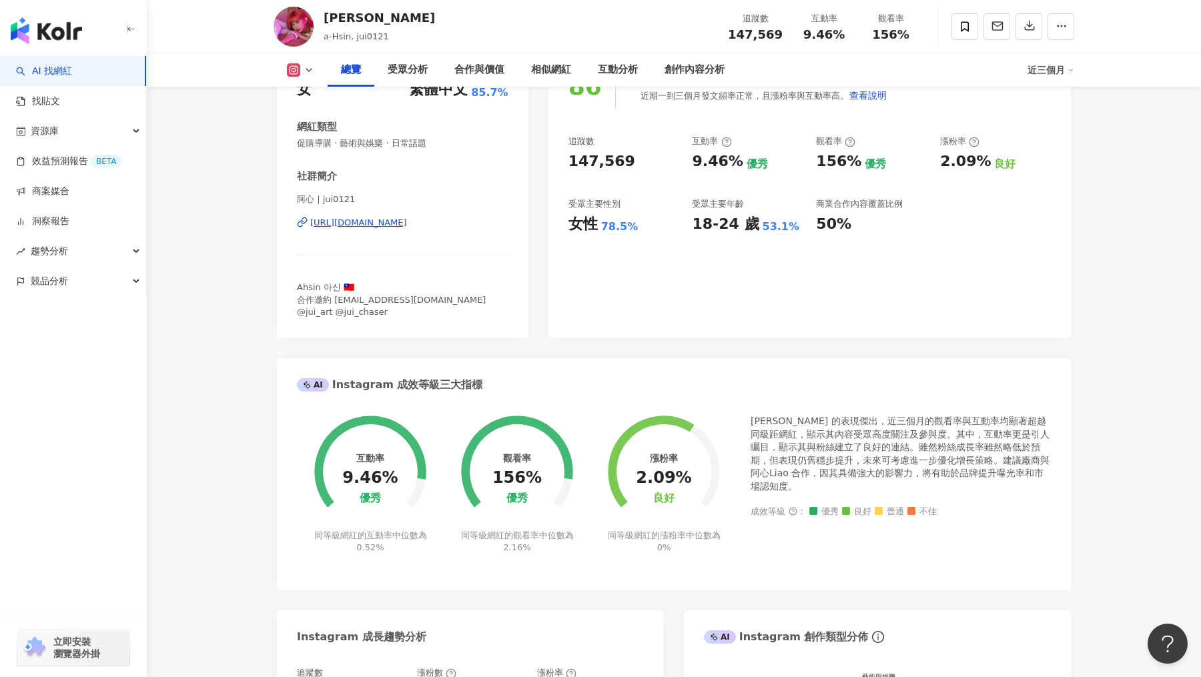
scroll to position [191, 0]
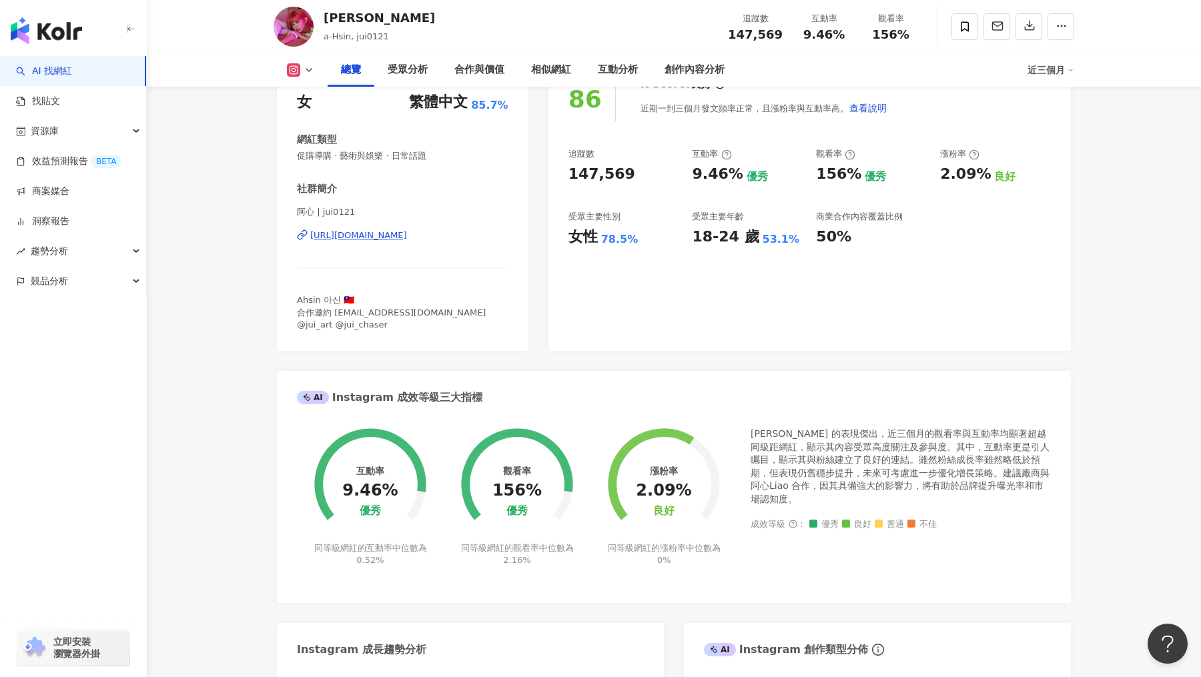
click at [1020, 503] on div "阿心Liao 的表現傑出，近三個月的觀看率與互動率均顯著超越同級距網紅，顯示其內容受眾高度關注及參與度。其中，互動率更是引人矚目，顯示其與粉絲建立了良好的連結…" at bounding box center [901, 505] width 300 height 155
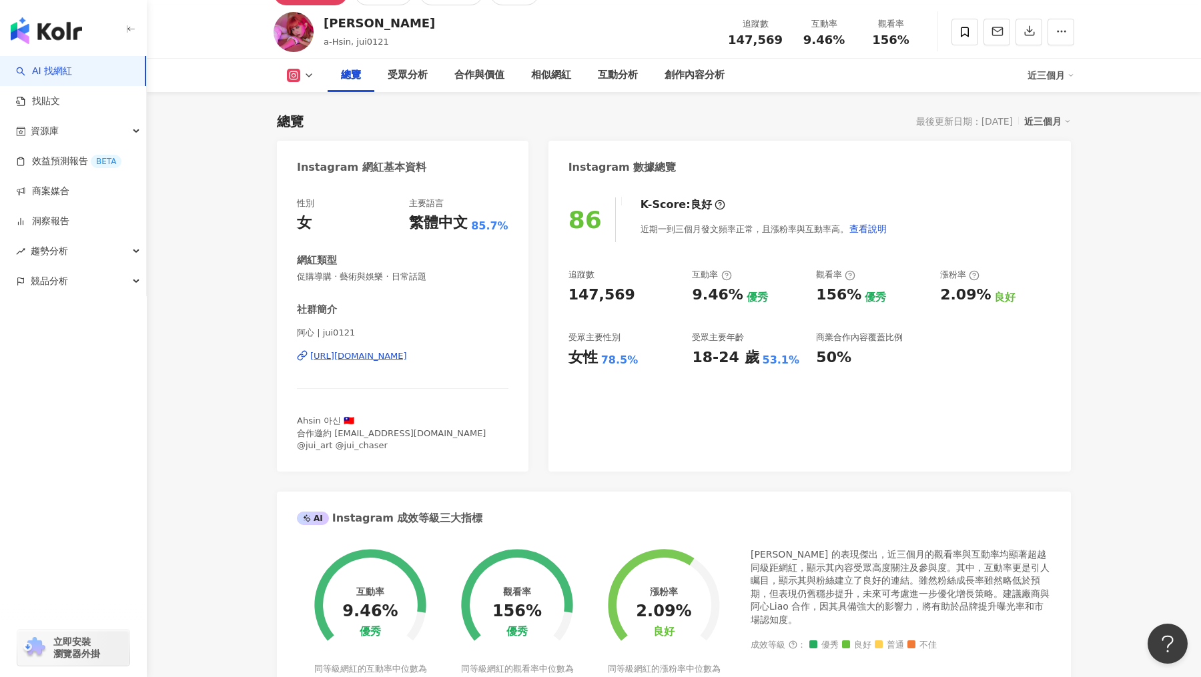
scroll to position [0, 0]
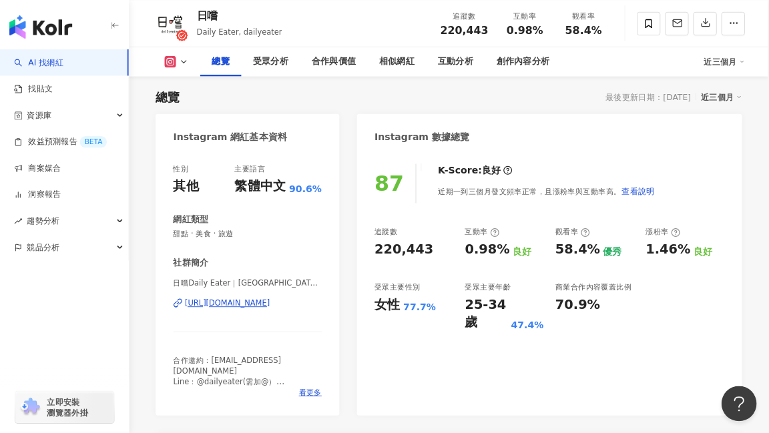
scroll to position [81, 0]
